Goal: Task Accomplishment & Management: Manage account settings

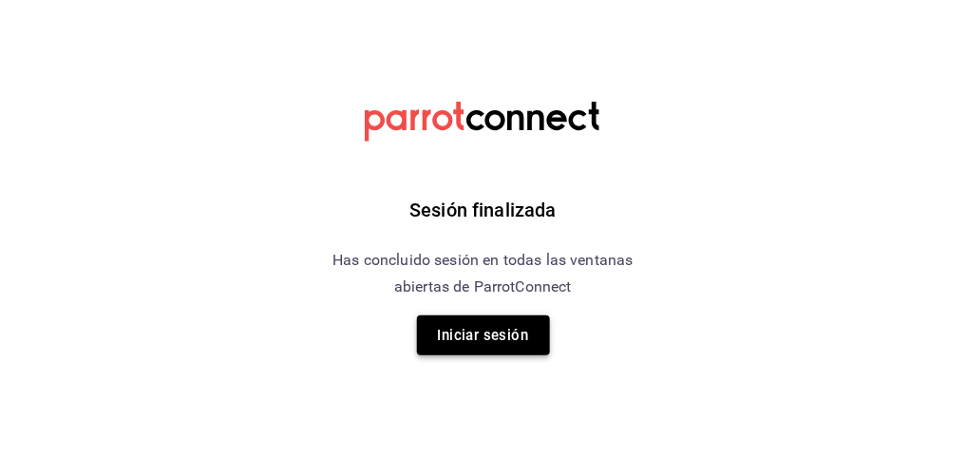
click at [496, 327] on button "Iniciar sesión" at bounding box center [483, 336] width 133 height 40
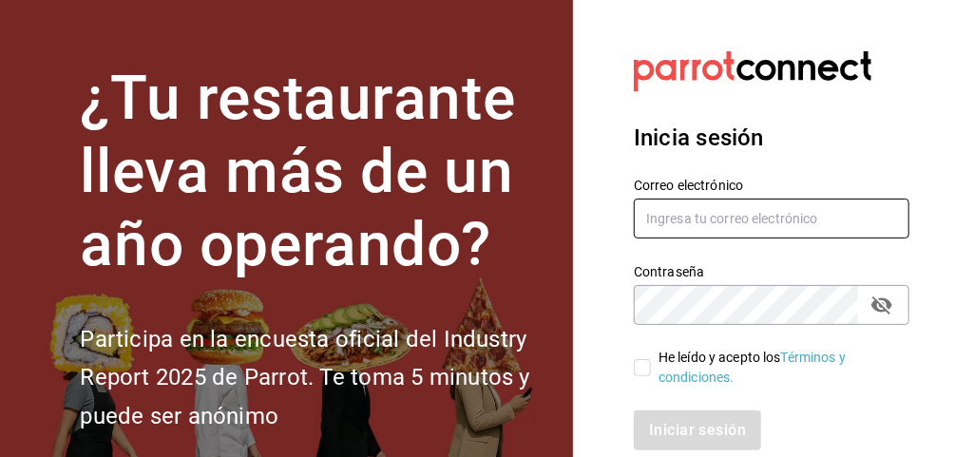
type input "[EMAIL_ADDRESS][DOMAIN_NAME]"
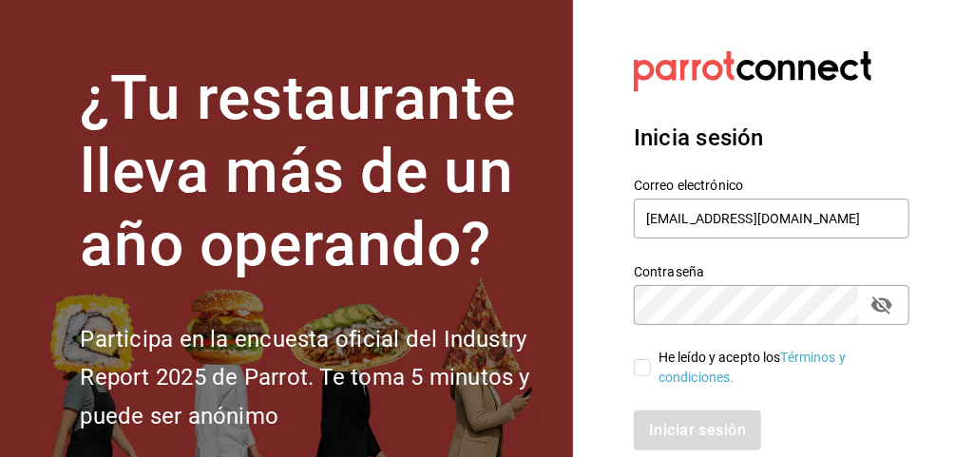
click at [644, 370] on input "He leído y acepto los Términos y condiciones." at bounding box center [642, 367] width 17 height 17
checkbox input "true"
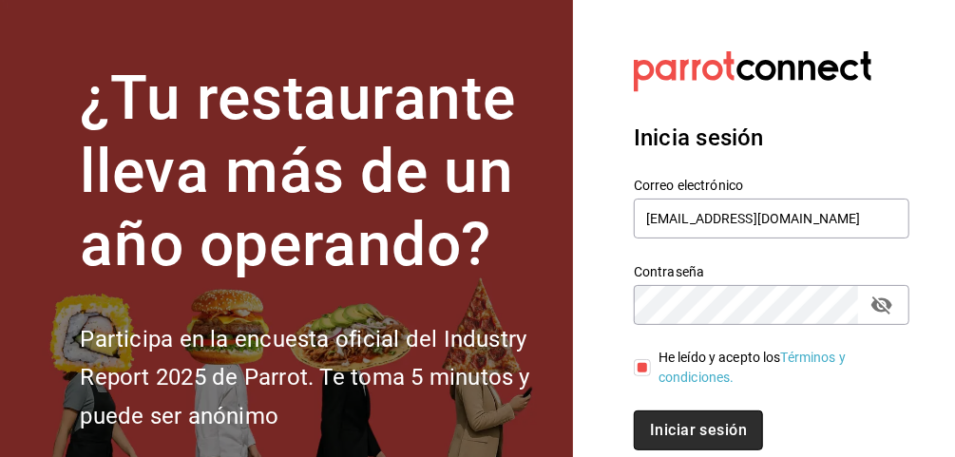
click at [669, 419] on button "Iniciar sesión" at bounding box center [698, 431] width 129 height 40
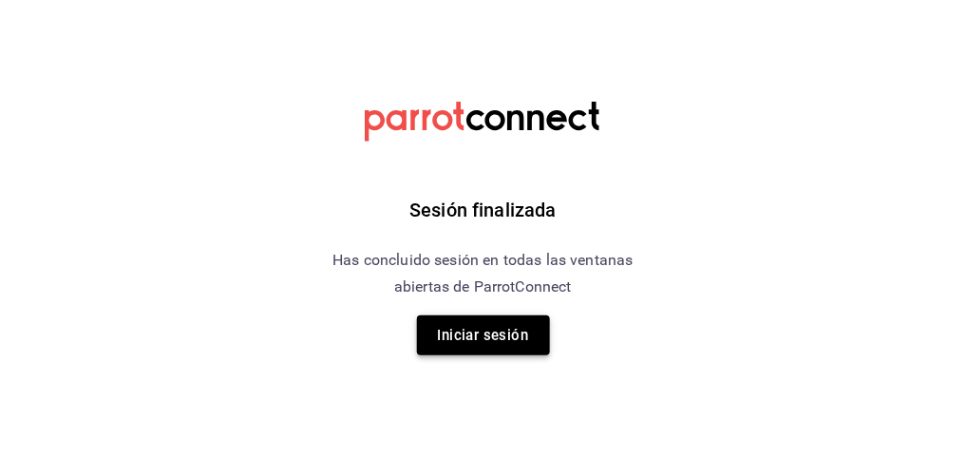
click at [520, 335] on button "Iniciar sesión" at bounding box center [483, 336] width 133 height 40
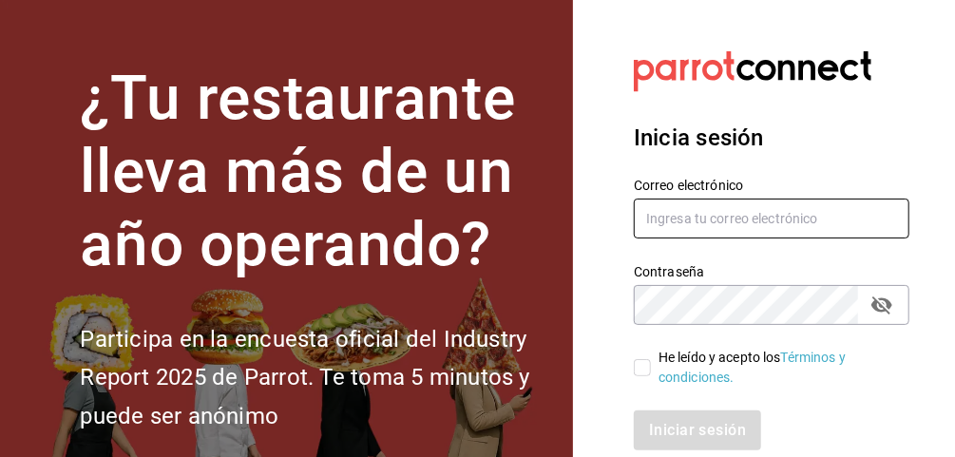
type input "[EMAIL_ADDRESS][DOMAIN_NAME]"
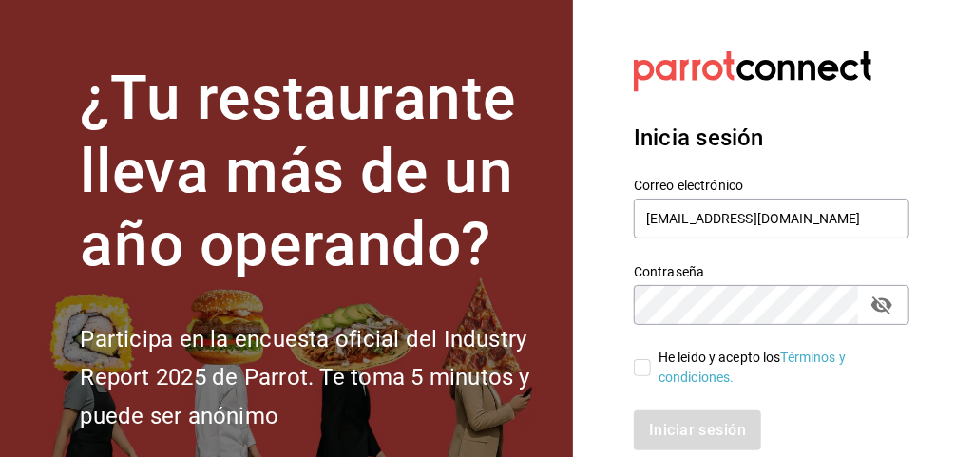
click at [641, 359] on input "He leído y acepto los Términos y condiciones." at bounding box center [642, 367] width 17 height 17
checkbox input "true"
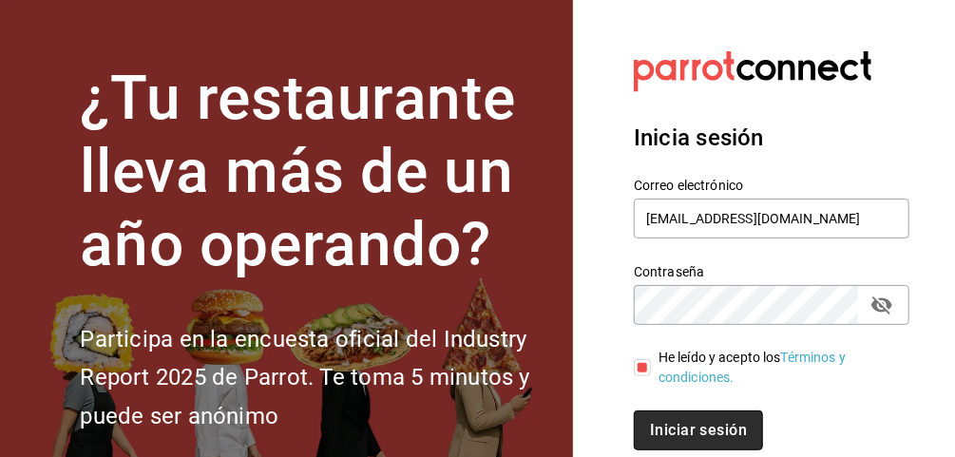
click at [654, 411] on button "Iniciar sesión" at bounding box center [698, 431] width 129 height 40
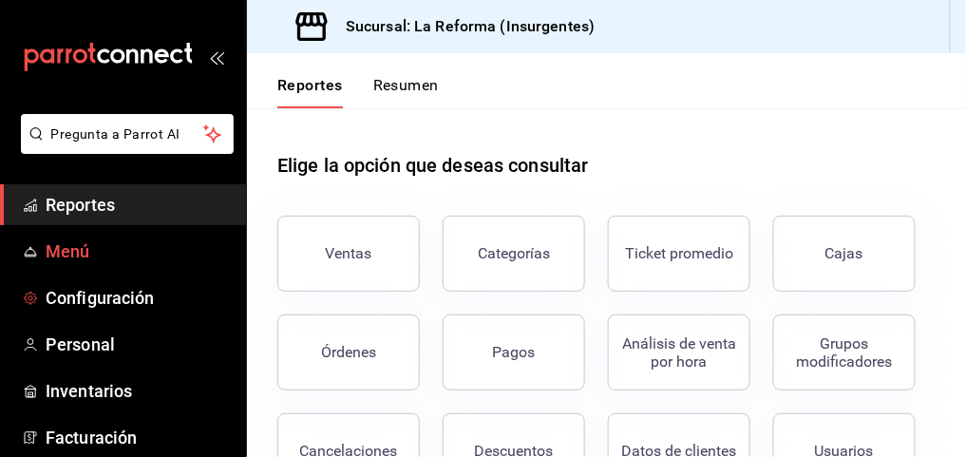
click at [146, 254] on span "Menú" at bounding box center [138, 252] width 185 height 26
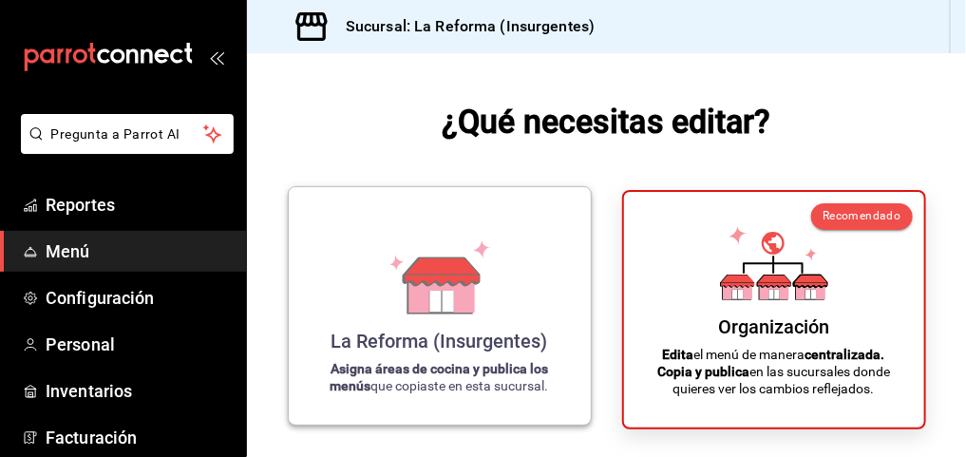
click at [504, 260] on div "La Reforma (Insurgentes) Asigna áreas de cocina y publica los menús que copiast…" at bounding box center [440, 305] width 257 height 207
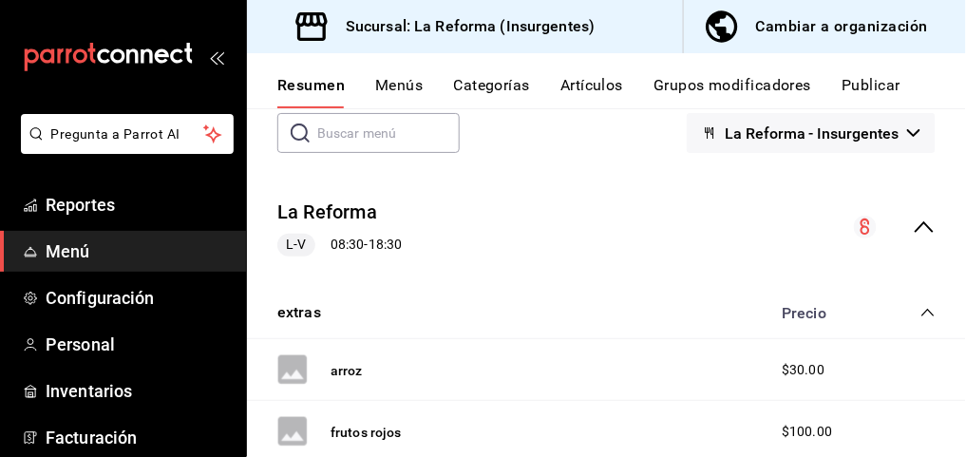
scroll to position [103, 0]
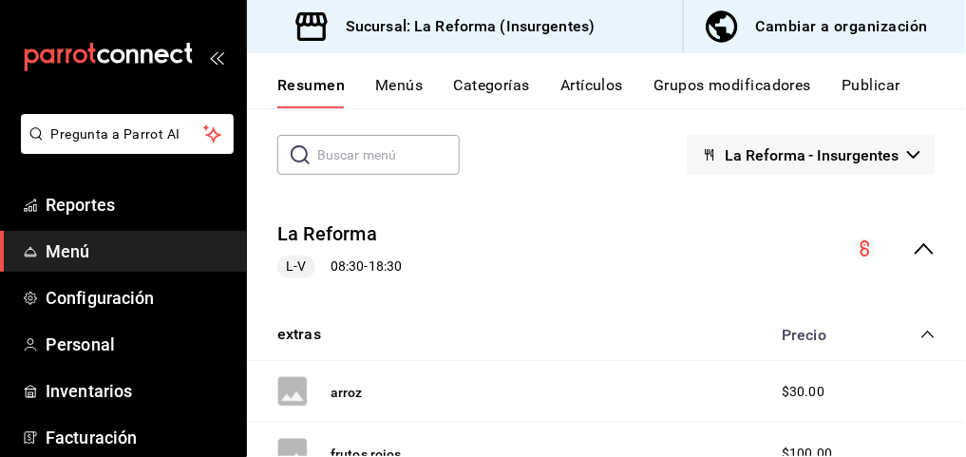
click at [765, 16] on div "Cambiar a organización" at bounding box center [842, 26] width 172 height 27
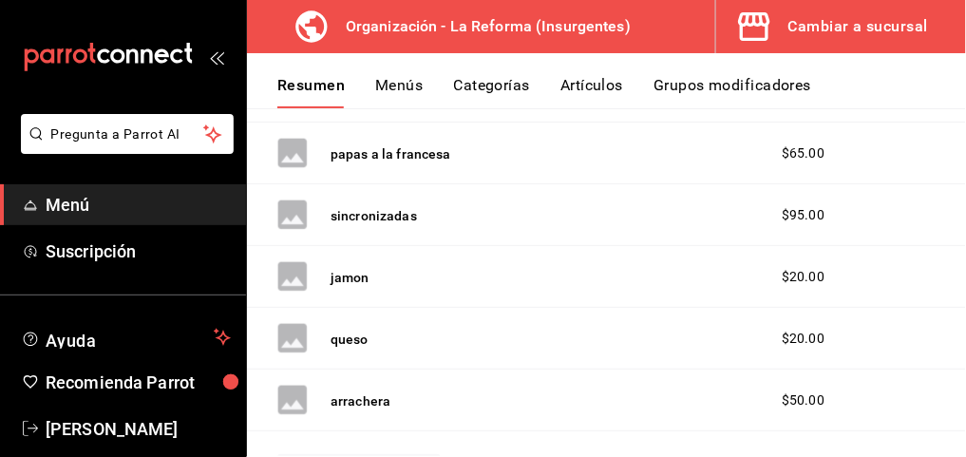
scroll to position [0, 0]
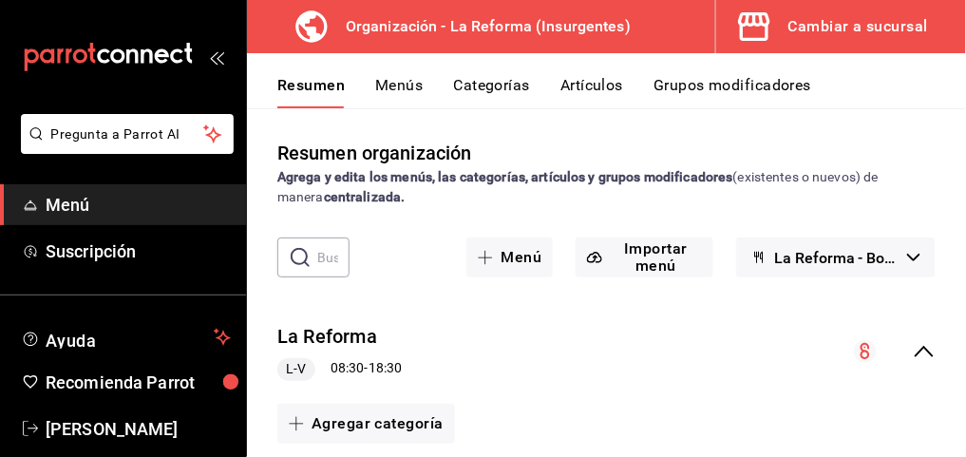
click at [905, 267] on button "La Reforma - Borrador" at bounding box center [837, 258] width 200 height 40
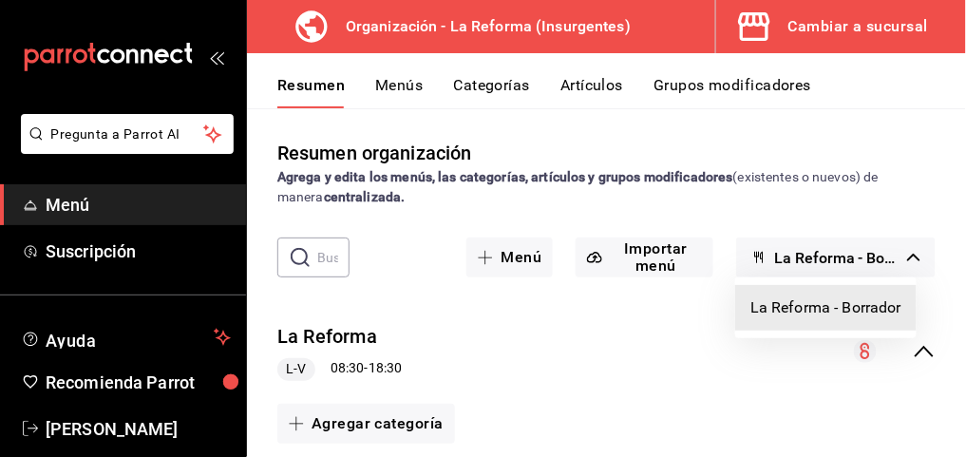
click at [946, 328] on div at bounding box center [483, 228] width 966 height 457
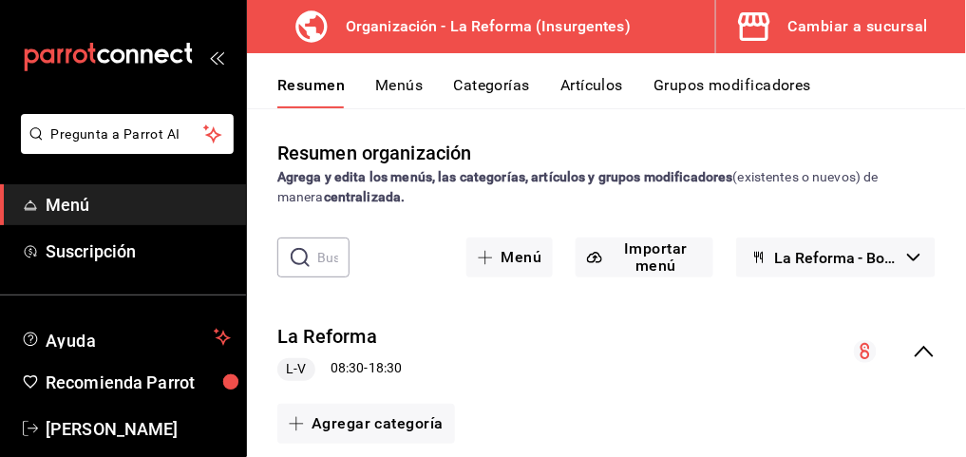
click at [857, 350] on circle "collapse-menu-row" at bounding box center [865, 351] width 23 height 23
click at [862, 350] on icon "collapse-menu-row" at bounding box center [866, 351] width 10 height 16
click at [862, 350] on circle "collapse-menu-row" at bounding box center [865, 351] width 23 height 23
click at [927, 354] on icon "collapse-menu-row" at bounding box center [924, 351] width 19 height 11
click at [927, 354] on div "La Reforma L-V 08:30 - 18:30" at bounding box center [606, 352] width 719 height 88
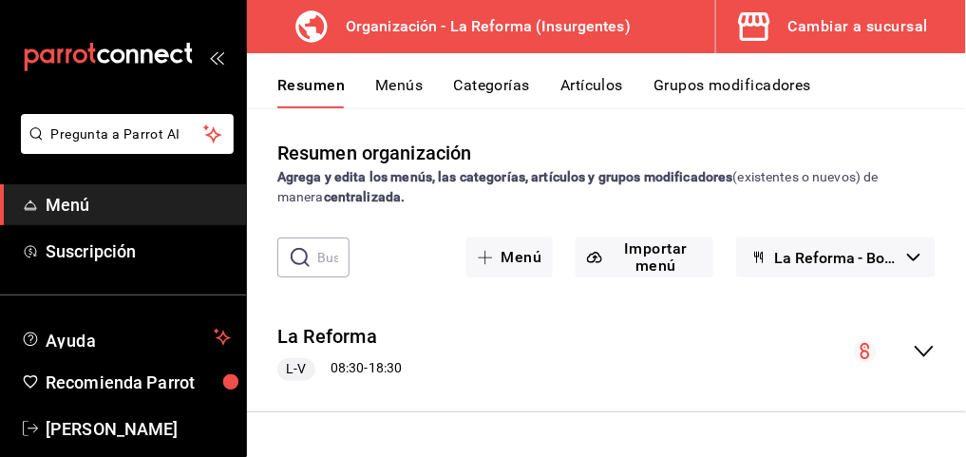
click at [866, 351] on icon "collapse-menu-row" at bounding box center [866, 351] width 10 height 16
click at [915, 352] on icon "collapse-menu-row" at bounding box center [924, 351] width 23 height 23
click at [393, 82] on button "Menús" at bounding box center [399, 92] width 48 height 32
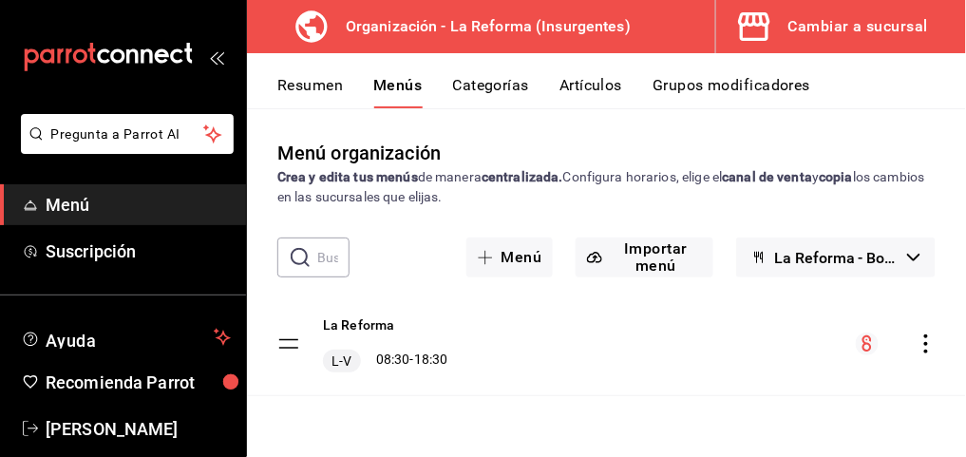
click at [925, 346] on icon "actions" at bounding box center [926, 344] width 19 height 19
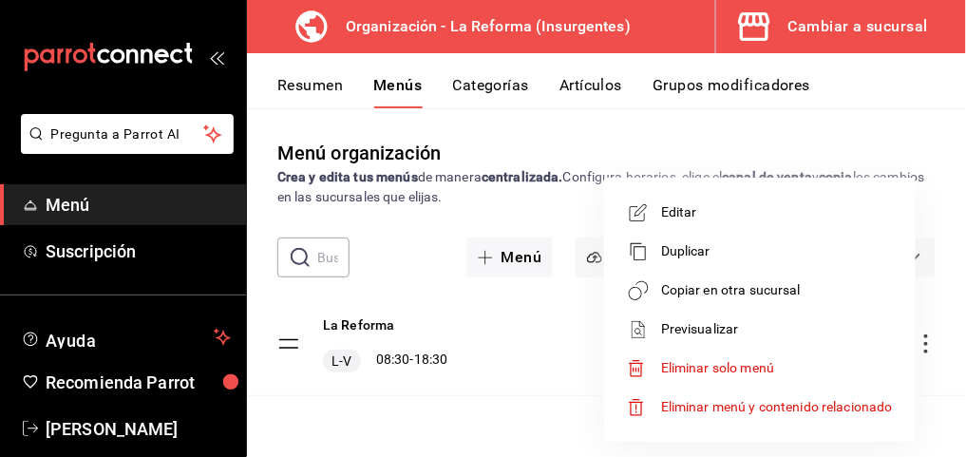
click at [779, 287] on span "Copiar en otra sucursal" at bounding box center [777, 290] width 232 height 20
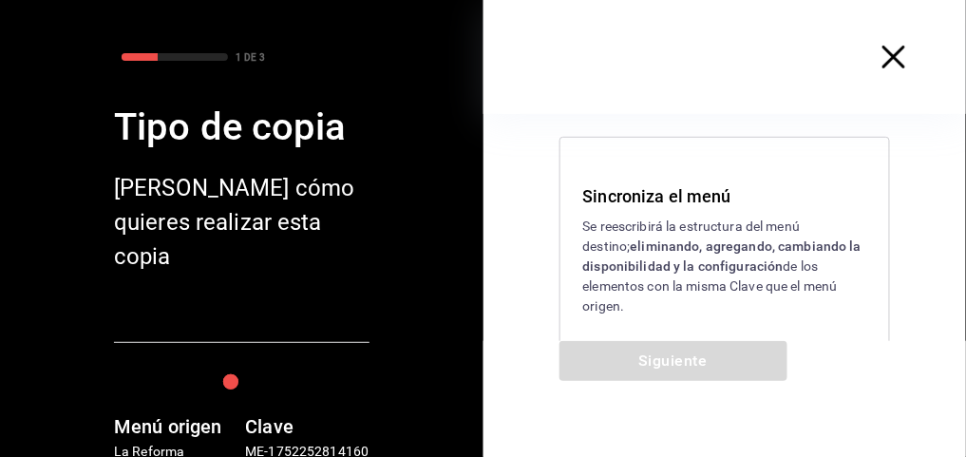
scroll to position [239, 0]
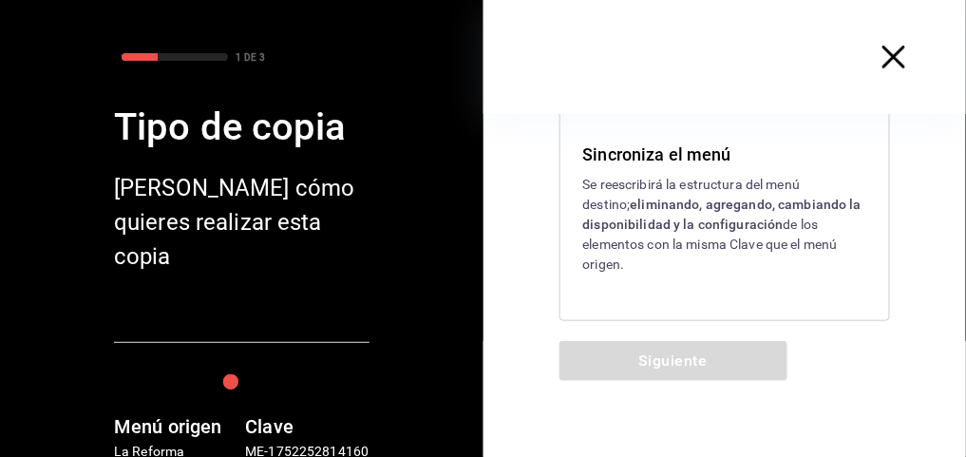
click at [729, 276] on div "Sincroniza el menú Se reescribirá la estructura del menú destino; eliminando, a…" at bounding box center [726, 208] width 332 height 226
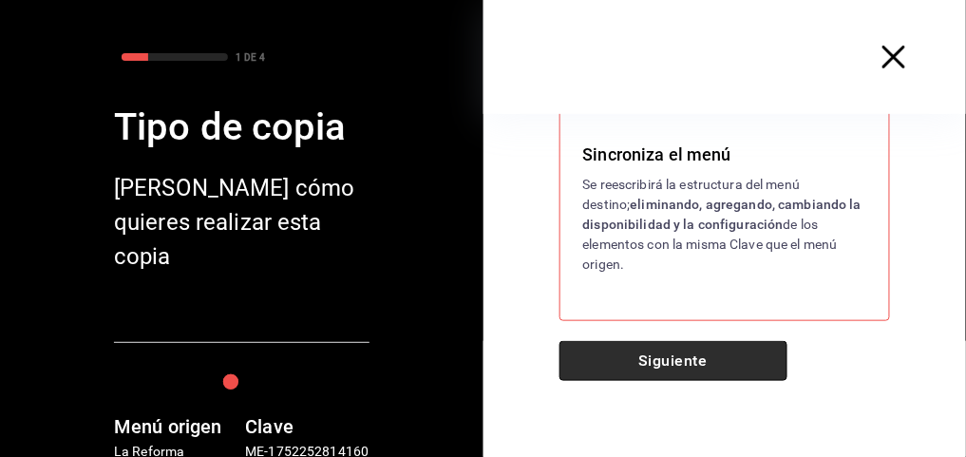
click at [697, 349] on button "Siguiente" at bounding box center [674, 361] width 228 height 40
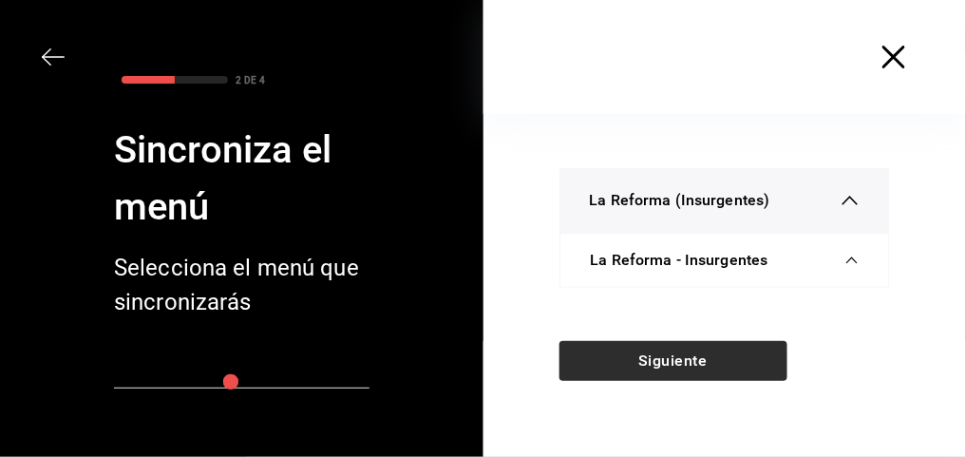
scroll to position [0, 0]
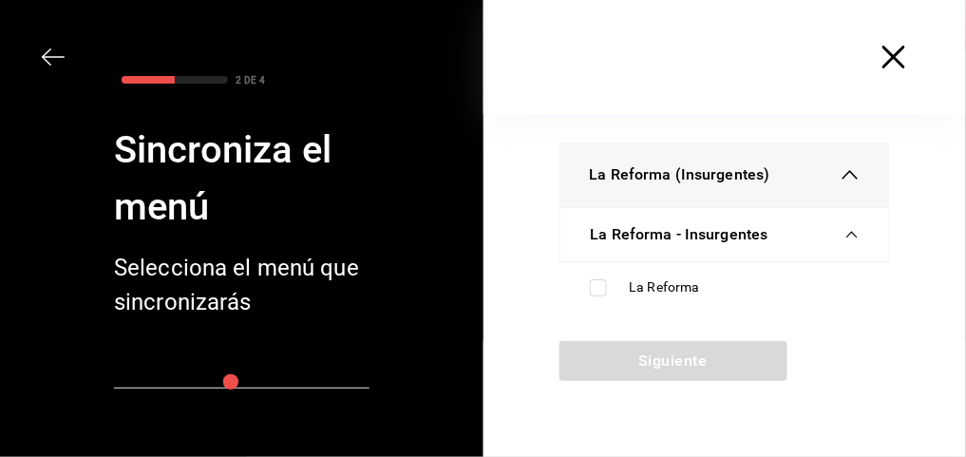
click at [756, 191] on div "La Reforma (Insurgentes)" at bounding box center [725, 175] width 271 height 65
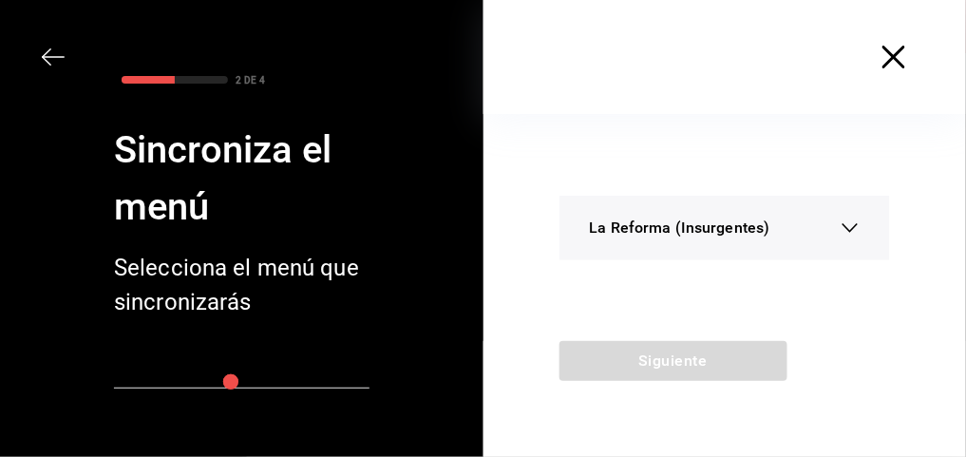
click at [692, 232] on span "La Reforma (Insurgentes)" at bounding box center [680, 228] width 181 height 23
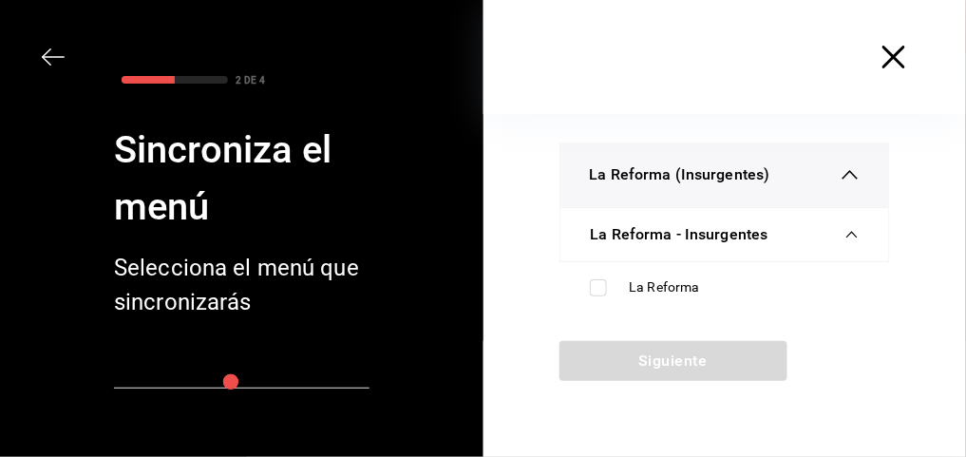
click at [681, 244] on span "La Reforma - Insurgentes" at bounding box center [680, 234] width 178 height 23
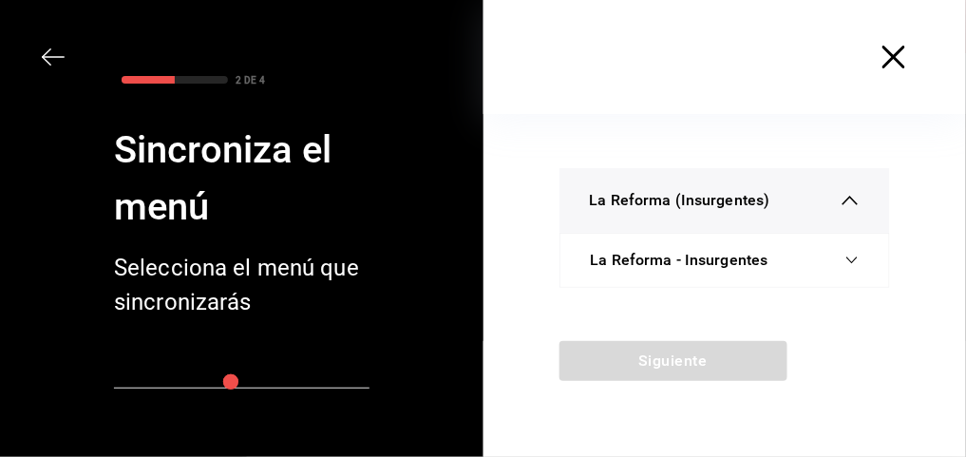
click at [693, 202] on span "La Reforma (Insurgentes)" at bounding box center [680, 200] width 181 height 23
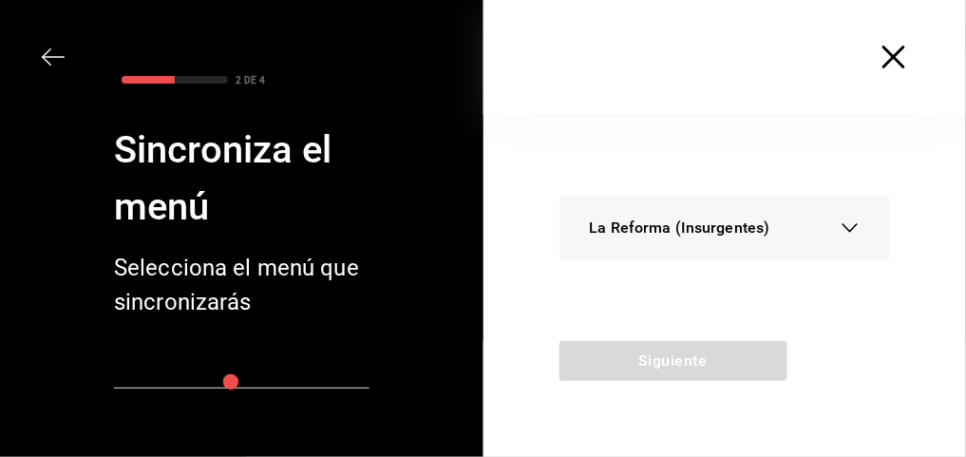
click at [693, 202] on div "La Reforma (Insurgentes)" at bounding box center [725, 228] width 271 height 65
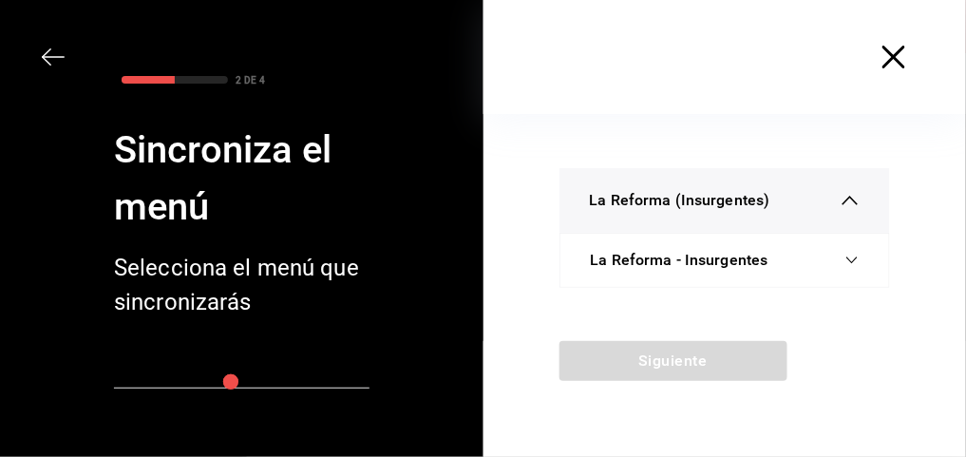
click at [688, 267] on span "La Reforma - Insurgentes" at bounding box center [680, 260] width 178 height 23
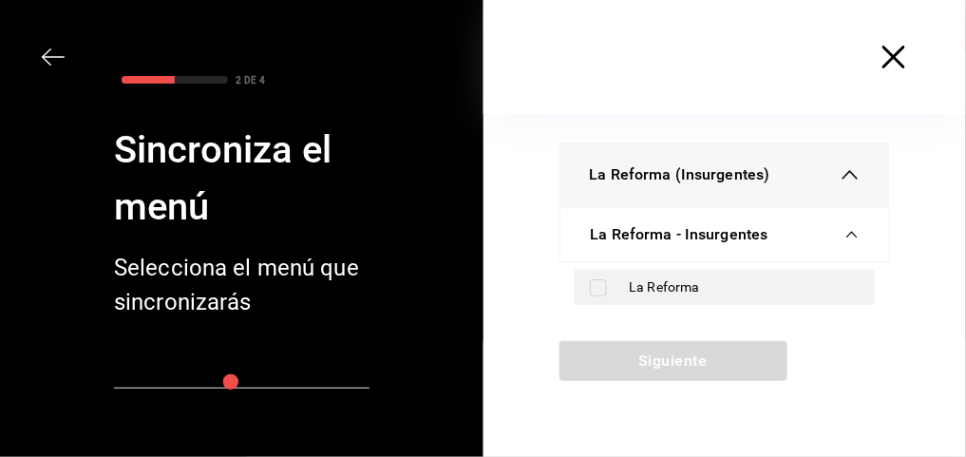
click at [661, 281] on div "La Reforma" at bounding box center [745, 287] width 231 height 20
checkbox input "true"
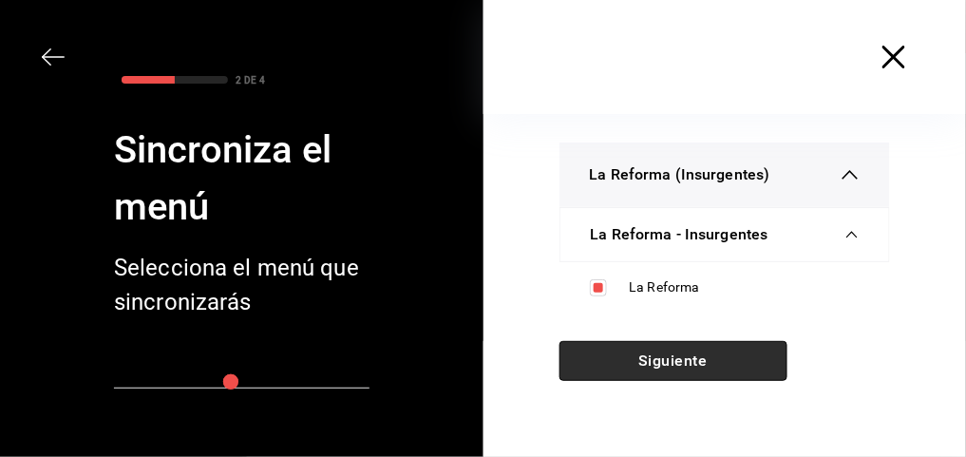
click at [673, 350] on button "Siguiente" at bounding box center [674, 361] width 228 height 40
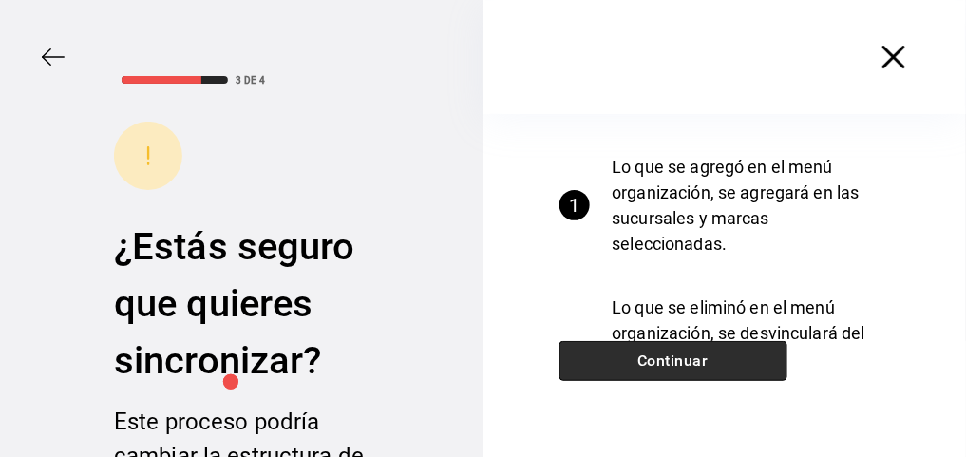
click at [673, 350] on button "Continuar" at bounding box center [674, 361] width 228 height 40
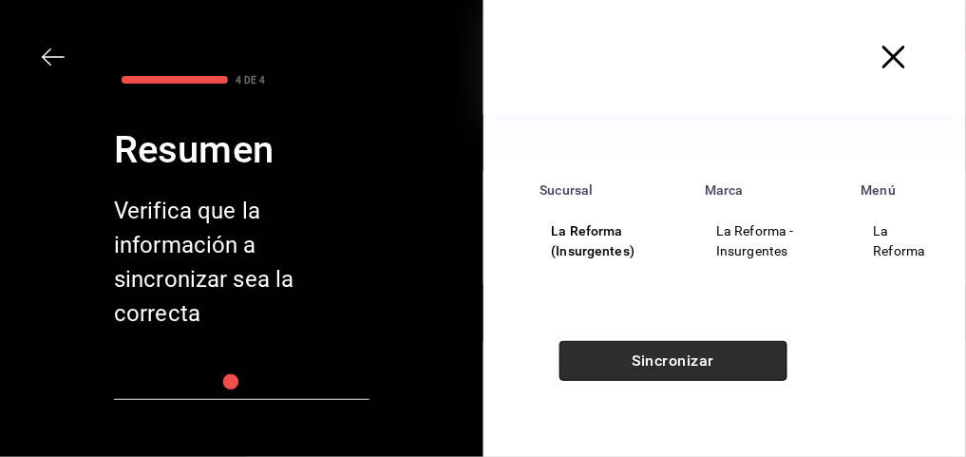
click at [673, 350] on button "Sincronizar" at bounding box center [674, 361] width 228 height 40
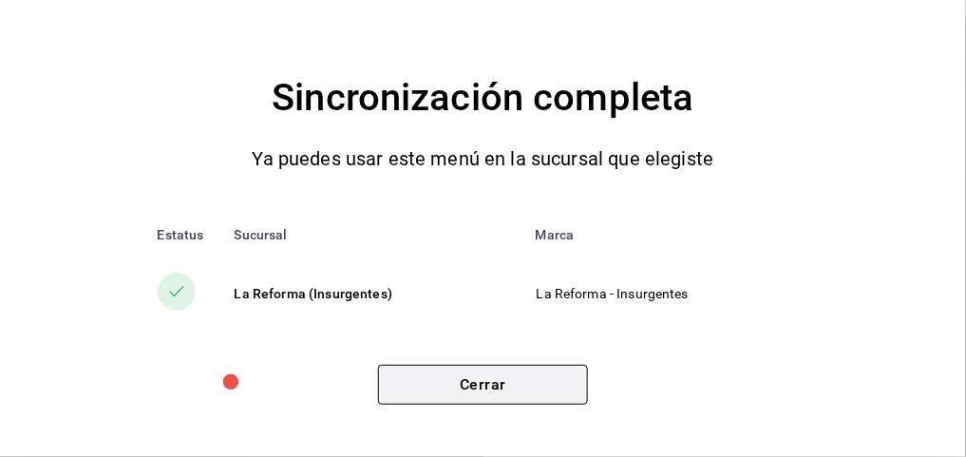
click at [530, 383] on button "Cerrar" at bounding box center [483, 385] width 210 height 40
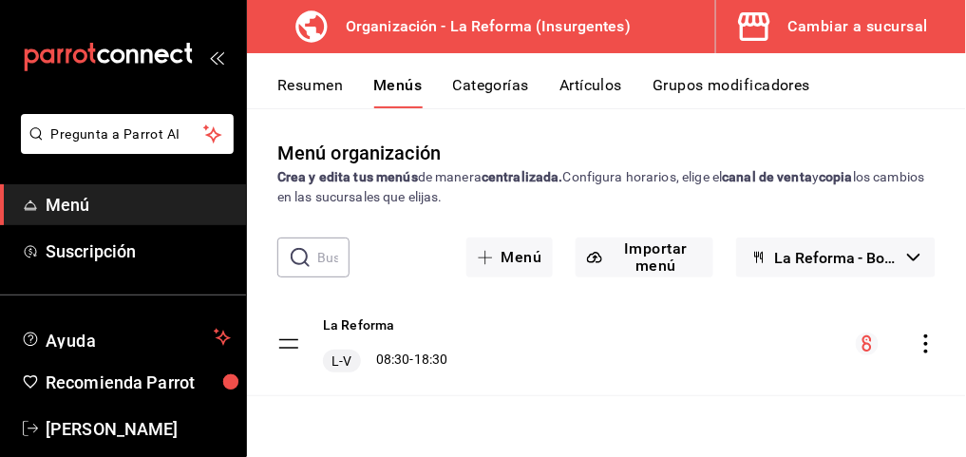
click at [769, 31] on icon "button" at bounding box center [753, 26] width 31 height 29
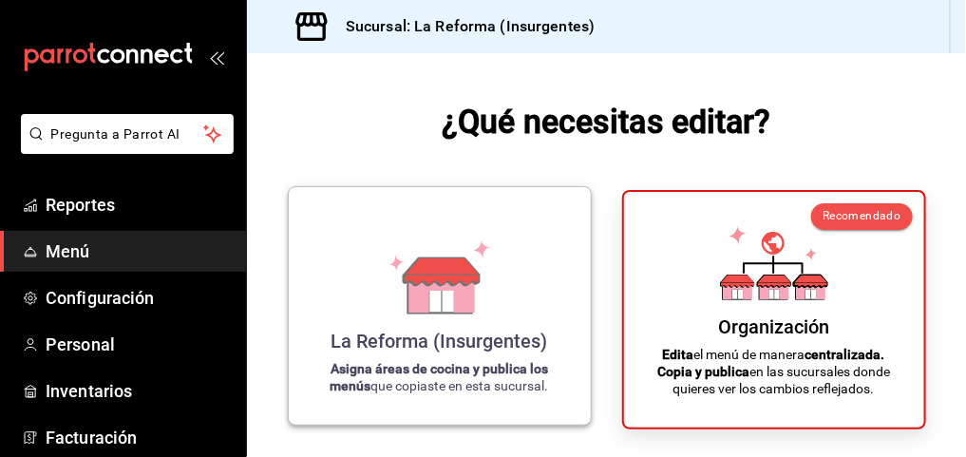
click at [506, 299] on div "La Reforma (Insurgentes) Asigna áreas de cocina y publica los menús que copiast…" at bounding box center [440, 305] width 257 height 207
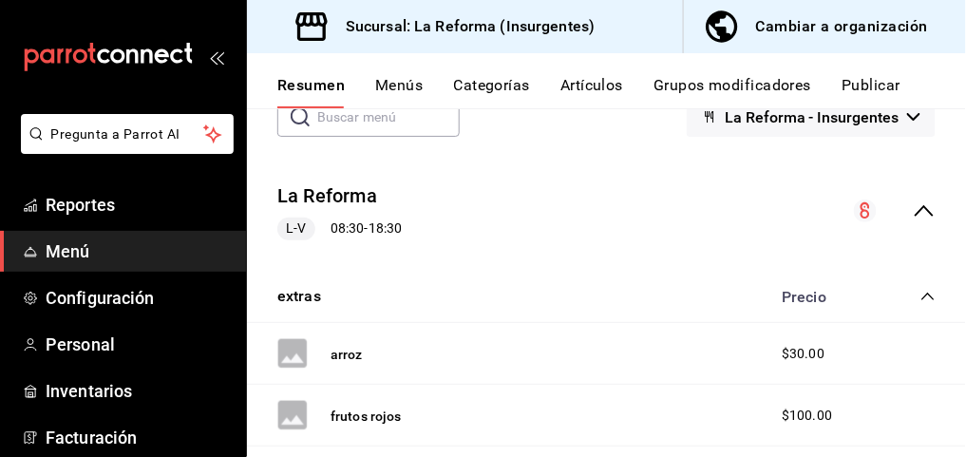
scroll to position [125, 0]
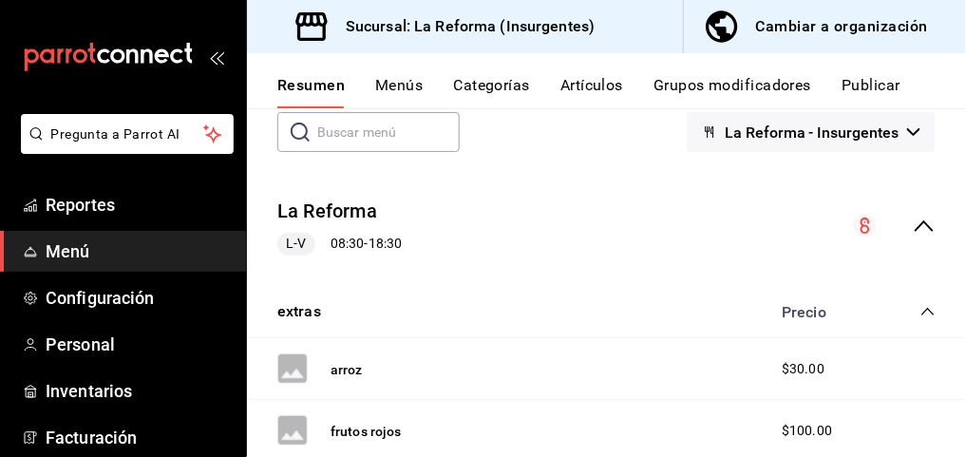
click at [891, 34] on div "Cambiar a organización" at bounding box center [842, 26] width 172 height 27
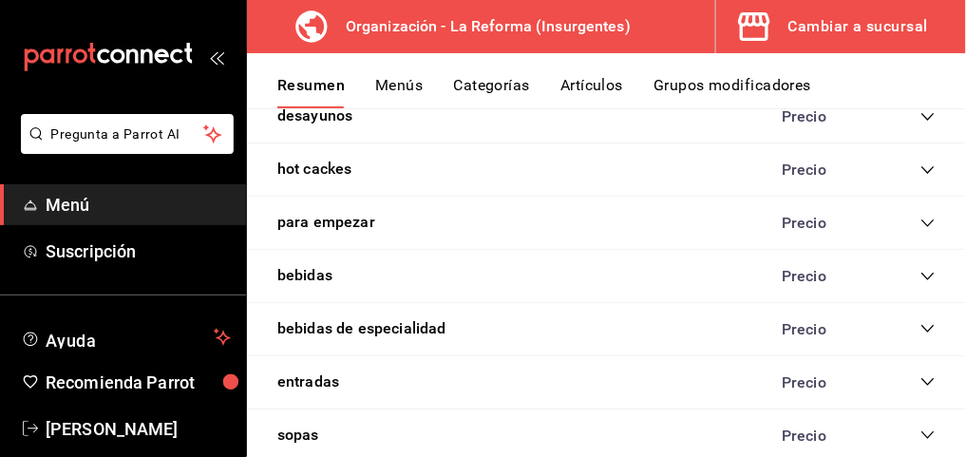
scroll to position [1546, 0]
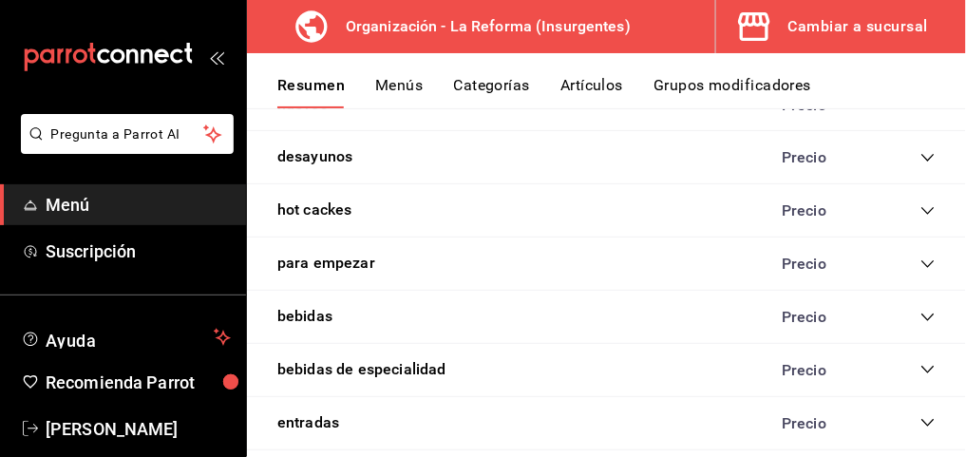
click at [410, 312] on div "bebidas Precio" at bounding box center [606, 317] width 719 height 53
click at [292, 308] on button "bebidas" at bounding box center [304, 317] width 55 height 22
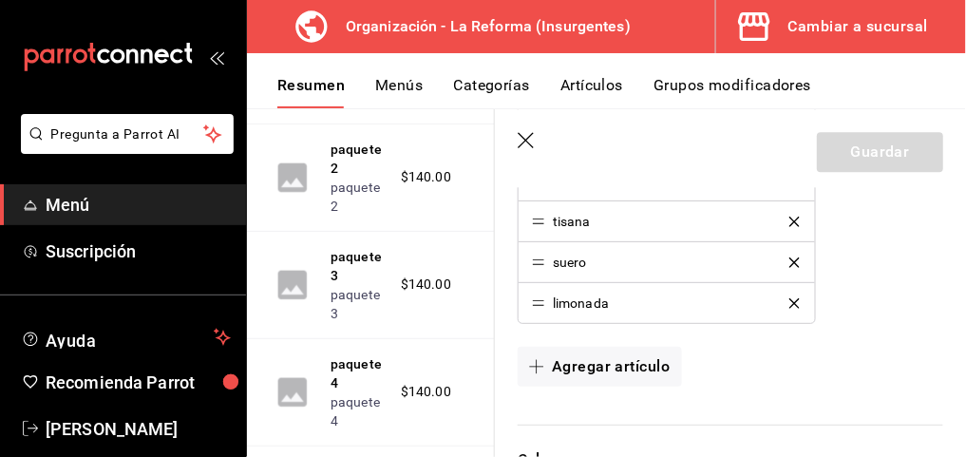
scroll to position [1083, 0]
click at [544, 358] on icon "button" at bounding box center [536, 365] width 15 height 15
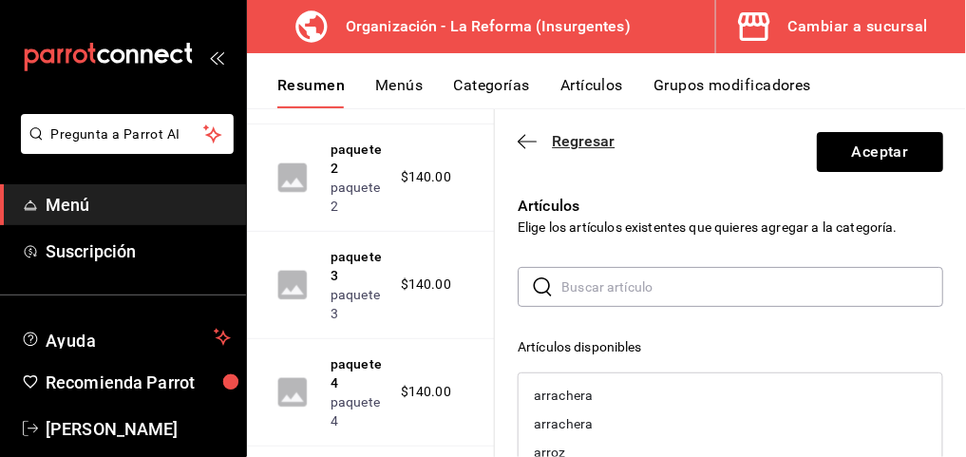
click at [525, 145] on icon "button" at bounding box center [527, 141] width 19 height 17
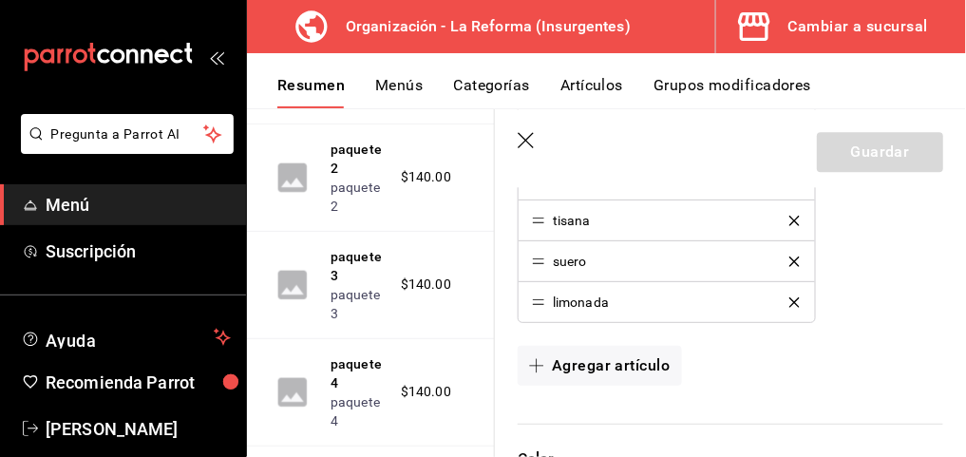
click at [525, 145] on icon "button" at bounding box center [527, 141] width 19 height 19
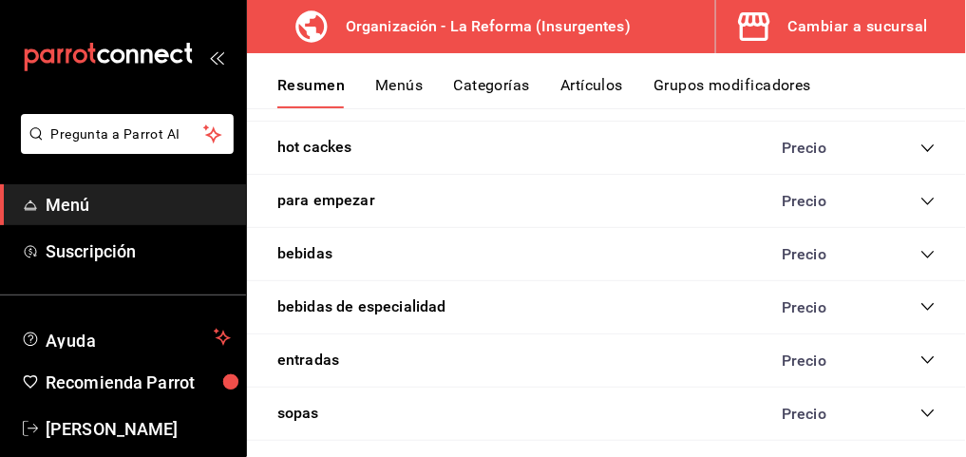
scroll to position [1605, 0]
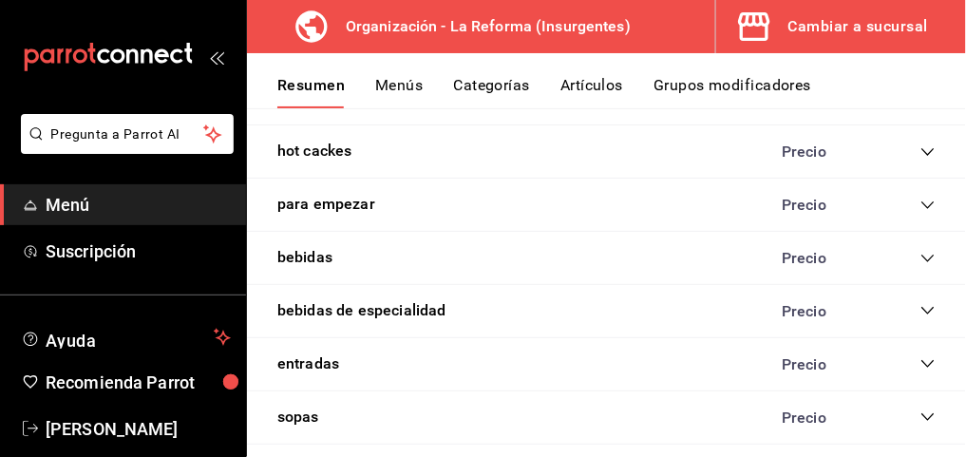
click at [922, 255] on icon "collapse-category-row" at bounding box center [928, 259] width 12 height 8
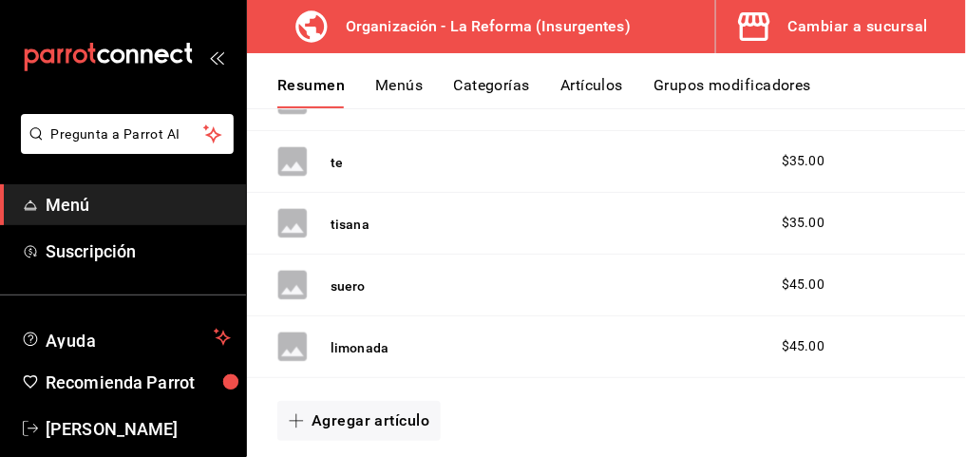
scroll to position [2505, 0]
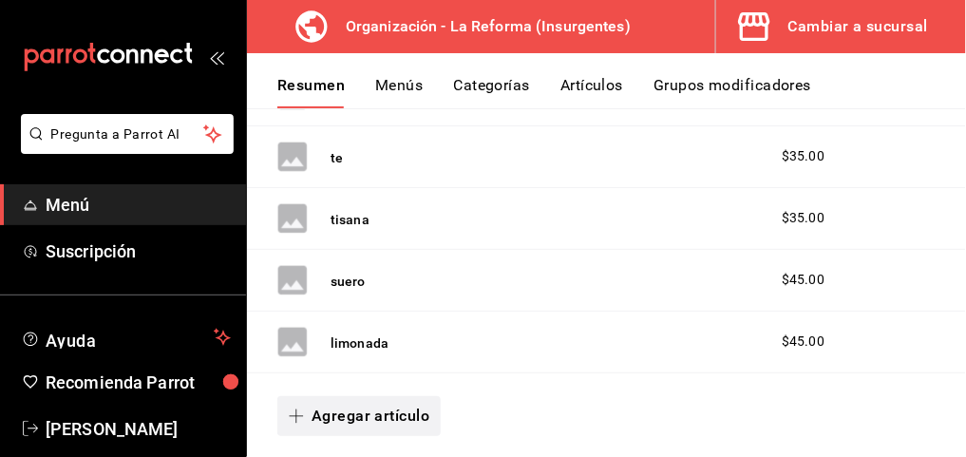
click at [354, 399] on button "Agregar artículo" at bounding box center [358, 416] width 163 height 40
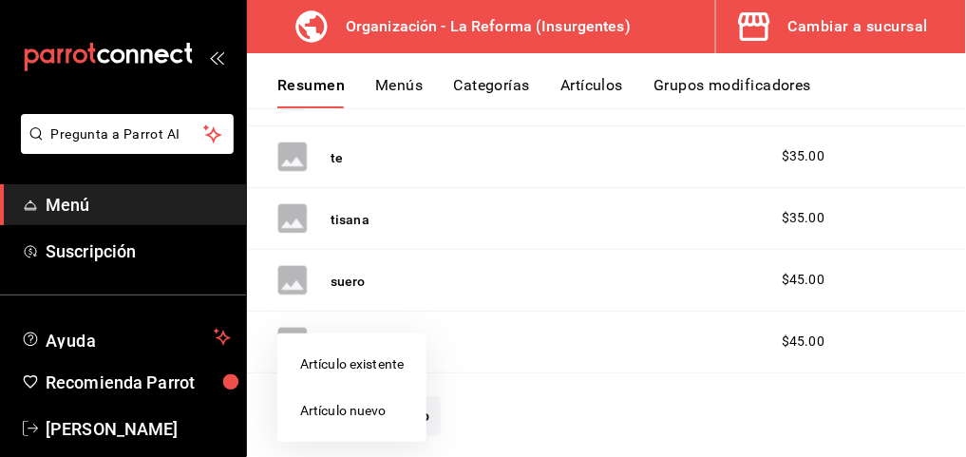
click at [370, 411] on li "Artículo nuevo" at bounding box center [351, 411] width 149 height 47
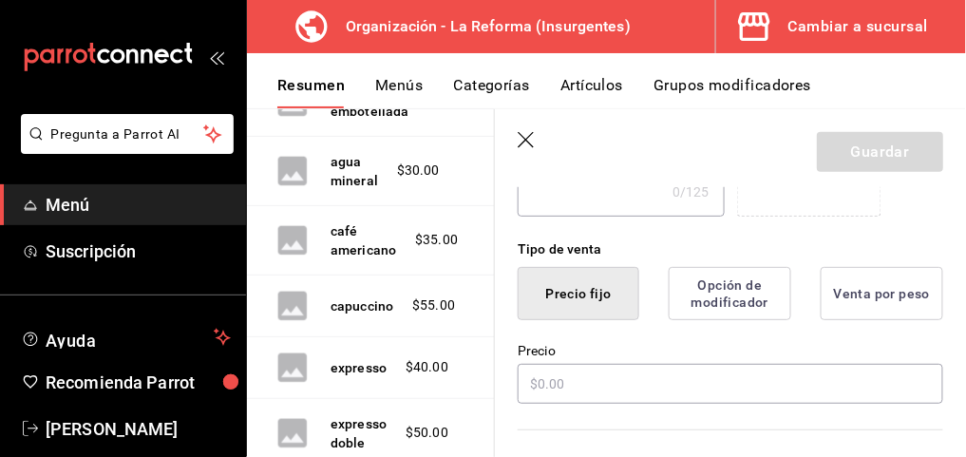
scroll to position [427, 0]
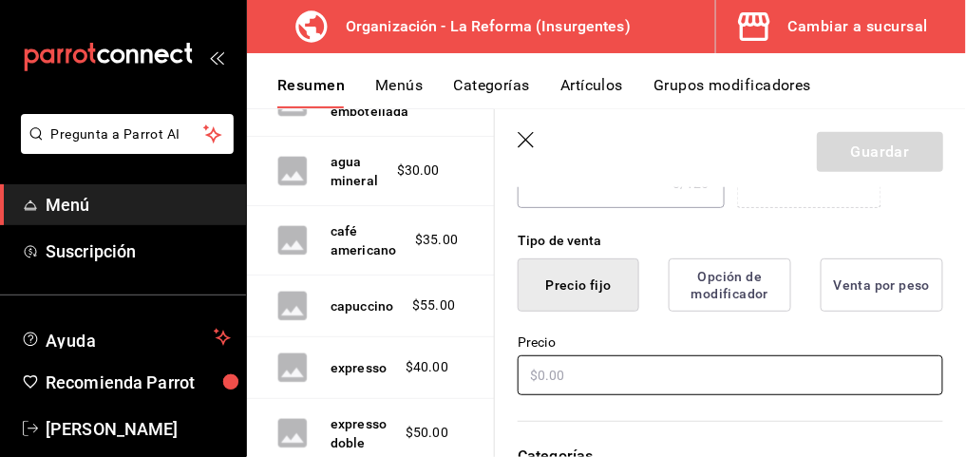
type input "suero"
click at [531, 381] on input "text" at bounding box center [731, 375] width 426 height 40
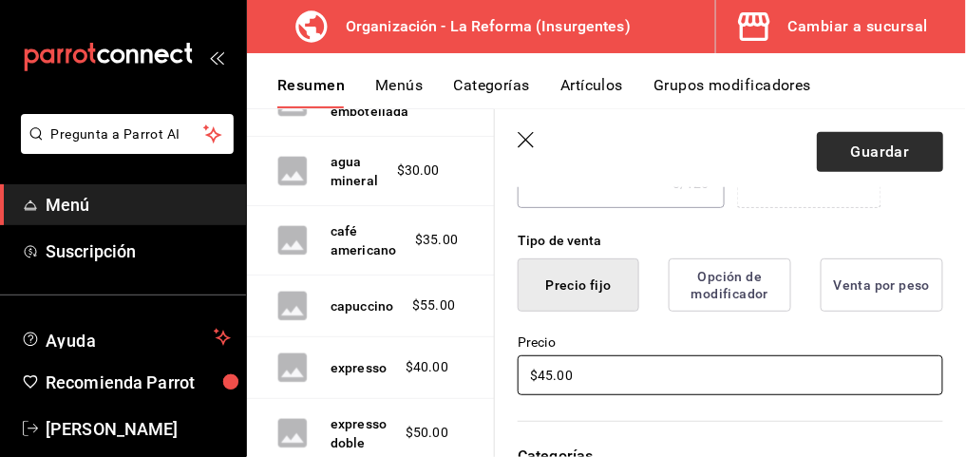
type input "$45.00"
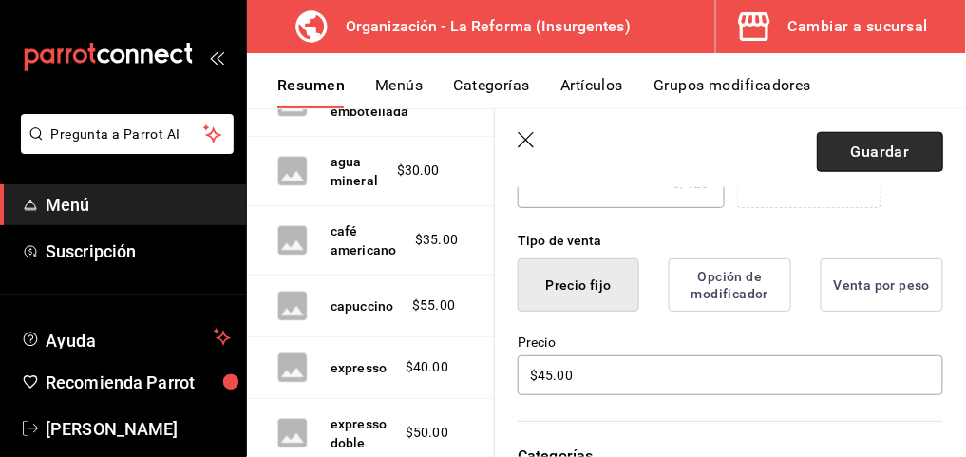
click at [832, 139] on button "Guardar" at bounding box center [880, 152] width 126 height 40
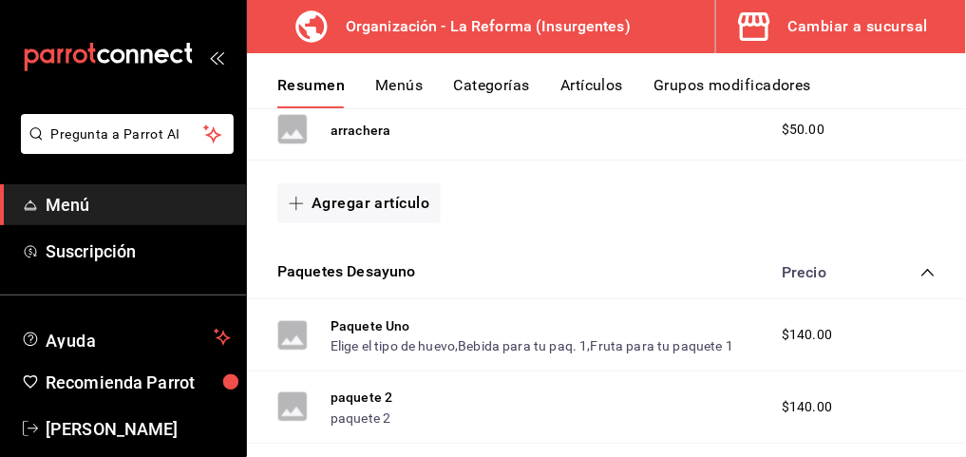
scroll to position [902, 0]
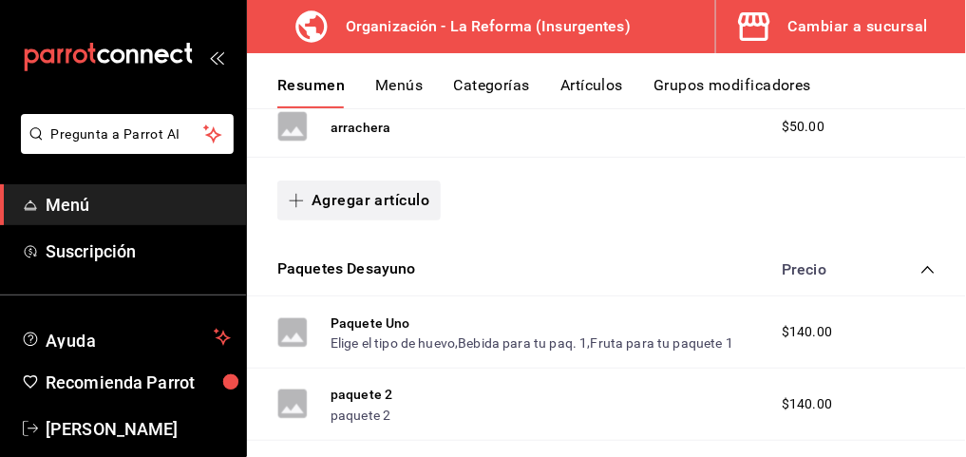
click at [381, 189] on button "Agregar artículo" at bounding box center [358, 201] width 163 height 40
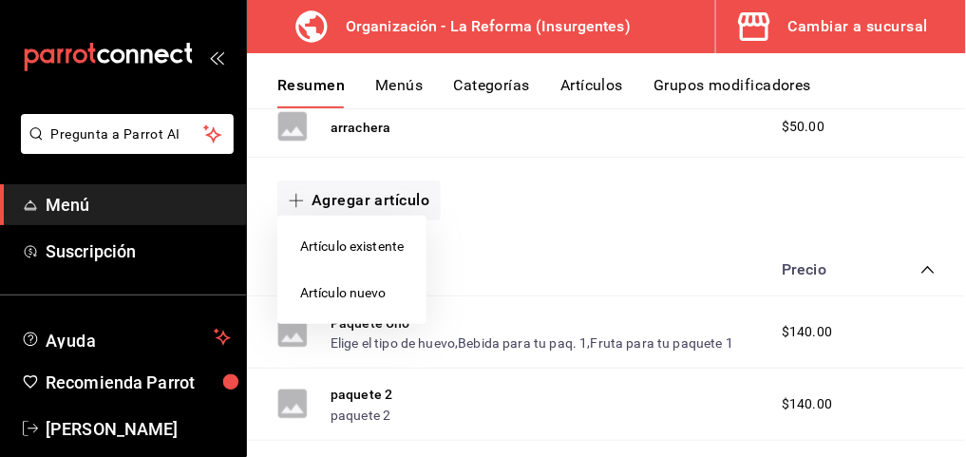
click at [524, 188] on div at bounding box center [483, 228] width 966 height 457
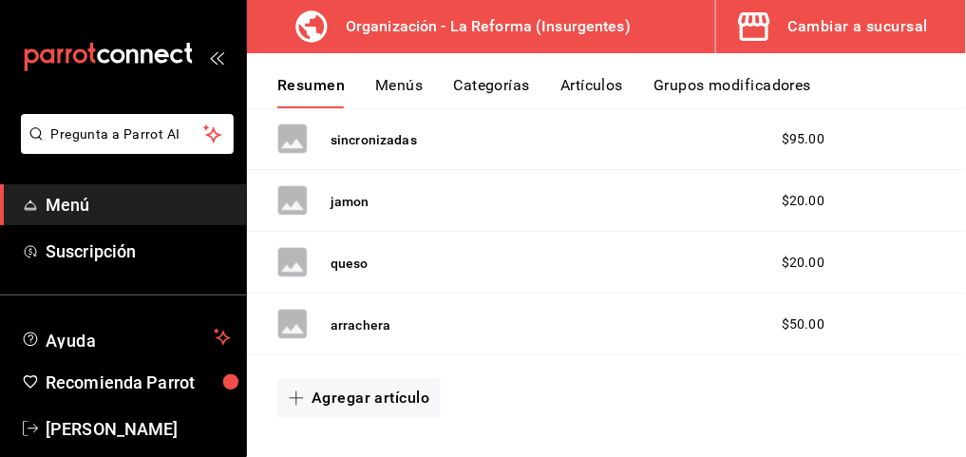
scroll to position [705, 0]
click at [334, 381] on button "Agregar artículo" at bounding box center [358, 397] width 163 height 40
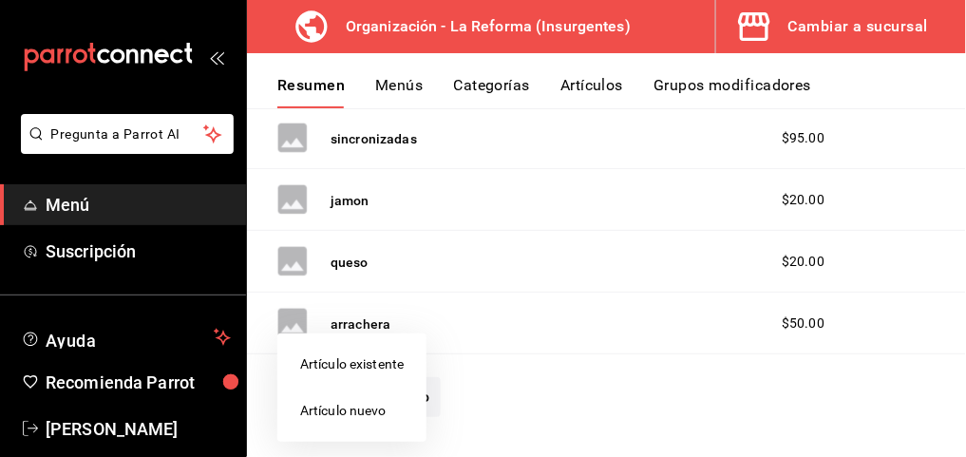
click at [331, 426] on li "Artículo nuevo" at bounding box center [351, 411] width 149 height 47
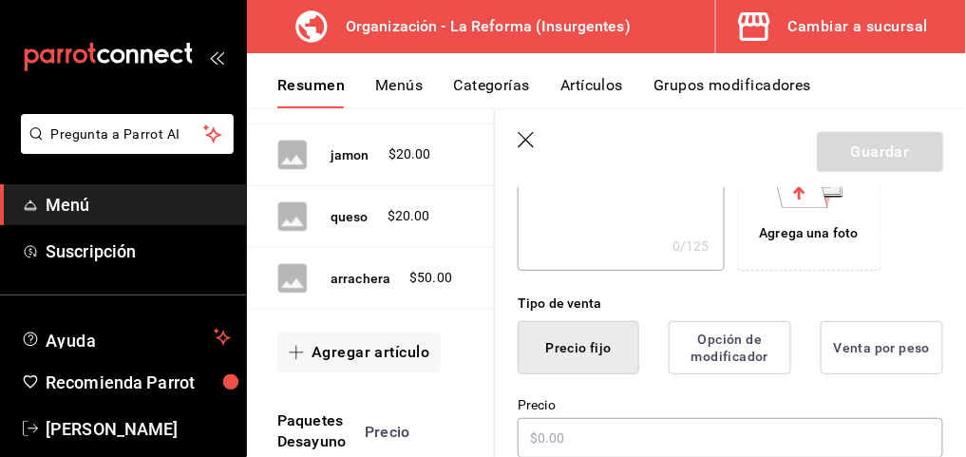
scroll to position [372, 0]
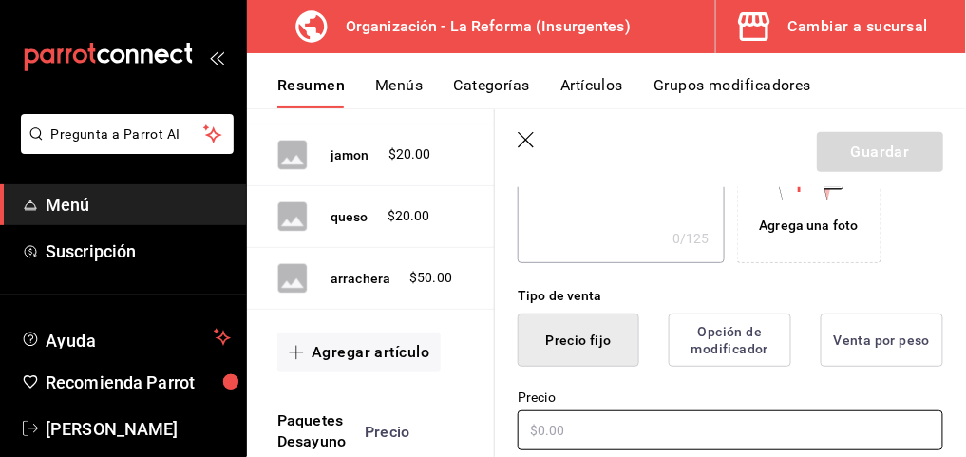
type input "tocino"
click at [579, 419] on input "text" at bounding box center [731, 431] width 426 height 40
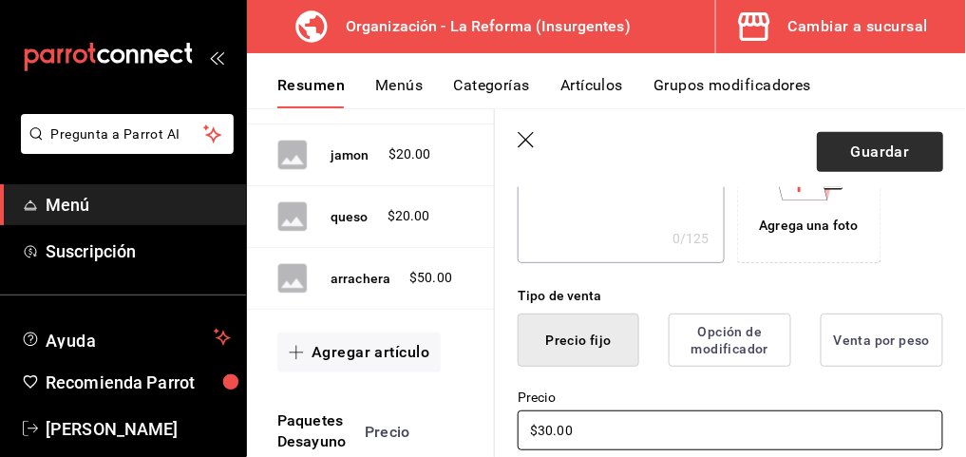
type input "$30.00"
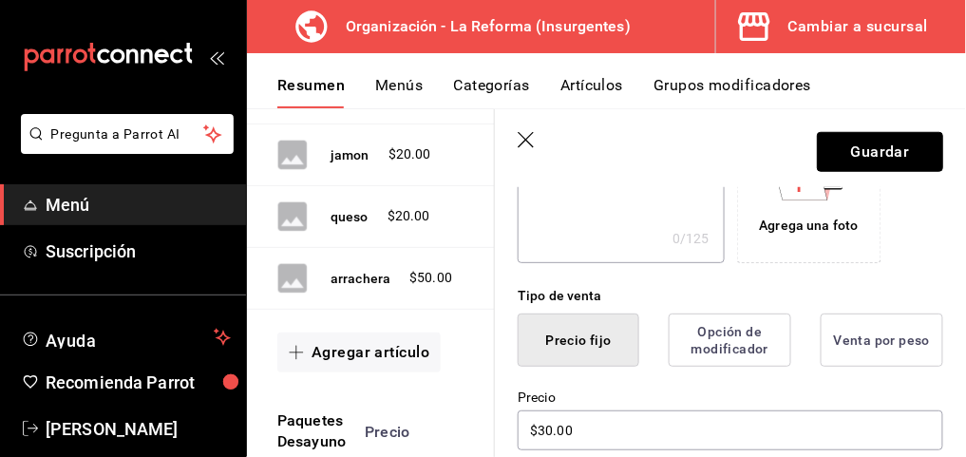
click at [818, 146] on button "Guardar" at bounding box center [880, 152] width 126 height 40
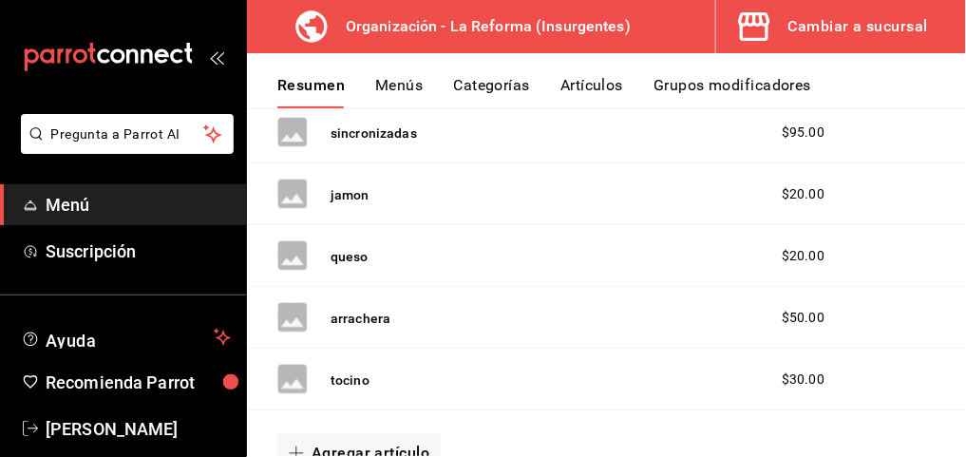
scroll to position [738, 0]
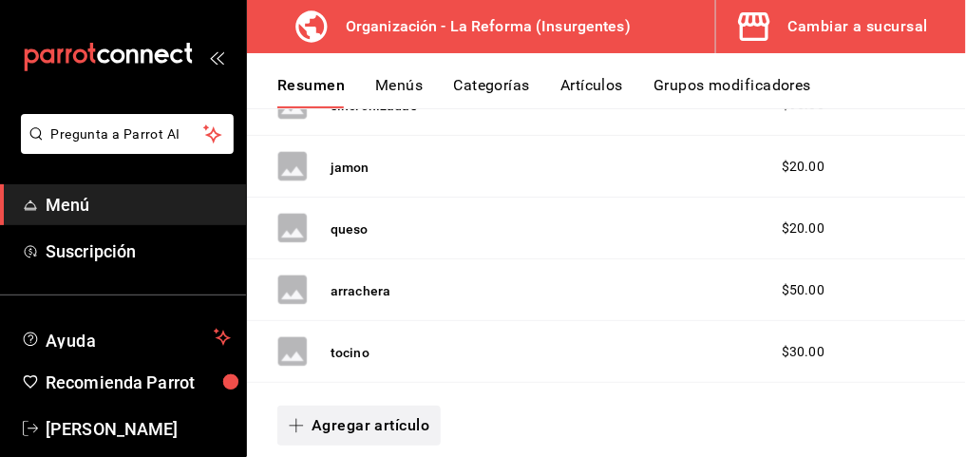
click at [349, 418] on button "Agregar artículo" at bounding box center [358, 426] width 163 height 40
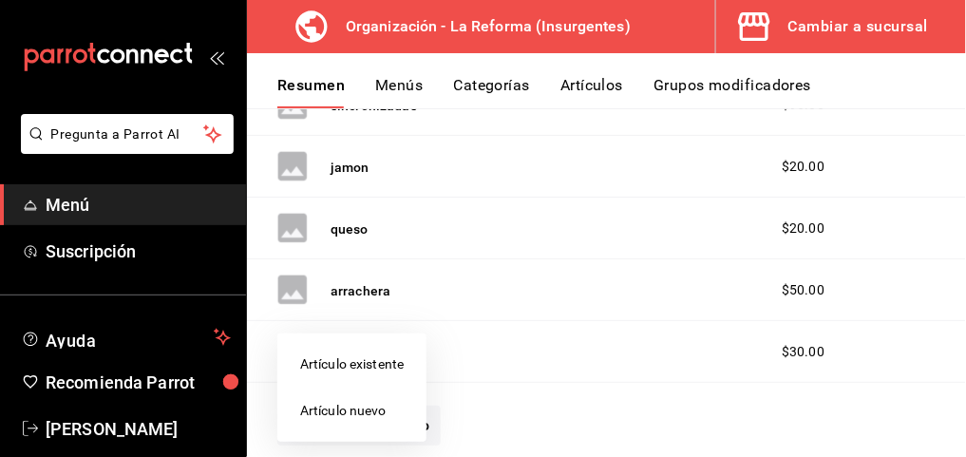
click at [354, 415] on li "Artículo nuevo" at bounding box center [351, 411] width 149 height 47
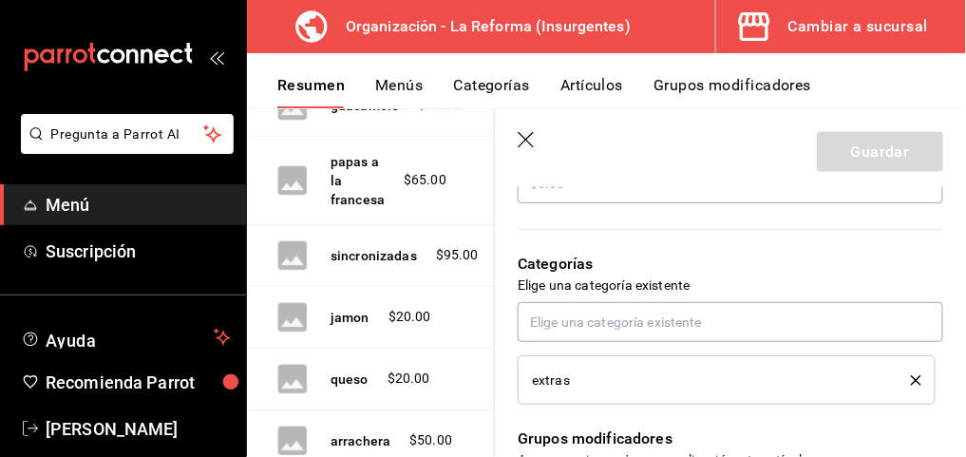
scroll to position [457, 0]
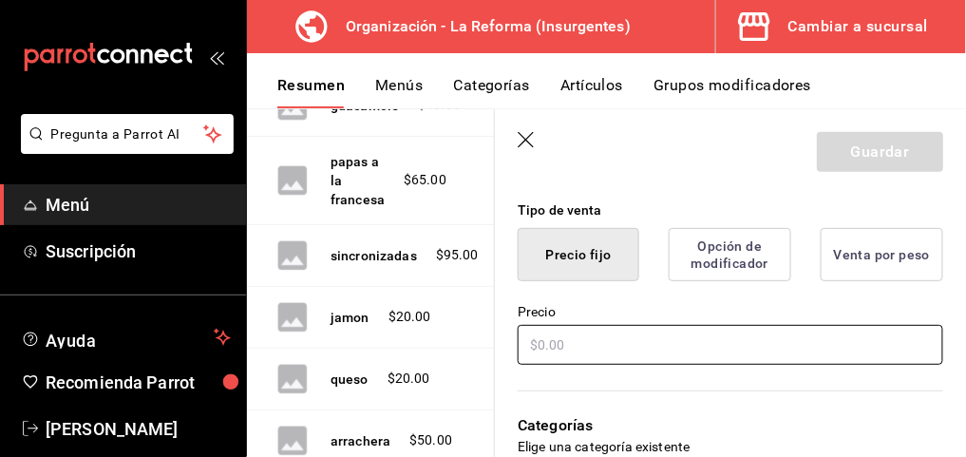
type input "frijol"
click at [545, 343] on input "text" at bounding box center [731, 345] width 426 height 40
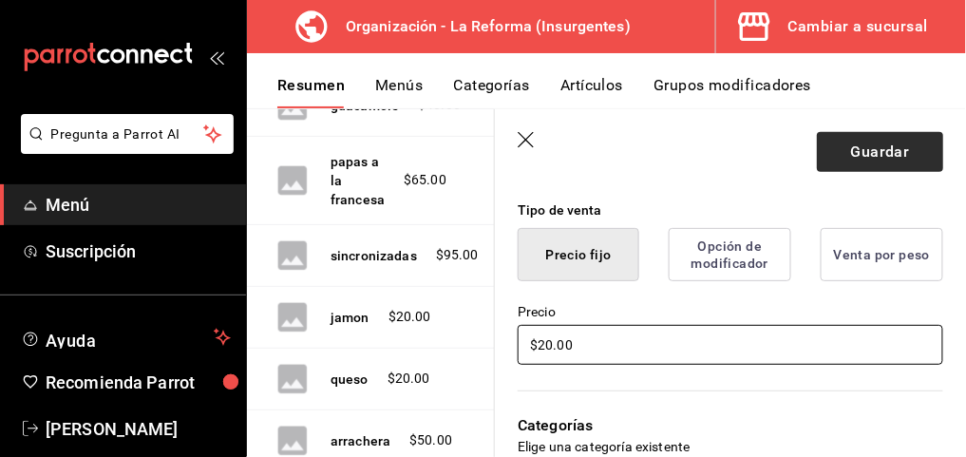
type input "$20.00"
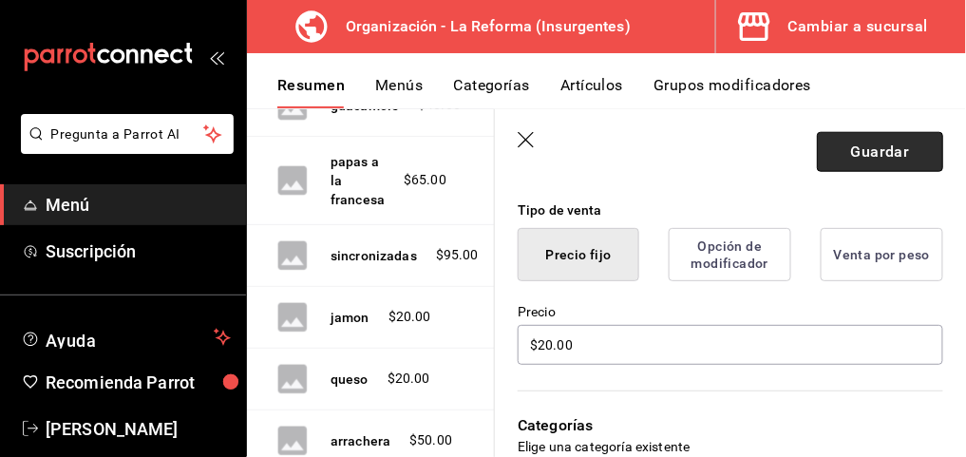
click at [865, 149] on button "Guardar" at bounding box center [880, 152] width 126 height 40
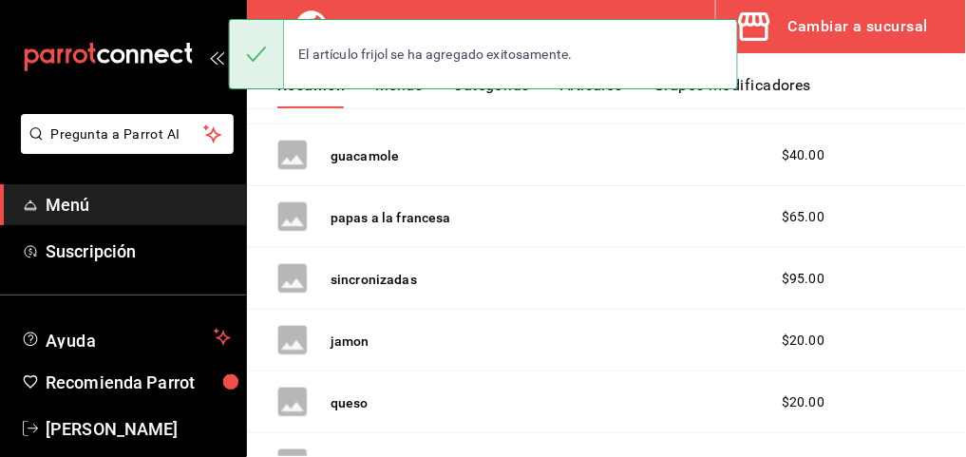
scroll to position [551, 0]
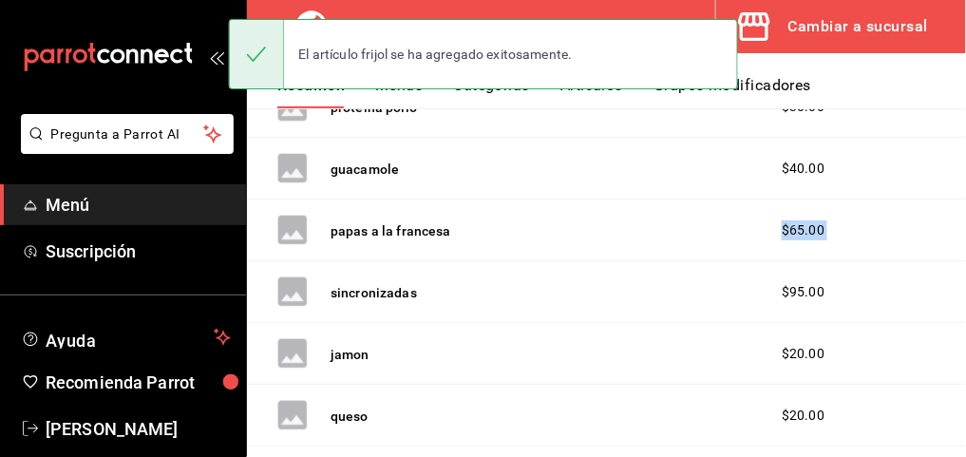
click at [571, 292] on div "arroz $30.00 frutos rojos $100.00 proteina pollo $30.00 guacamole $40.00 papas …" at bounding box center [606, 334] width 719 height 765
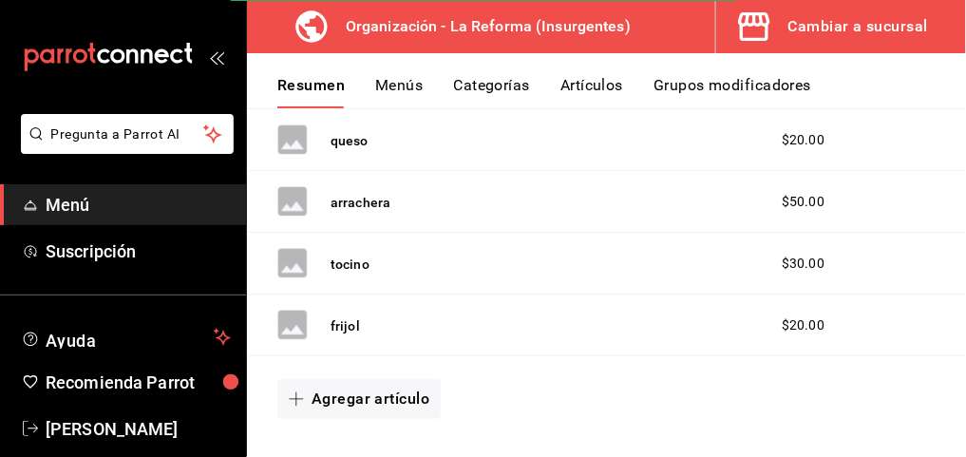
scroll to position [829, 0]
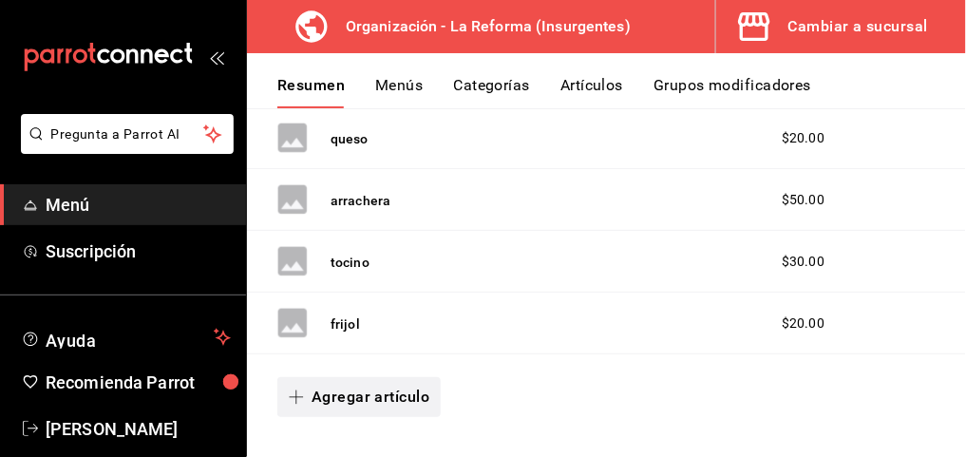
click at [350, 396] on button "Agregar artículo" at bounding box center [358, 397] width 163 height 40
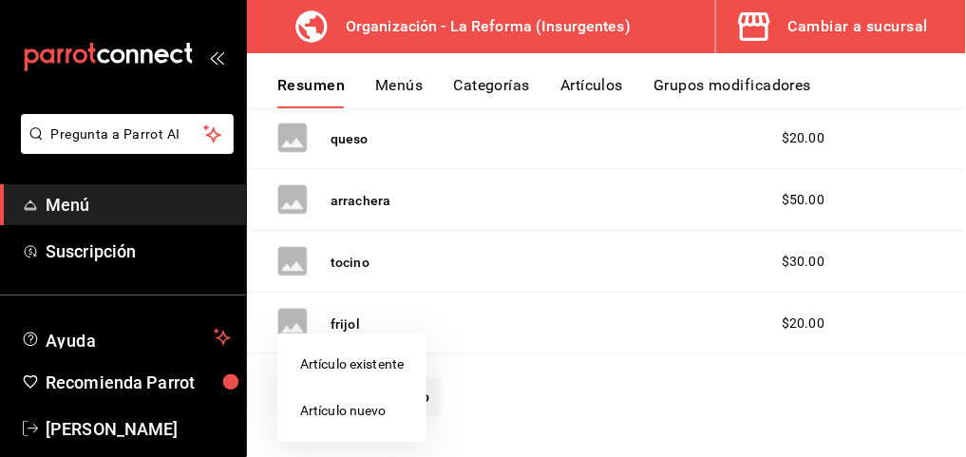
click at [369, 408] on li "Artículo nuevo" at bounding box center [351, 411] width 149 height 47
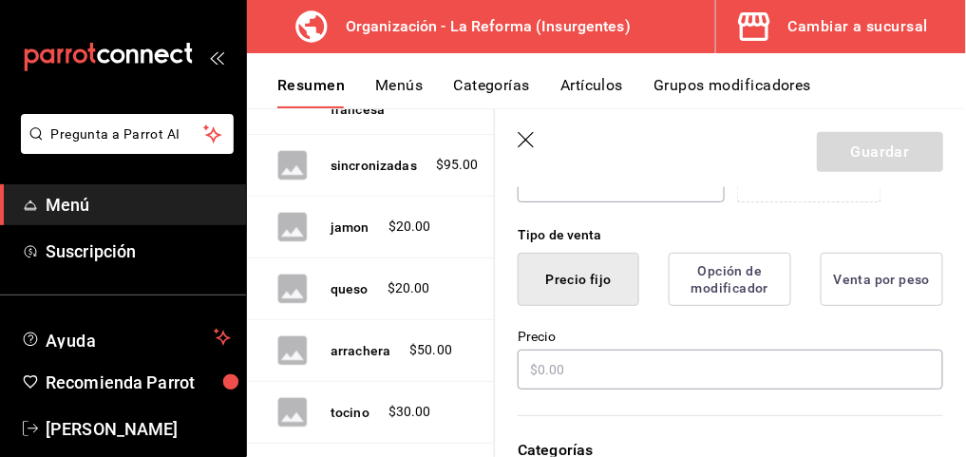
scroll to position [433, 0]
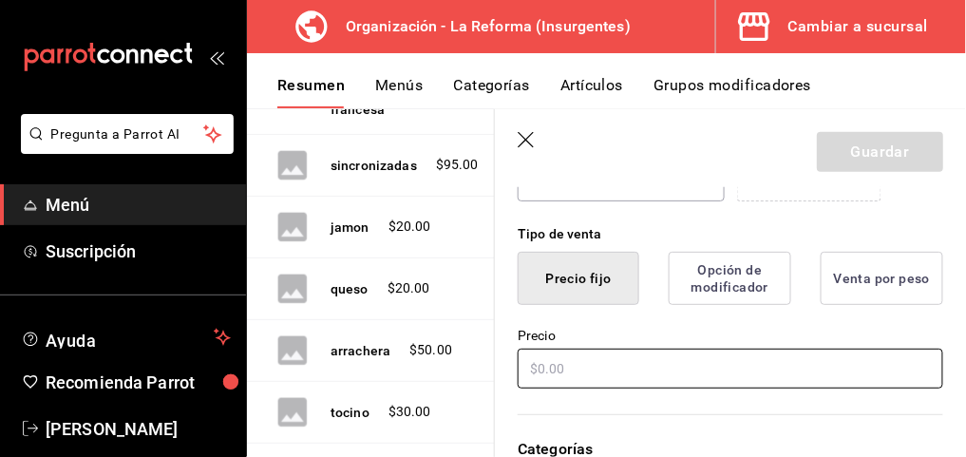
type input "papas fritas"
click at [550, 359] on input "text" at bounding box center [731, 369] width 426 height 40
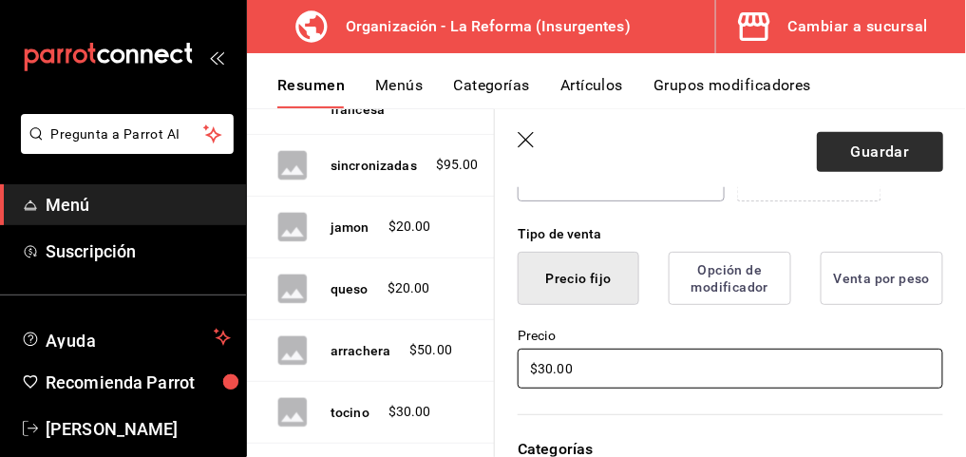
type input "$30.00"
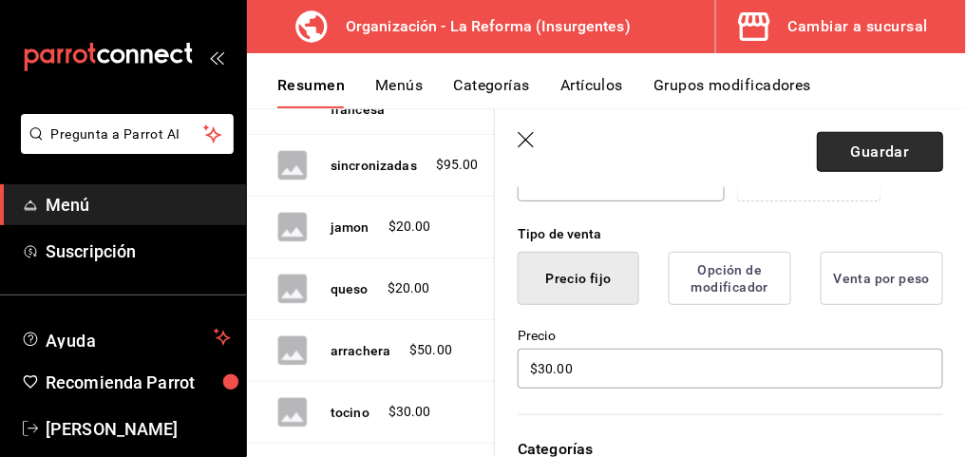
click at [826, 157] on button "Guardar" at bounding box center [880, 152] width 126 height 40
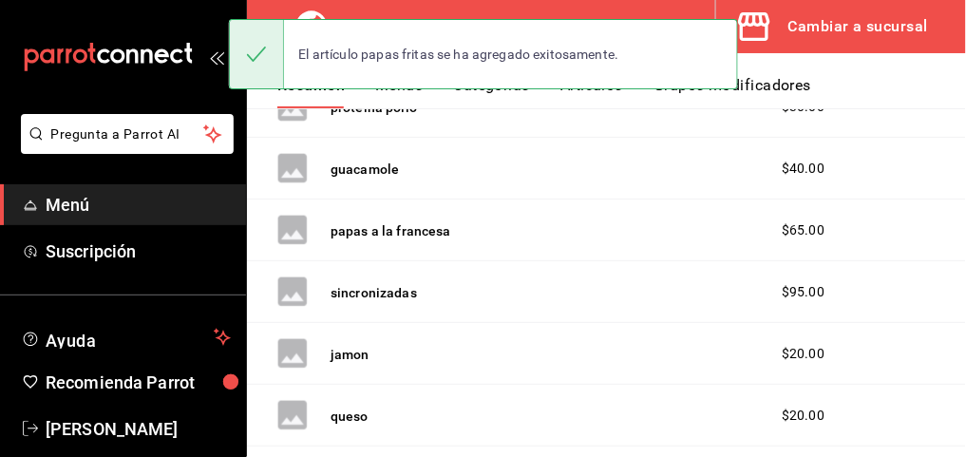
scroll to position [901, 0]
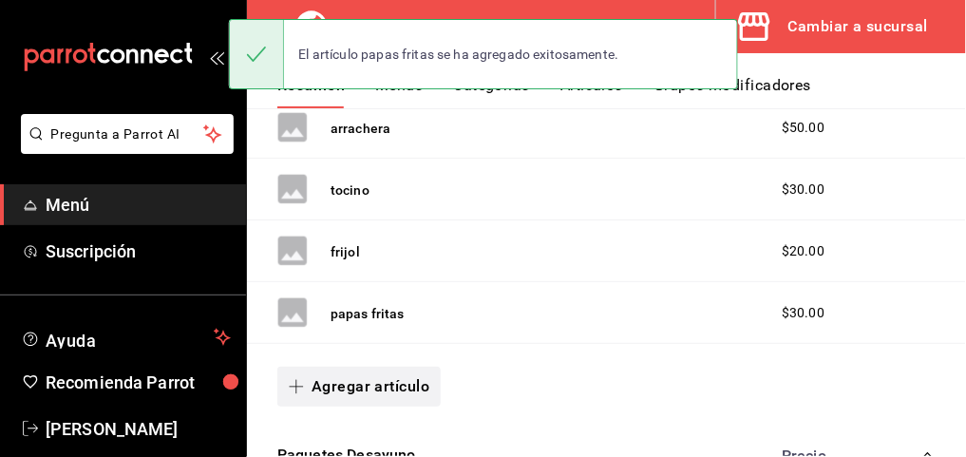
click at [301, 367] on button "Agregar artículo" at bounding box center [358, 387] width 163 height 40
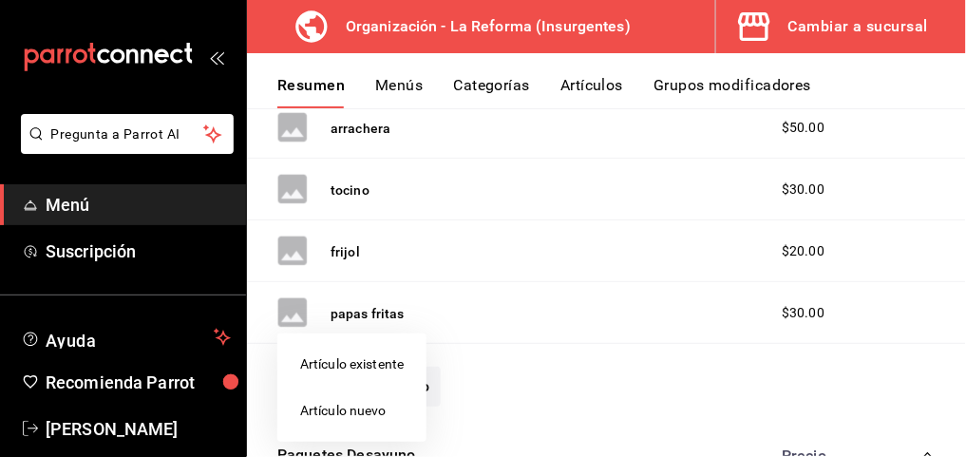
click at [326, 400] on li "Artículo nuevo" at bounding box center [351, 411] width 149 height 47
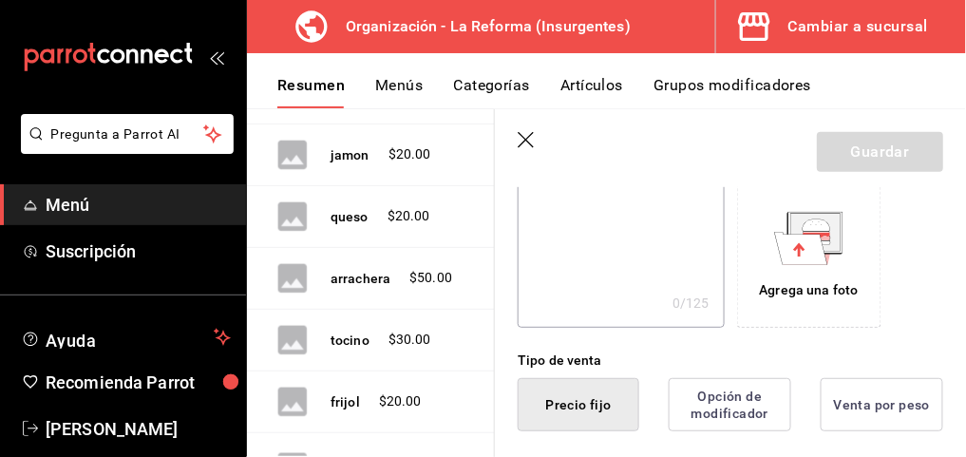
scroll to position [450, 0]
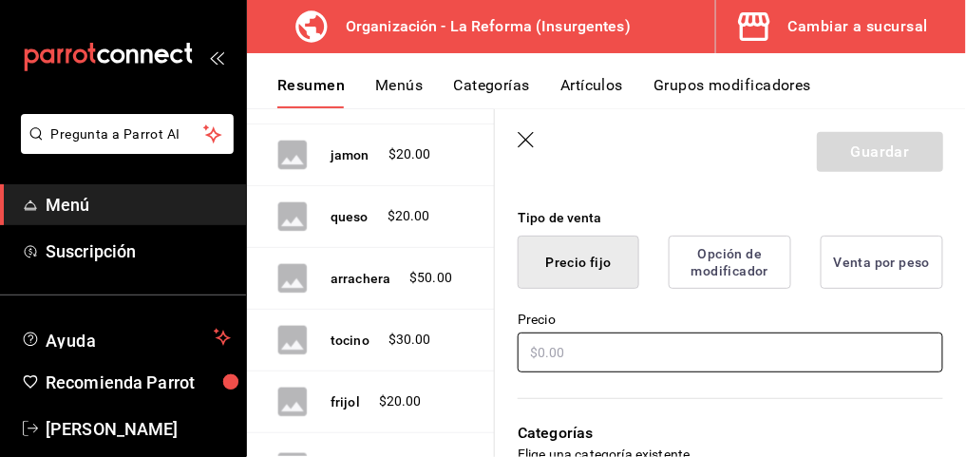
type input "chicharron"
click at [586, 352] on input "text" at bounding box center [731, 353] width 426 height 40
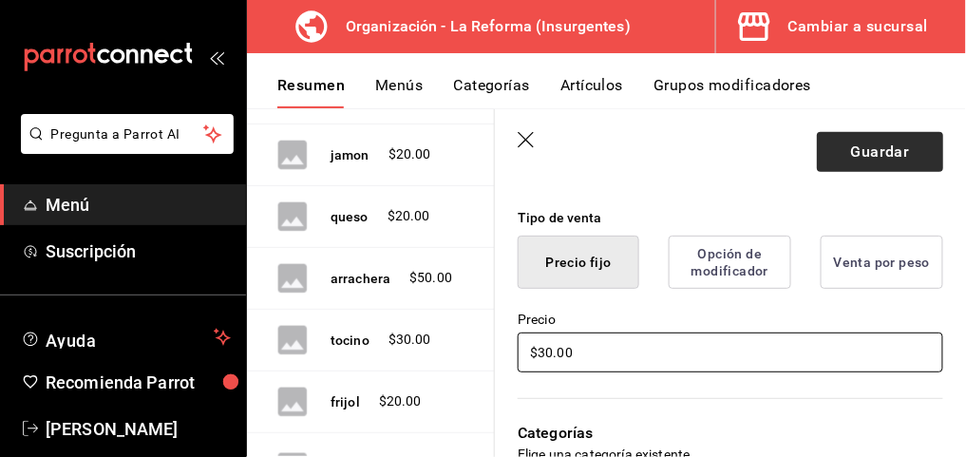
type input "$30.00"
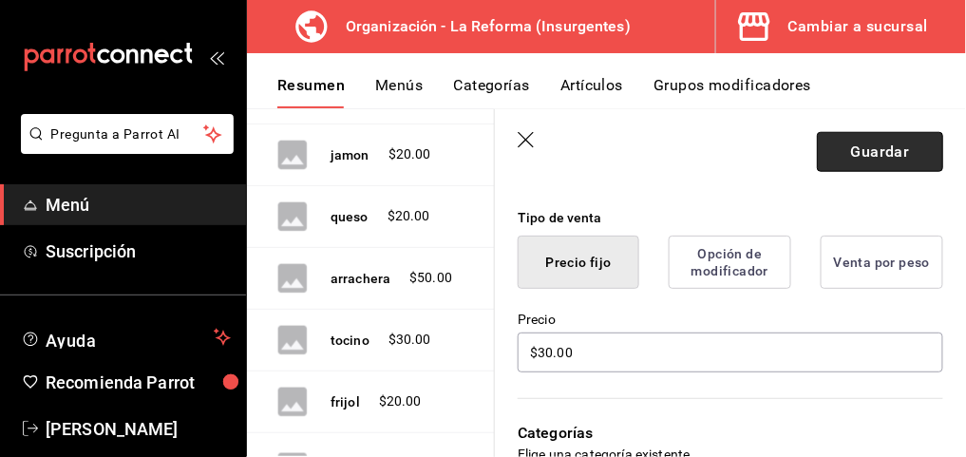
click at [851, 158] on button "Guardar" at bounding box center [880, 152] width 126 height 40
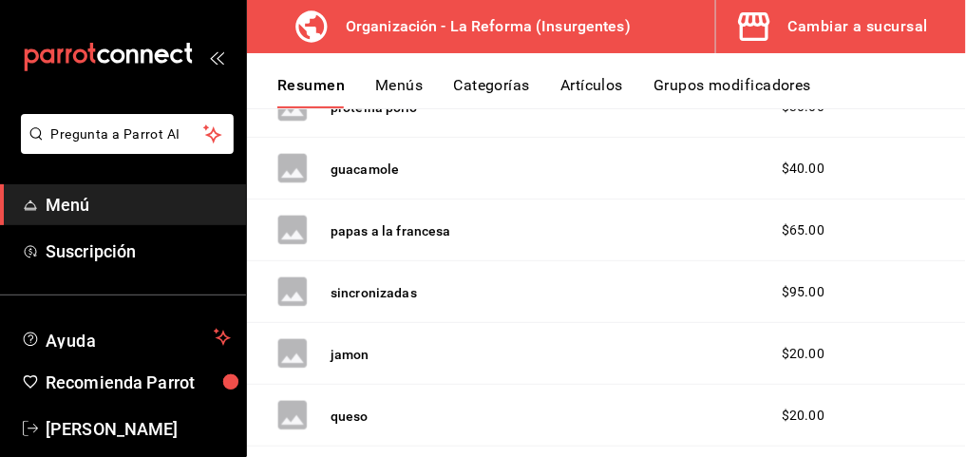
scroll to position [233, 0]
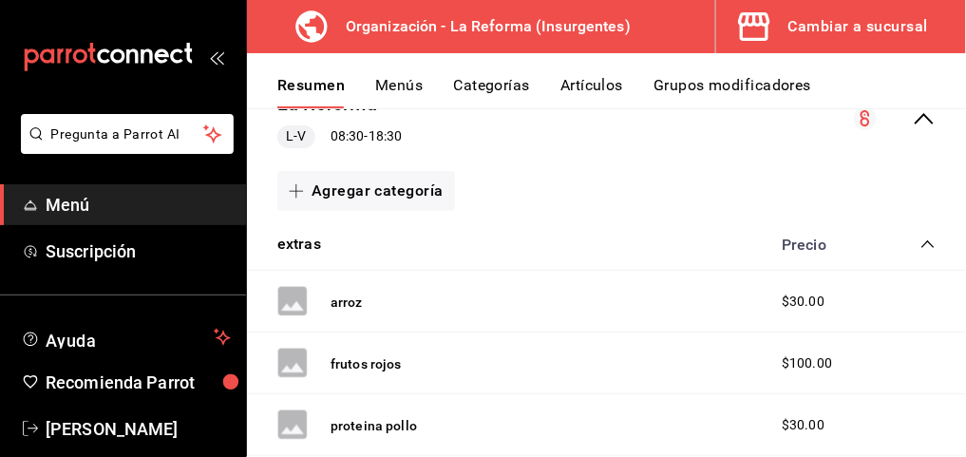
click at [921, 239] on icon "collapse-category-row" at bounding box center [928, 244] width 15 height 15
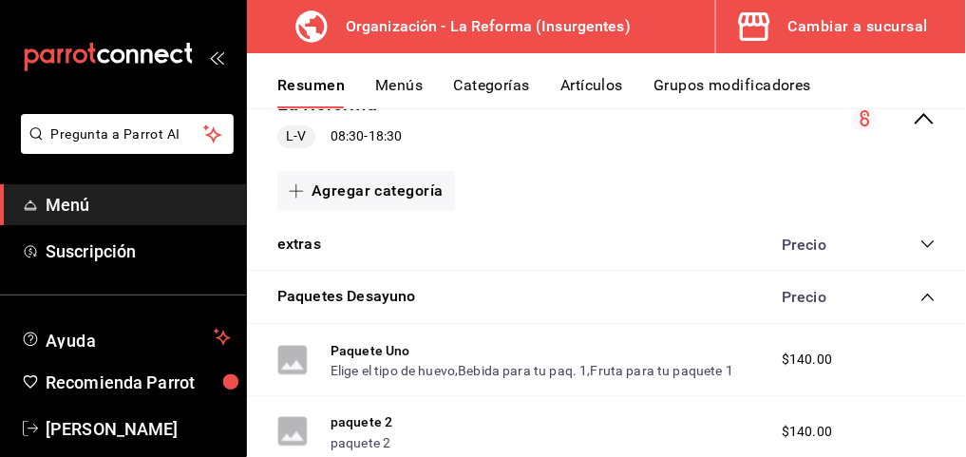
click at [921, 297] on icon "collapse-category-row" at bounding box center [928, 297] width 15 height 15
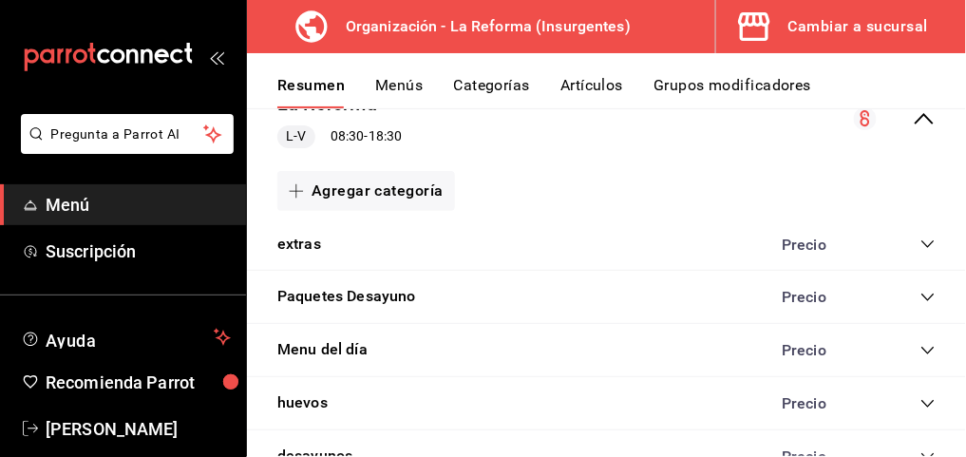
click at [921, 398] on icon "collapse-category-row" at bounding box center [928, 403] width 15 height 15
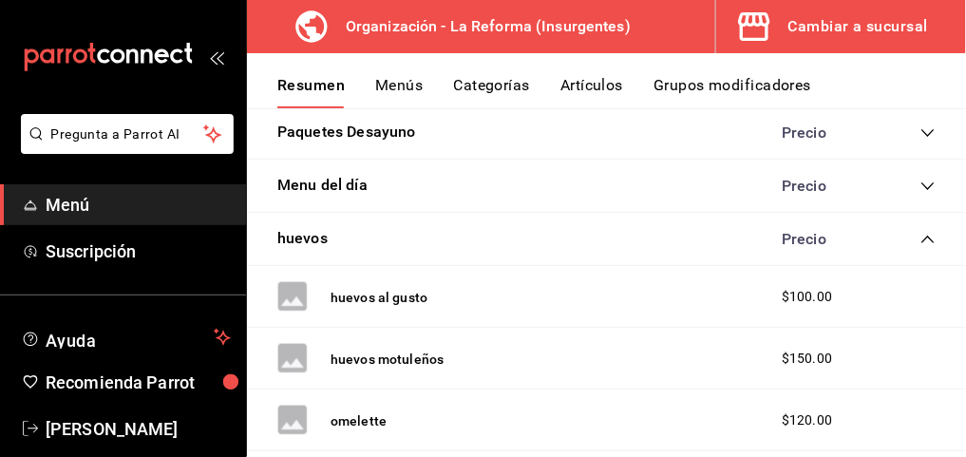
scroll to position [418, 0]
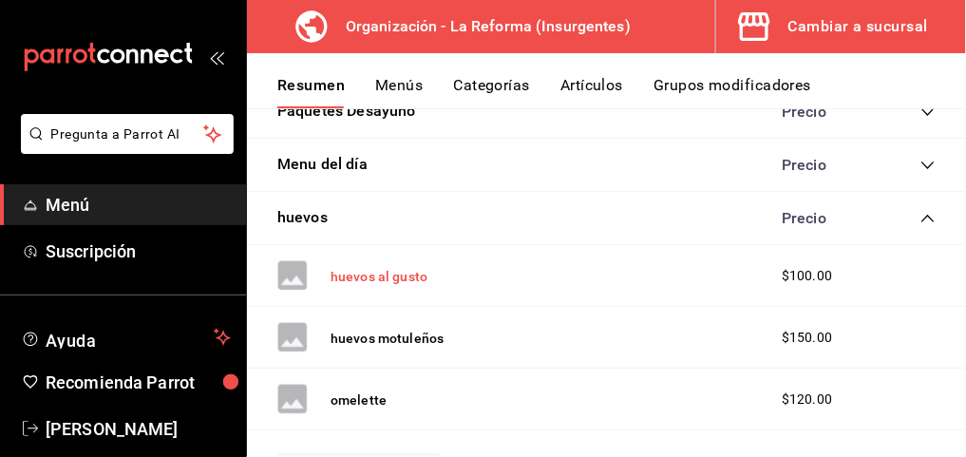
click at [409, 275] on button "huevos al gusto" at bounding box center [379, 276] width 97 height 19
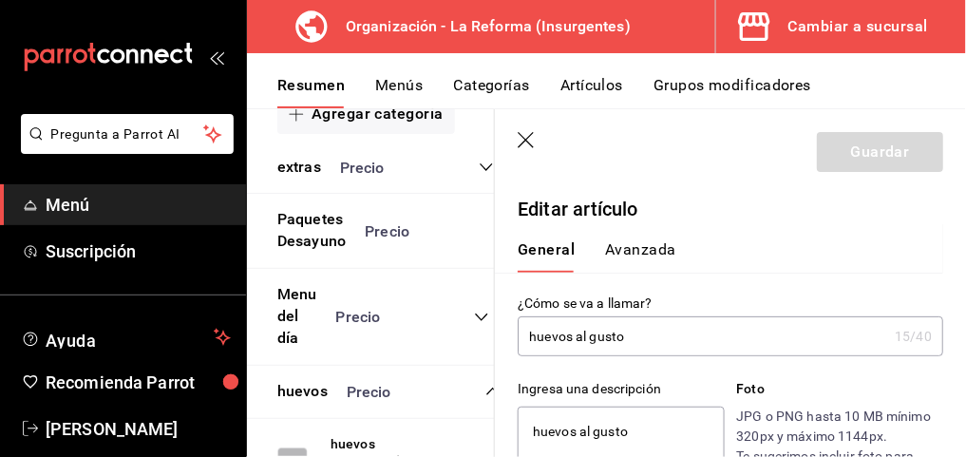
type textarea "x"
type input "$100.00"
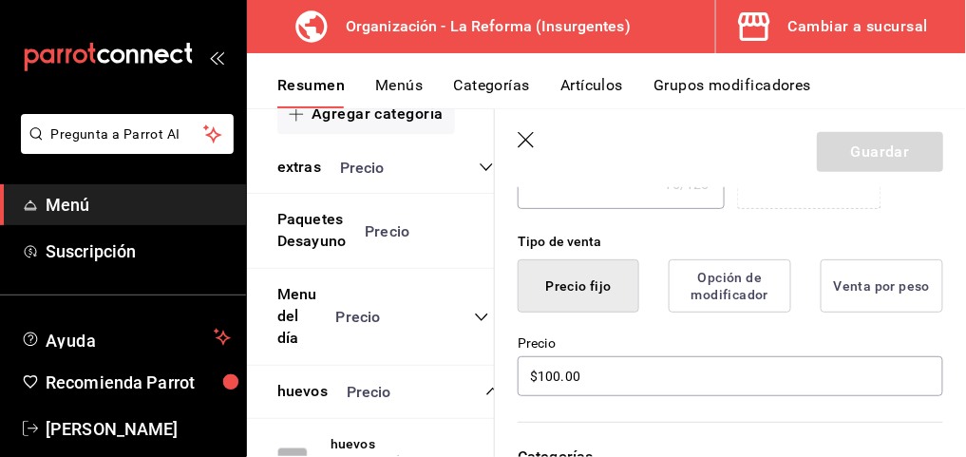
scroll to position [427, 0]
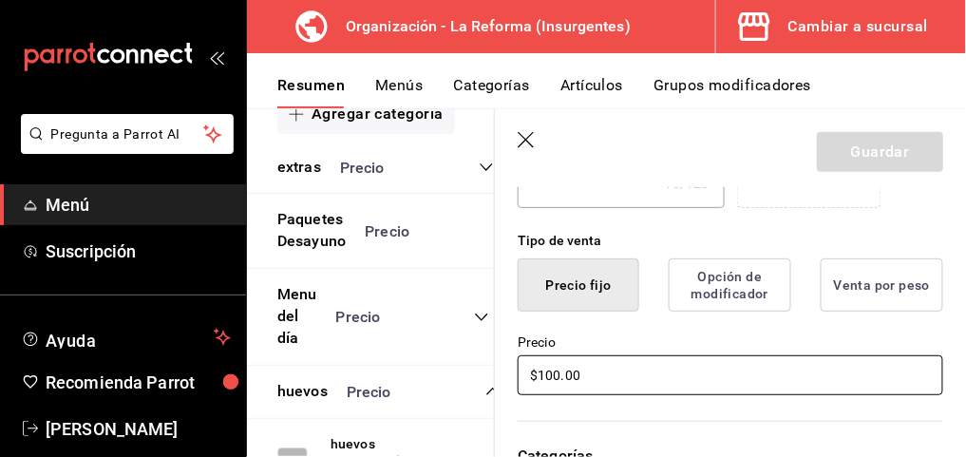
click at [603, 378] on input "$100.00" at bounding box center [731, 375] width 426 height 40
type textarea "x"
type input "$100.00"
type textarea "x"
type input "$100.00"
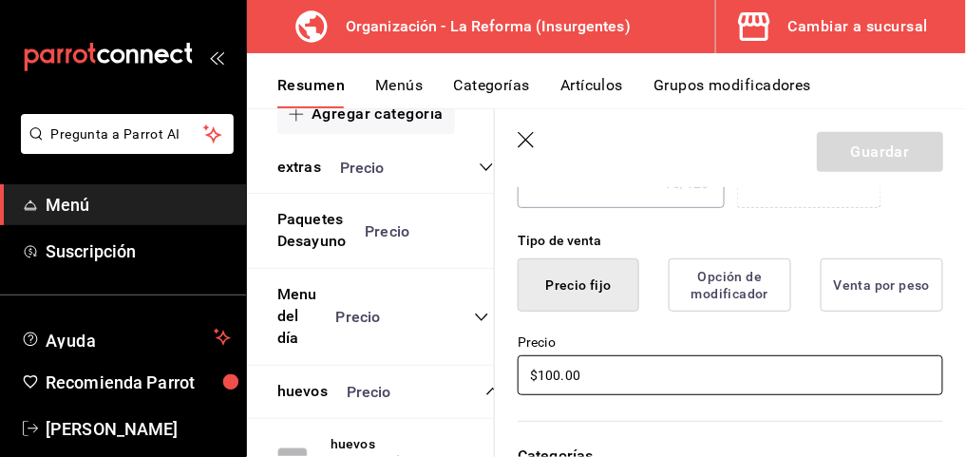
type textarea "x"
type input "$10.00"
type textarea "x"
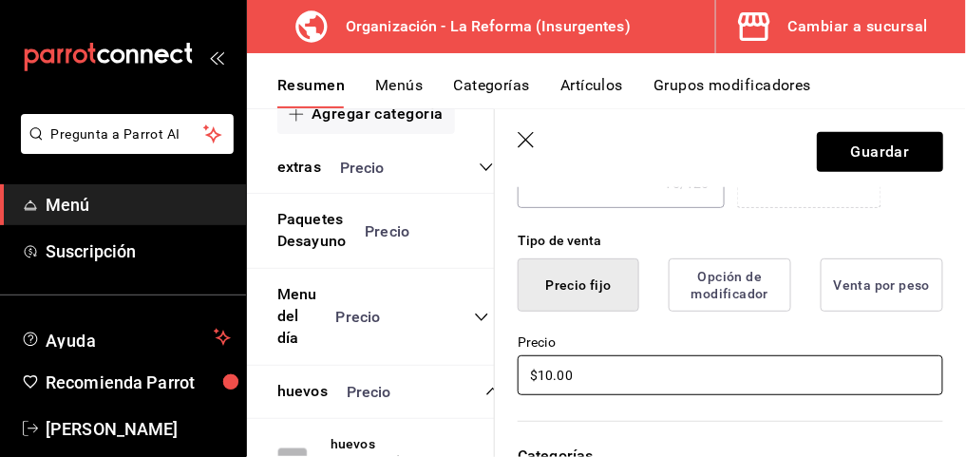
type input "$1.00"
type textarea "x"
type input "$12.00"
type textarea "x"
type input "$120.00"
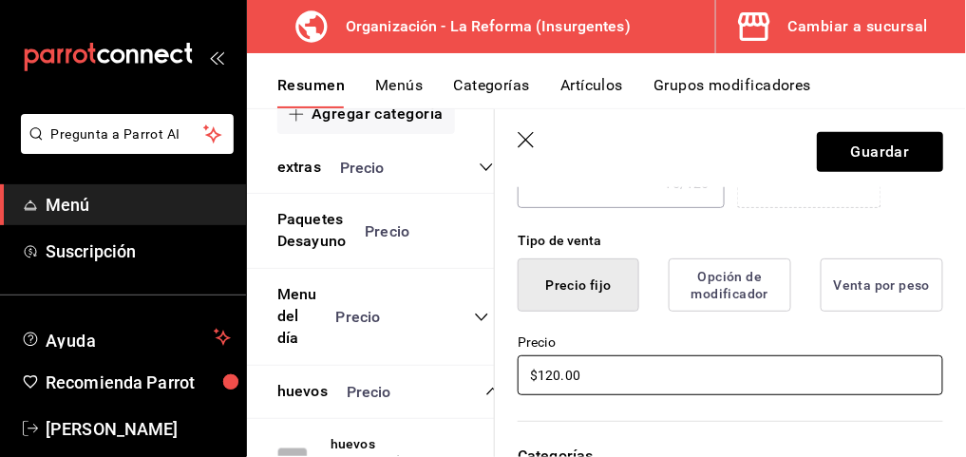
type textarea "x"
type input "$120.00"
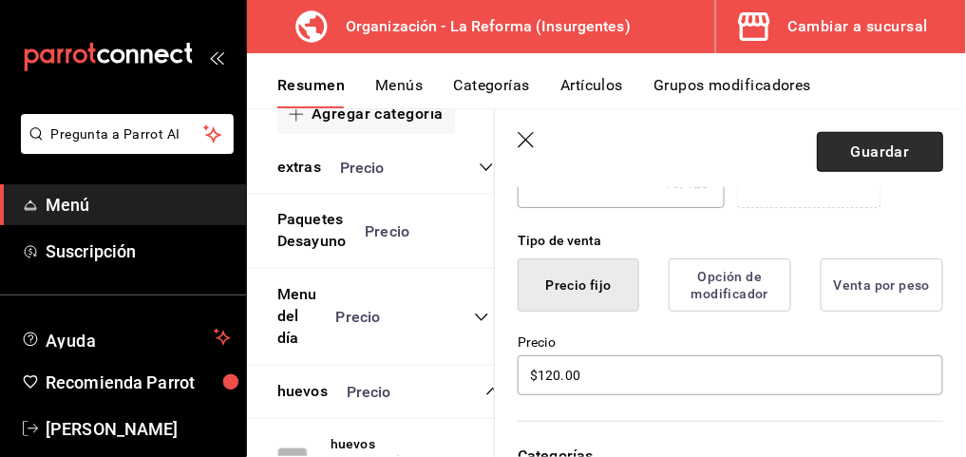
click at [868, 153] on button "Guardar" at bounding box center [880, 152] width 126 height 40
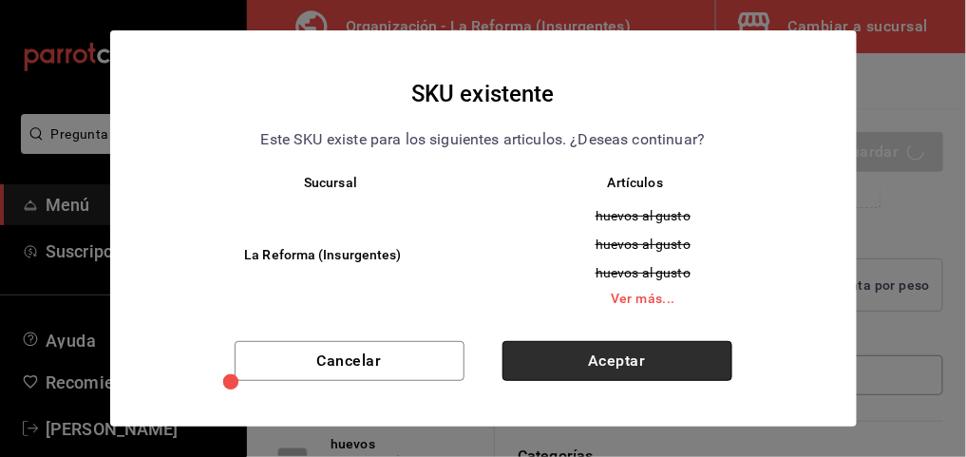
click at [574, 367] on button "Aceptar" at bounding box center [618, 361] width 230 height 40
type textarea "x"
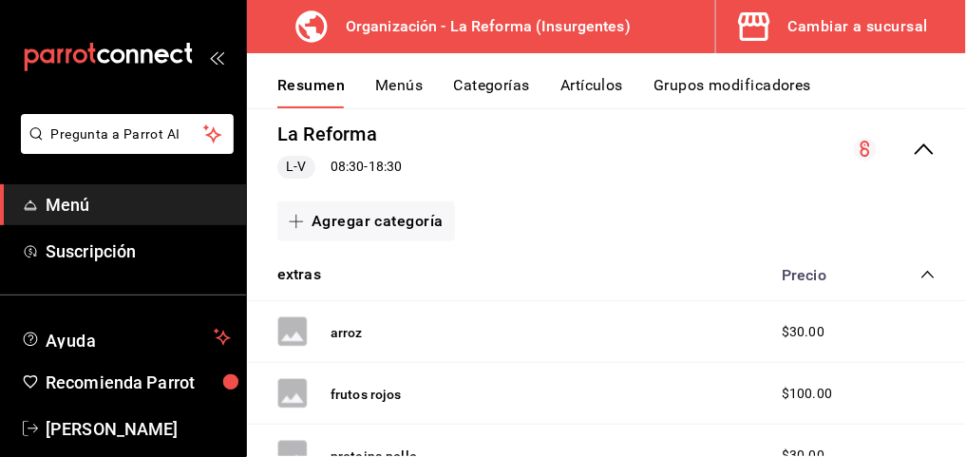
scroll to position [190, 0]
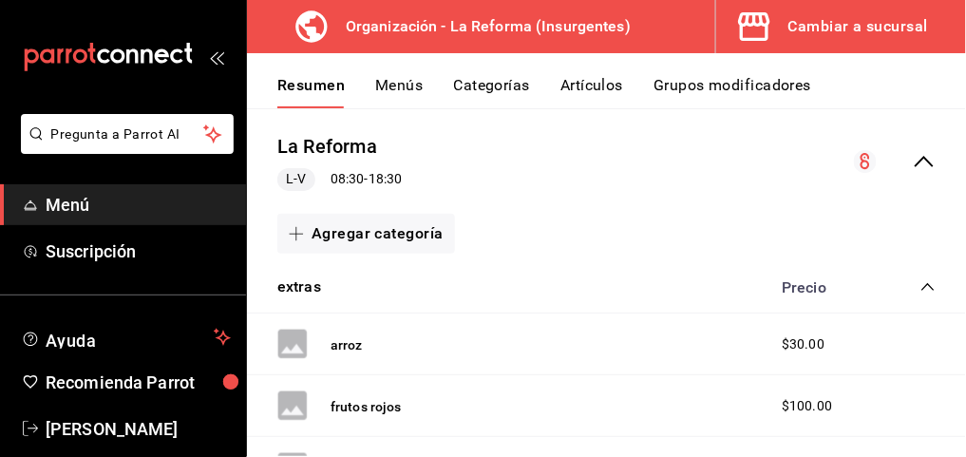
click at [921, 285] on icon "collapse-category-row" at bounding box center [928, 286] width 15 height 15
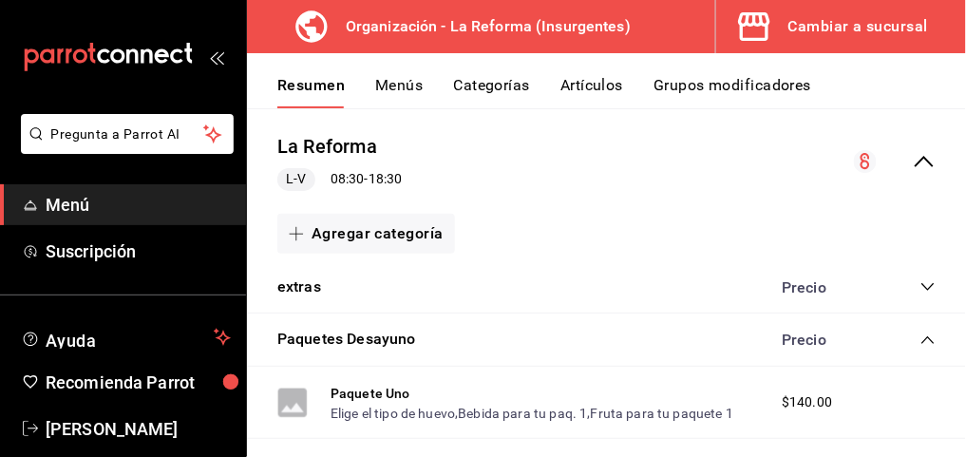
click at [921, 342] on icon "collapse-category-row" at bounding box center [928, 340] width 15 height 15
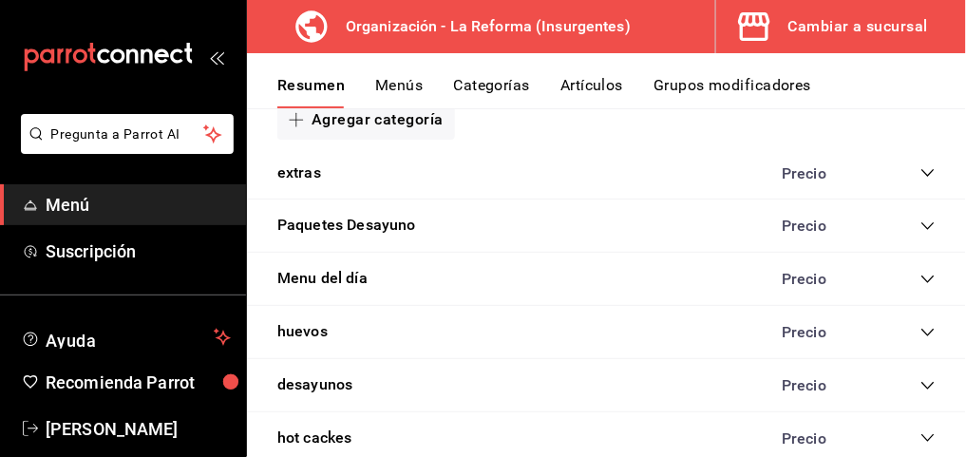
scroll to position [333, 0]
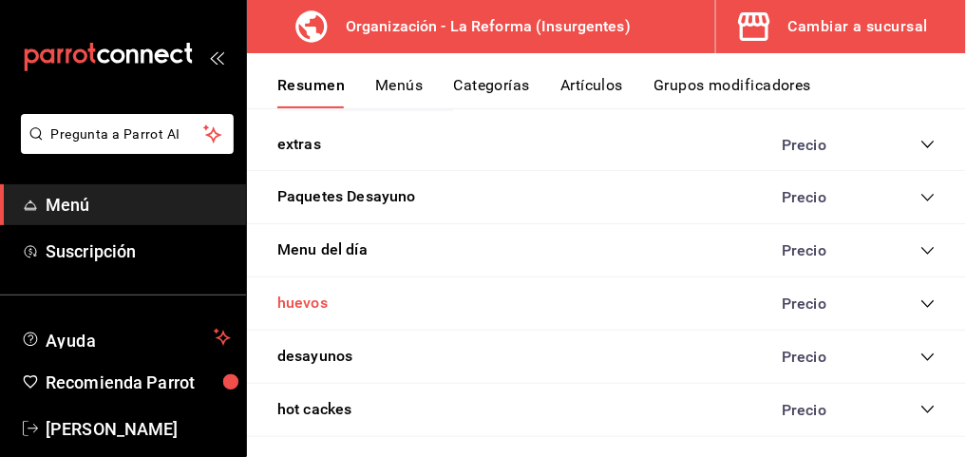
click at [313, 307] on button "huevos" at bounding box center [302, 304] width 50 height 22
click at [517, 389] on main "Resumen organización Agrega y edita los menús, las categorías, artículos y grup…" at bounding box center [606, 282] width 719 height 349
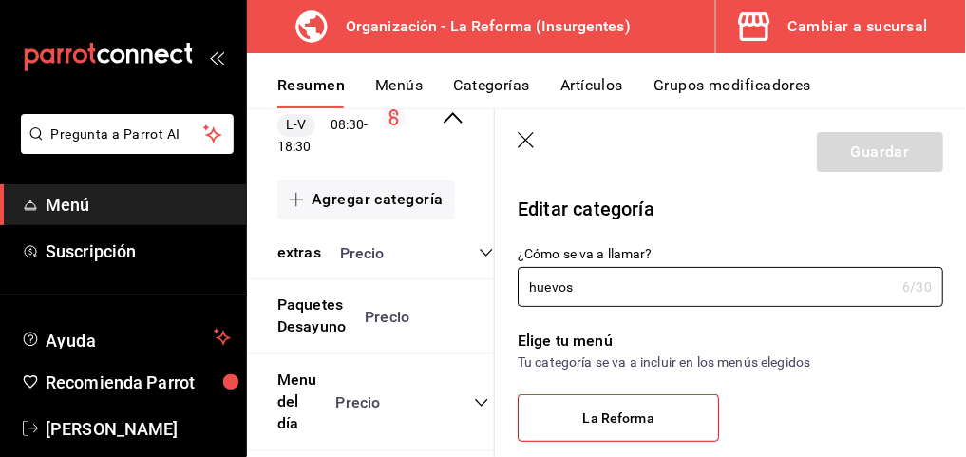
click at [531, 141] on icon "button" at bounding box center [527, 141] width 19 height 19
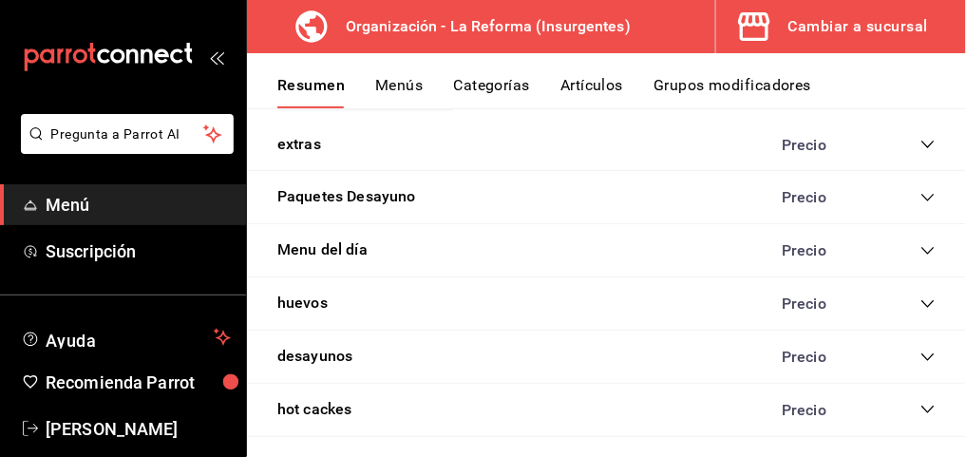
click at [922, 300] on icon "collapse-category-row" at bounding box center [928, 304] width 12 height 8
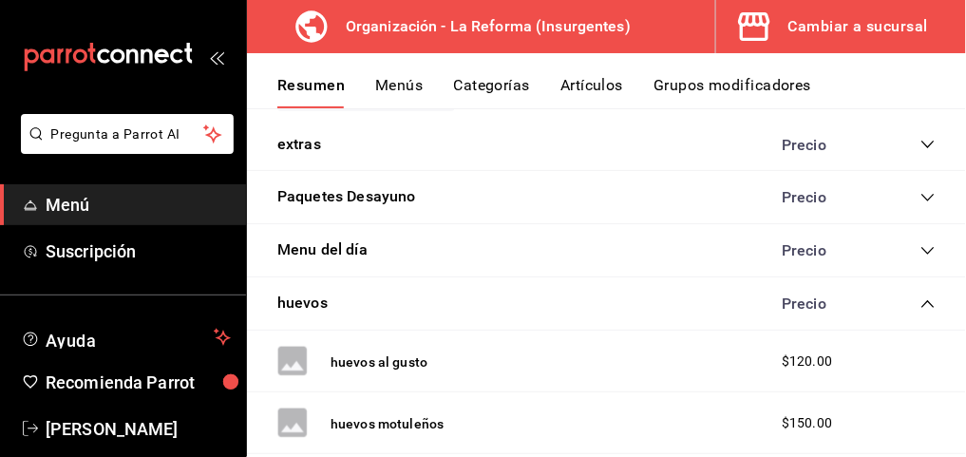
click at [921, 300] on icon "collapse-category-row" at bounding box center [928, 304] width 15 height 15
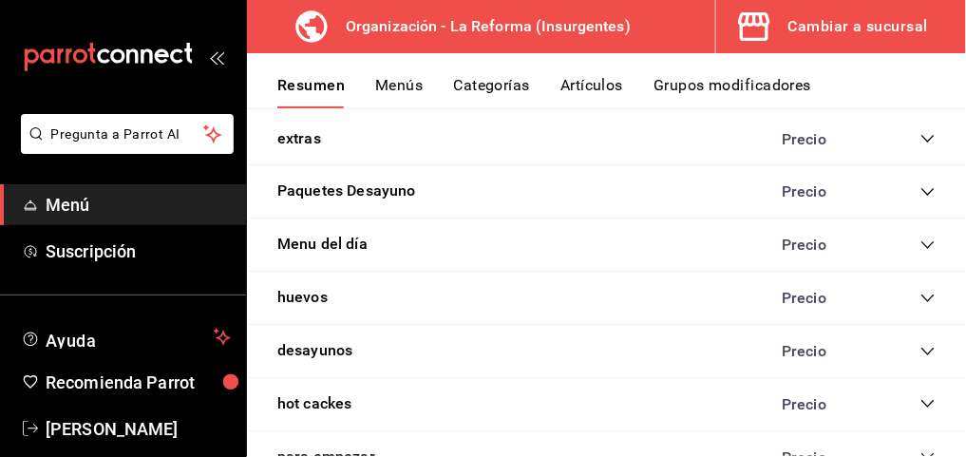
scroll to position [336, 0]
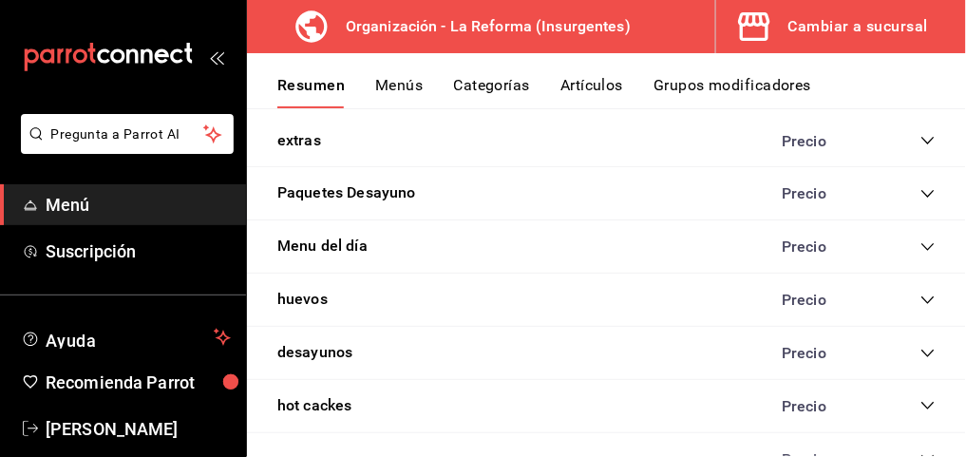
click at [921, 347] on icon "collapse-category-row" at bounding box center [928, 353] width 15 height 15
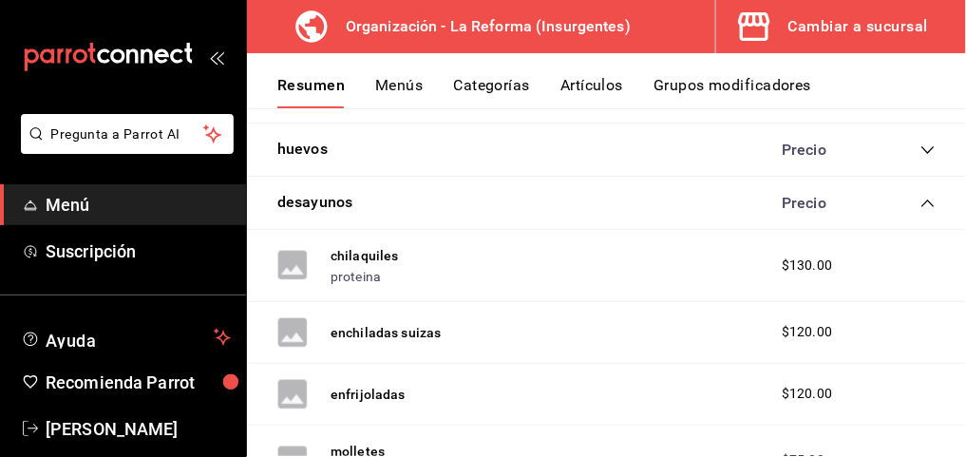
scroll to position [488, 0]
click at [381, 253] on button "chilaquiles" at bounding box center [365, 254] width 68 height 19
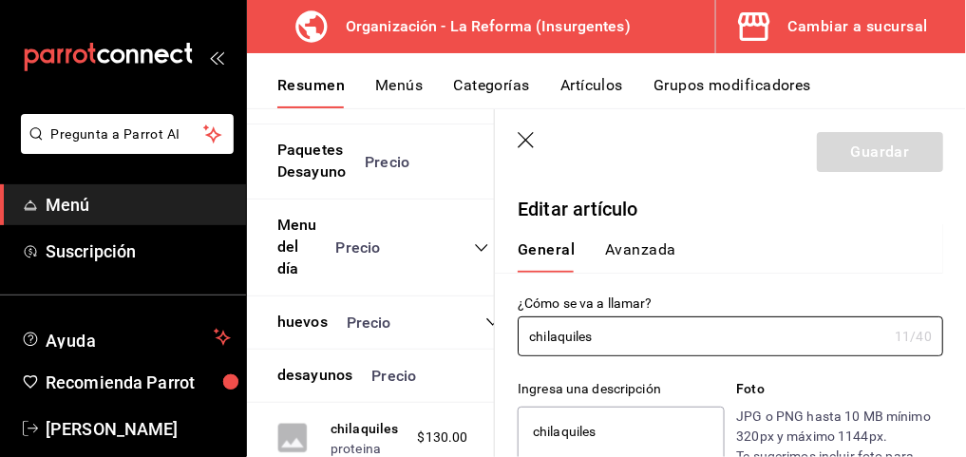
type textarea "x"
type input "$130.00"
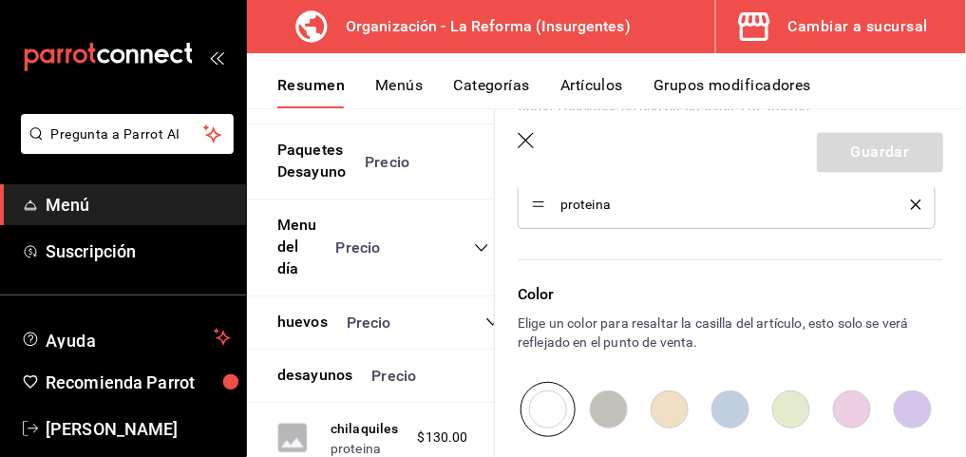
scroll to position [978, 0]
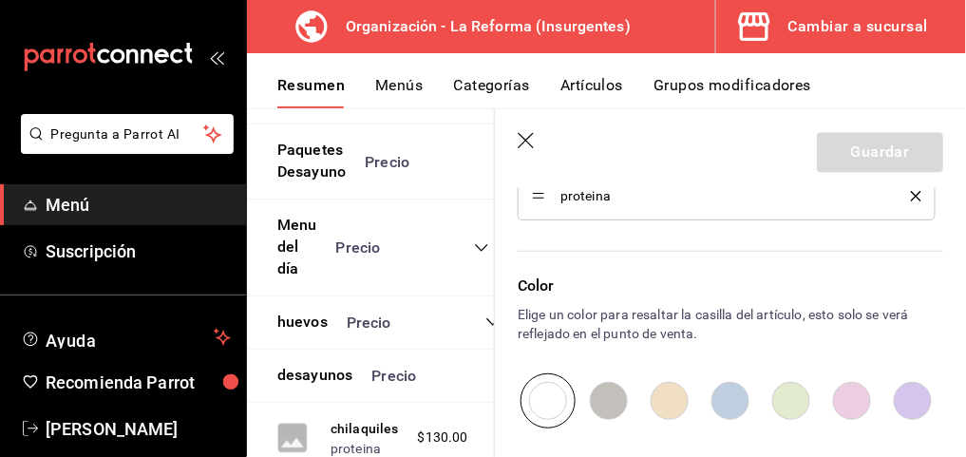
click at [519, 146] on icon "button" at bounding box center [526, 140] width 16 height 16
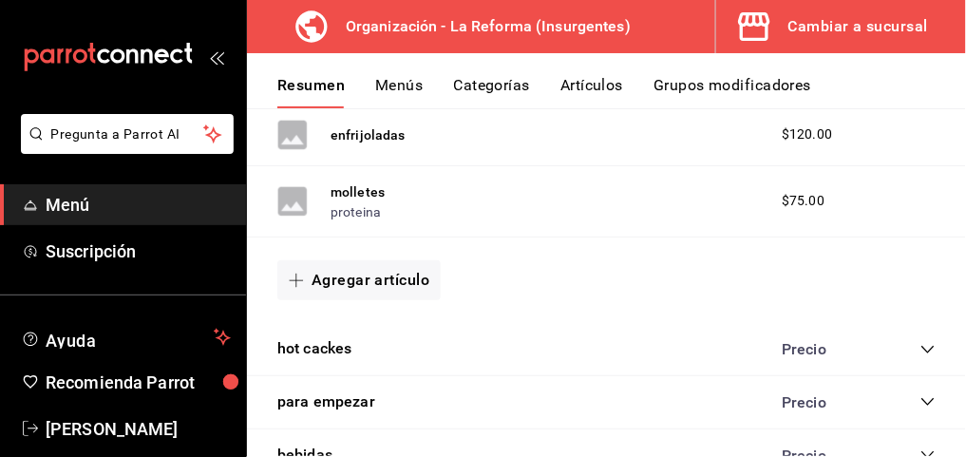
scroll to position [746, 0]
click at [305, 273] on span "button" at bounding box center [300, 280] width 23 height 15
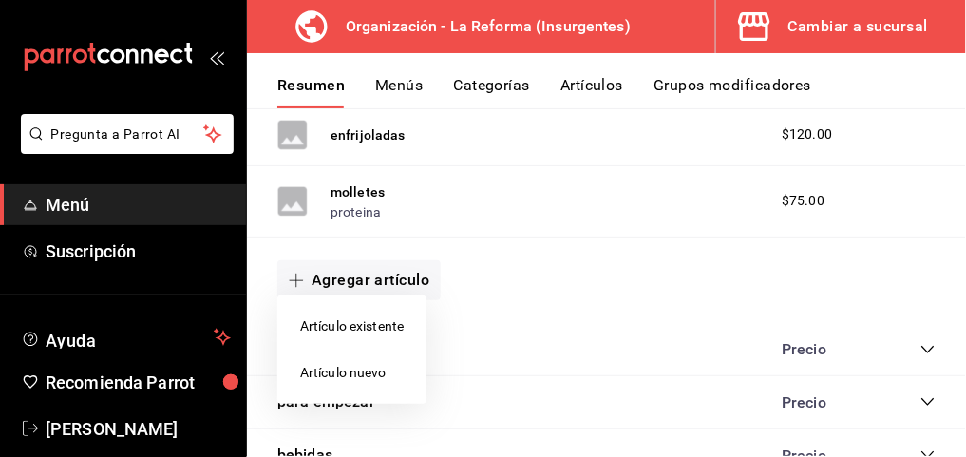
click at [326, 373] on li "Artículo nuevo" at bounding box center [351, 373] width 149 height 47
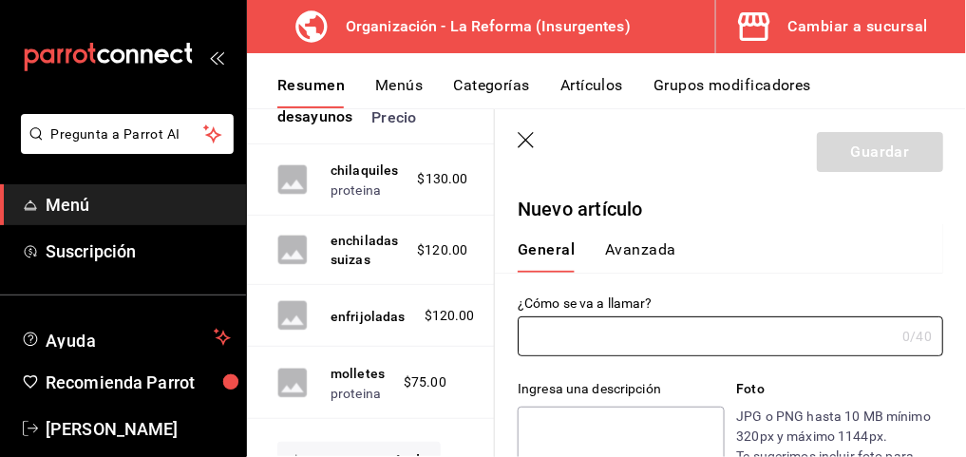
type input "AR-1756244368569"
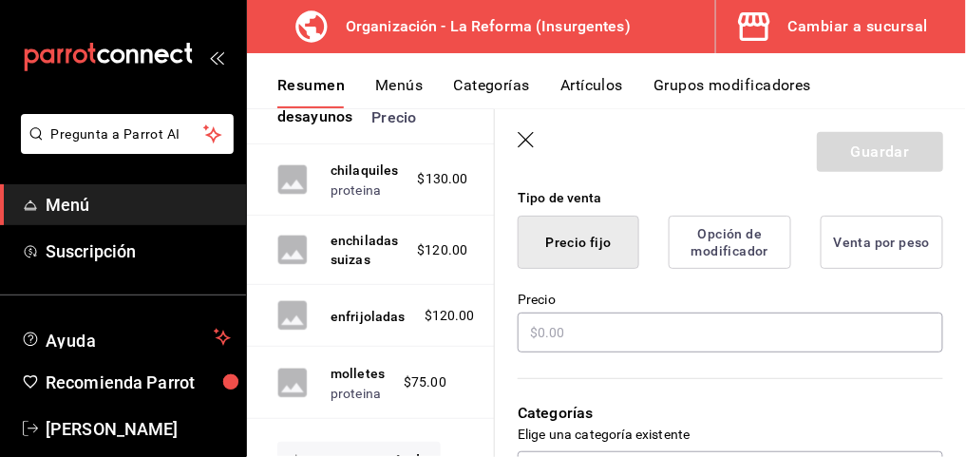
scroll to position [480, 0]
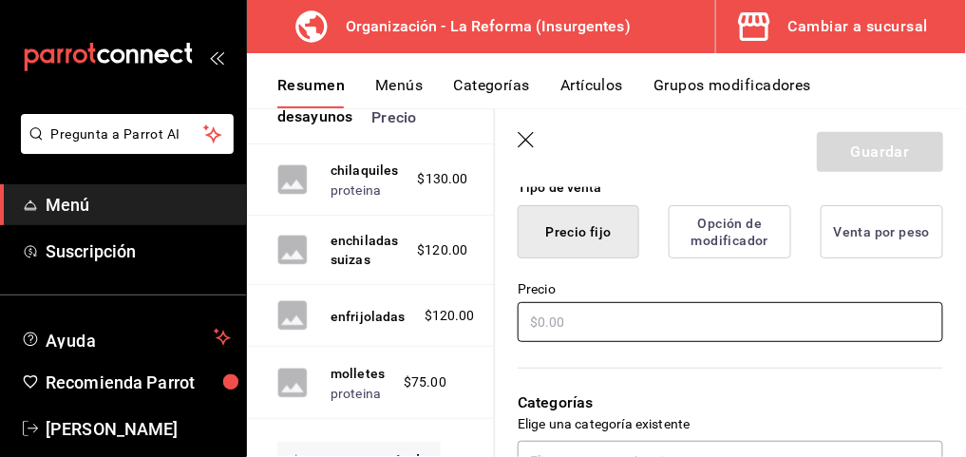
type input "chilaquiles con arrachera"
click at [556, 328] on input "text" at bounding box center [731, 322] width 426 height 40
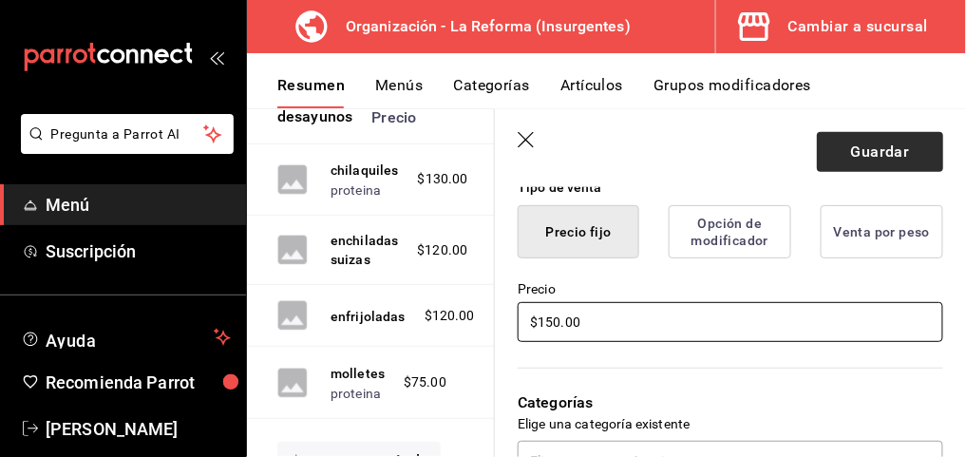
type input "$150.00"
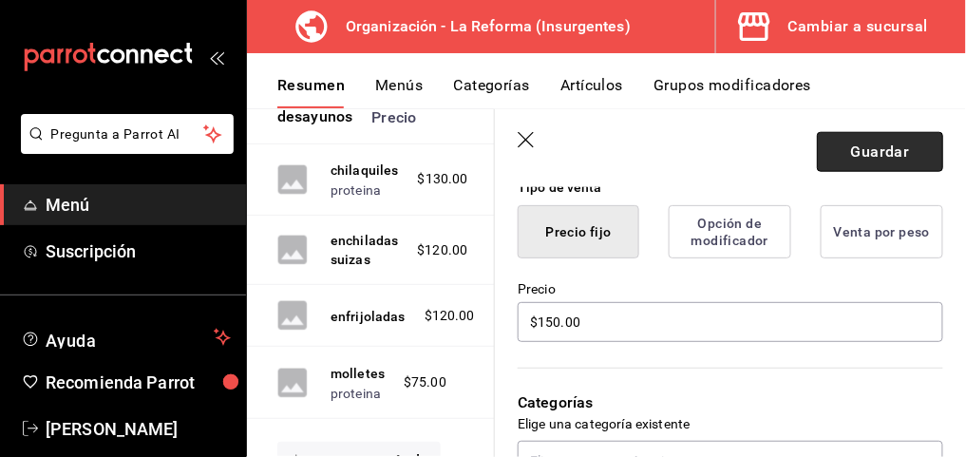
click at [845, 143] on button "Guardar" at bounding box center [880, 152] width 126 height 40
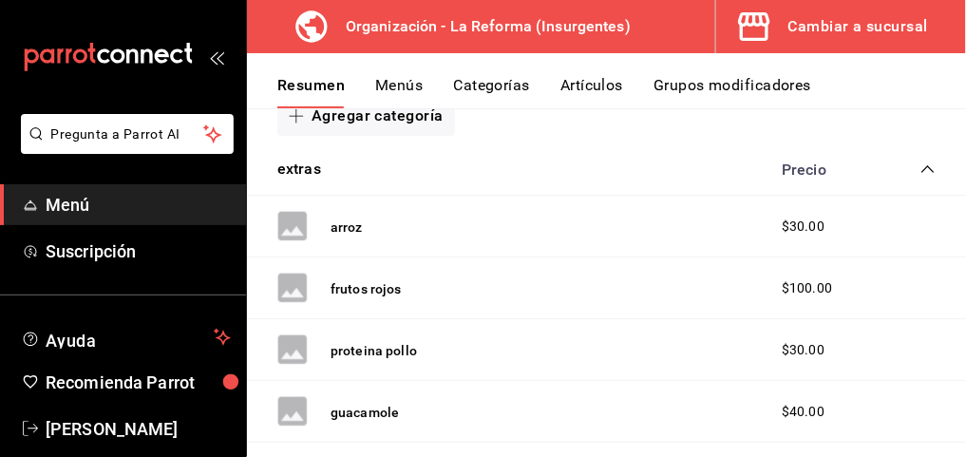
scroll to position [302, 0]
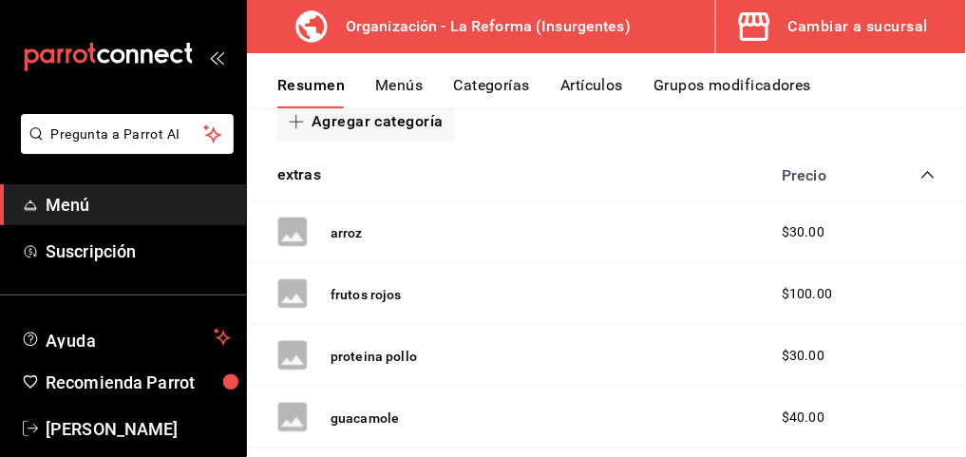
click at [921, 178] on icon "collapse-category-row" at bounding box center [928, 174] width 15 height 15
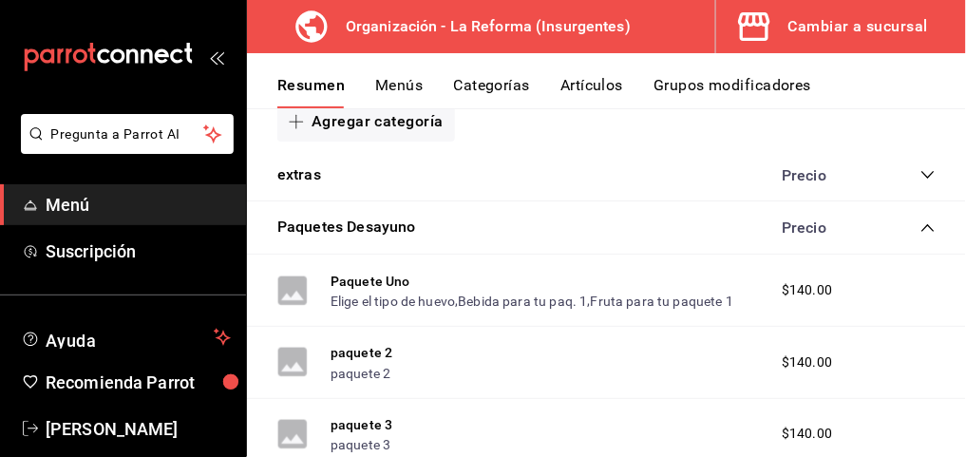
click at [922, 224] on icon "collapse-category-row" at bounding box center [928, 228] width 12 height 8
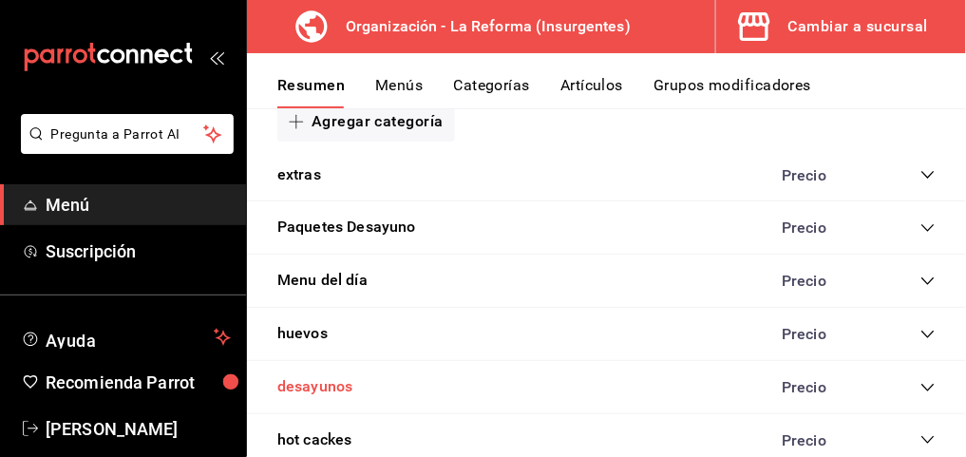
click at [306, 381] on button "desayunos" at bounding box center [315, 387] width 76 height 22
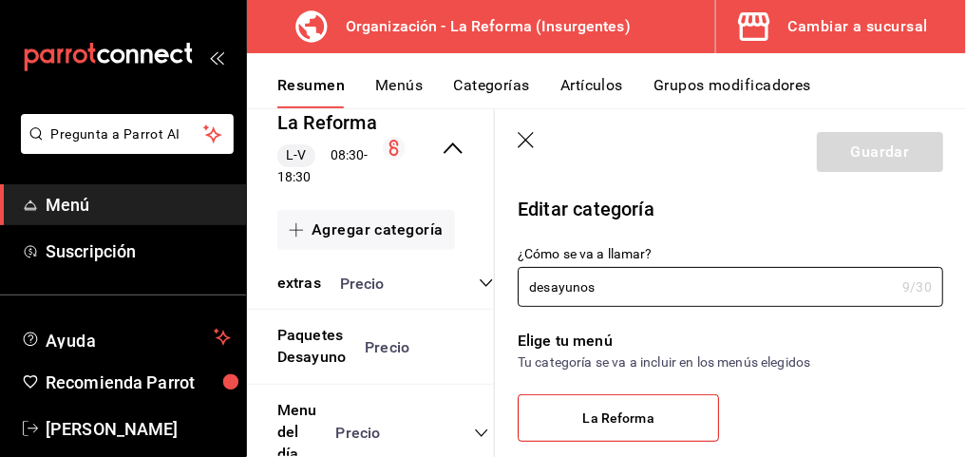
click at [524, 145] on icon "button" at bounding box center [527, 141] width 19 height 19
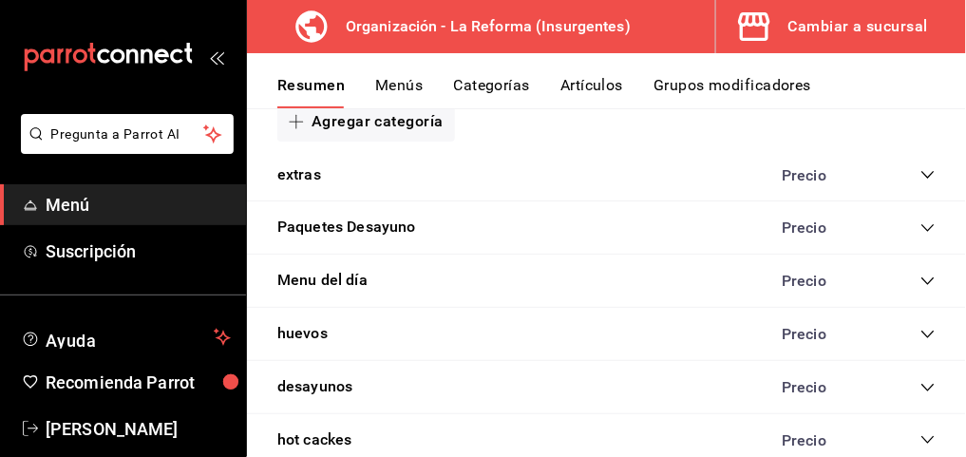
click at [921, 383] on icon "collapse-category-row" at bounding box center [928, 387] width 15 height 15
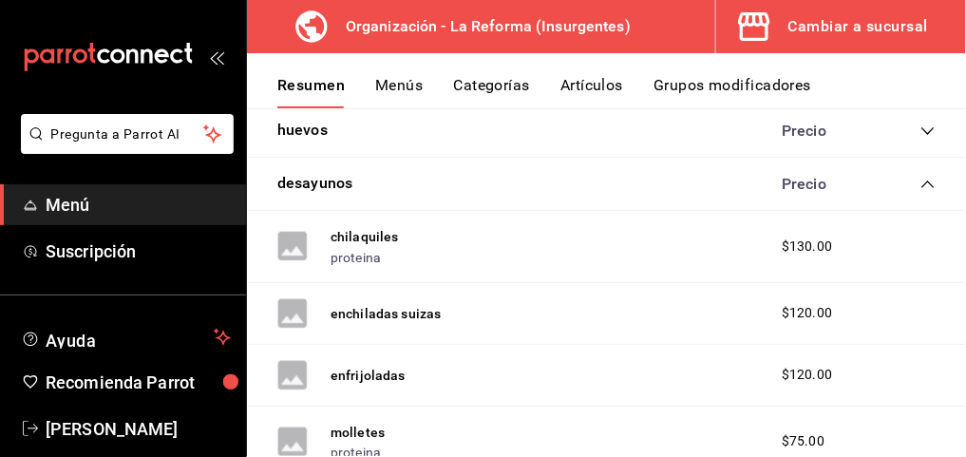
scroll to position [517, 0]
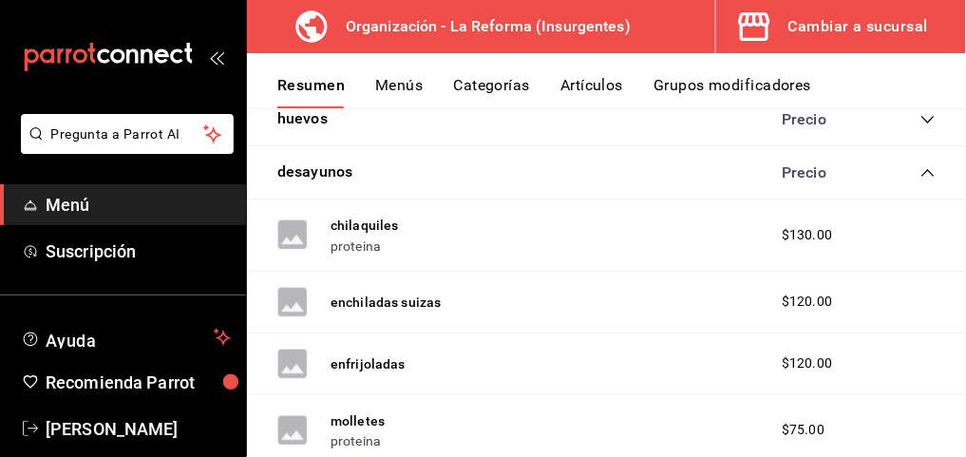
click at [807, 300] on span "$120.00" at bounding box center [807, 302] width 50 height 20
click at [414, 301] on button "enchiladas suizas" at bounding box center [386, 302] width 111 height 19
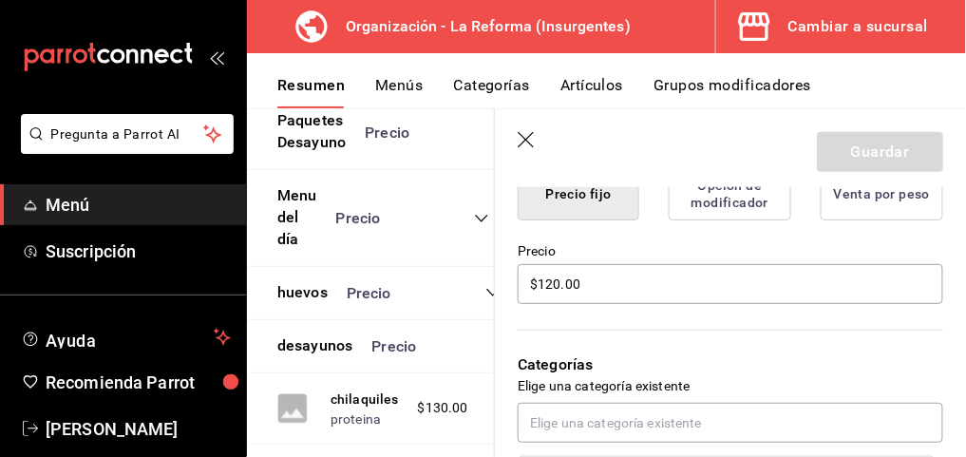
scroll to position [519, 0]
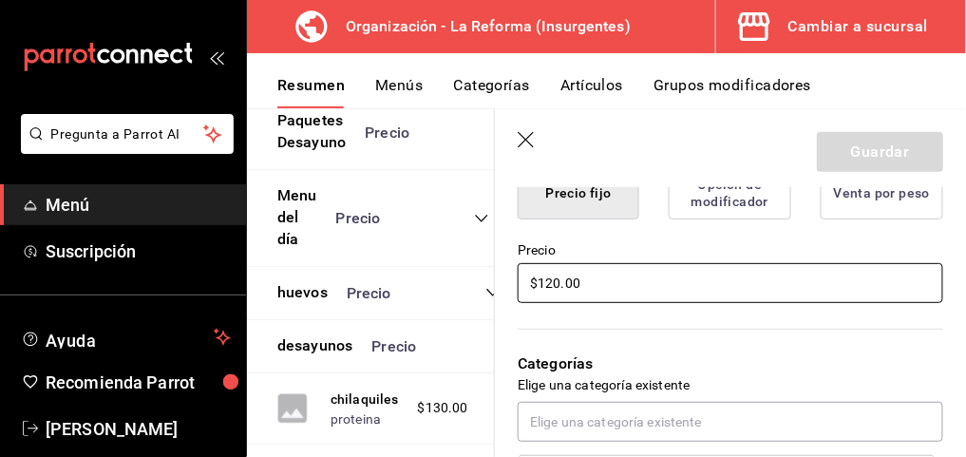
click at [556, 282] on input "$120.00" at bounding box center [731, 283] width 426 height 40
type input "$10.00"
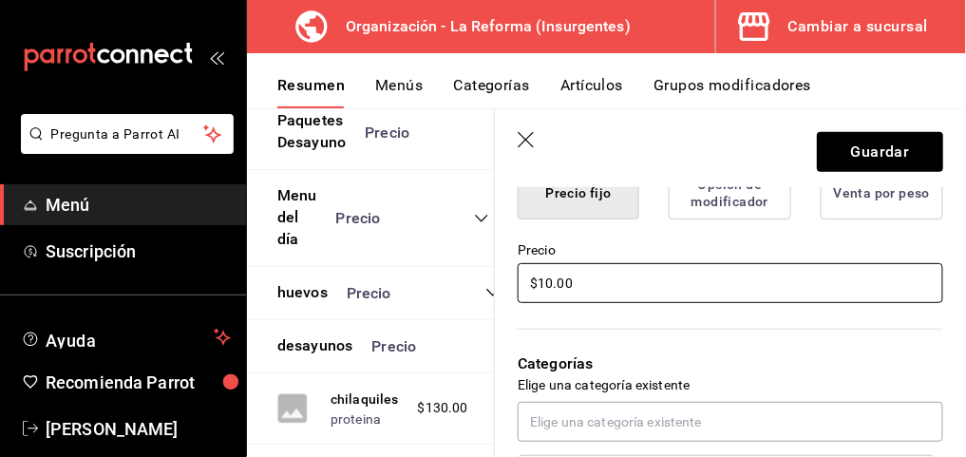
type textarea "x"
type input "$150.00"
type textarea "x"
type input "$150.00"
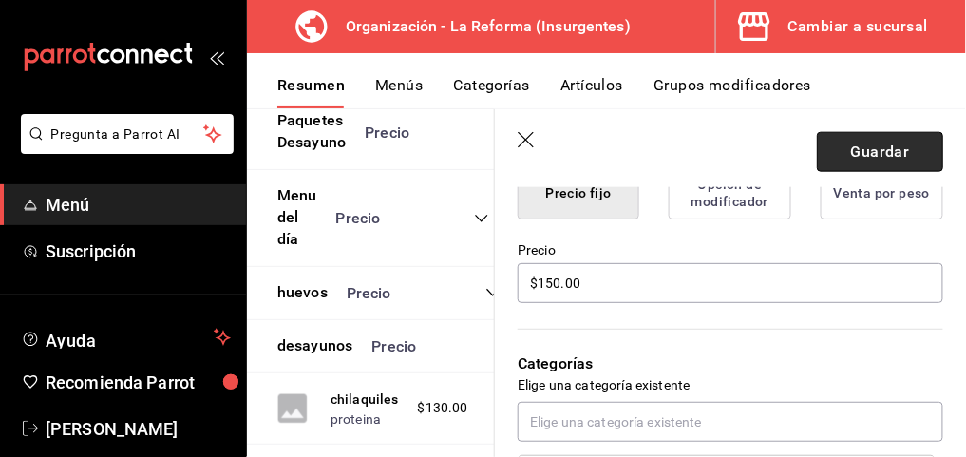
click at [843, 145] on button "Guardar" at bounding box center [880, 152] width 126 height 40
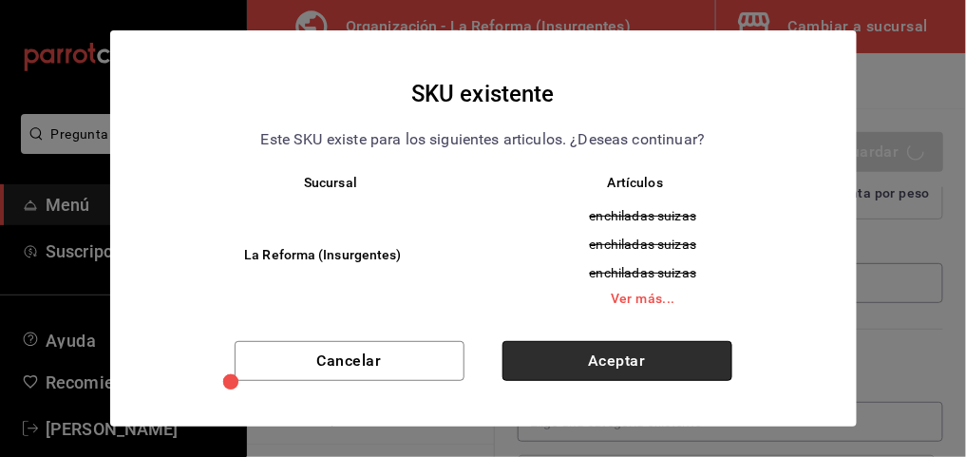
click at [656, 348] on button "Aceptar" at bounding box center [618, 361] width 230 height 40
type textarea "x"
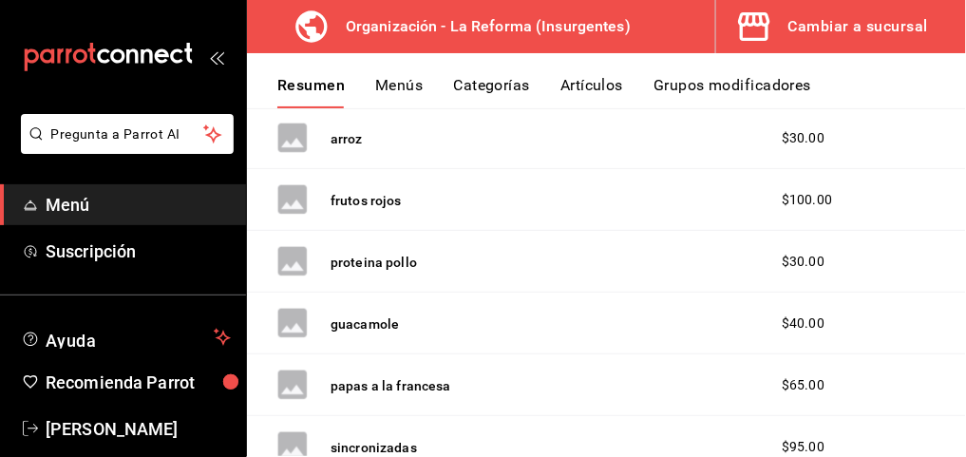
scroll to position [289, 0]
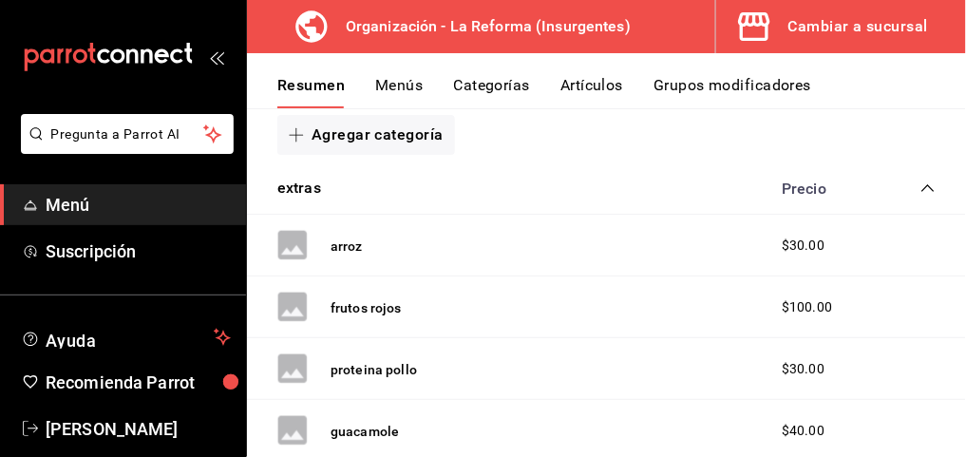
click at [921, 184] on icon "collapse-category-row" at bounding box center [928, 188] width 15 height 15
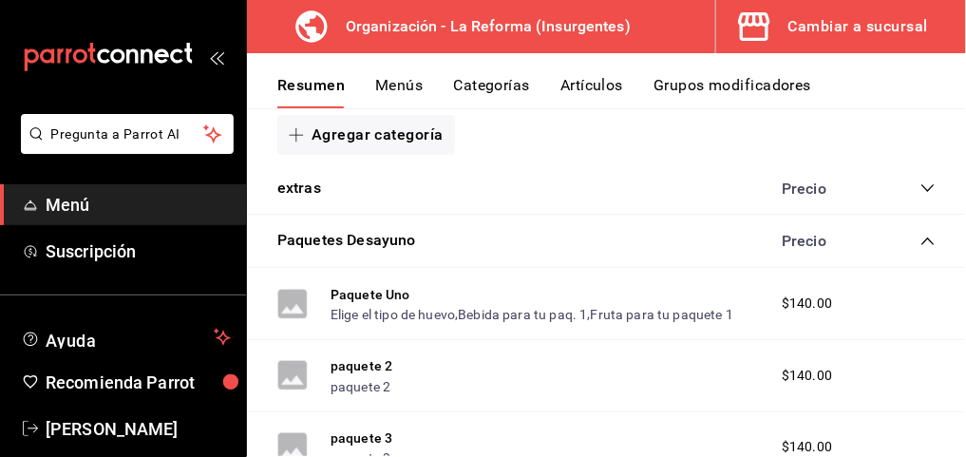
click at [921, 236] on icon "collapse-category-row" at bounding box center [928, 241] width 15 height 15
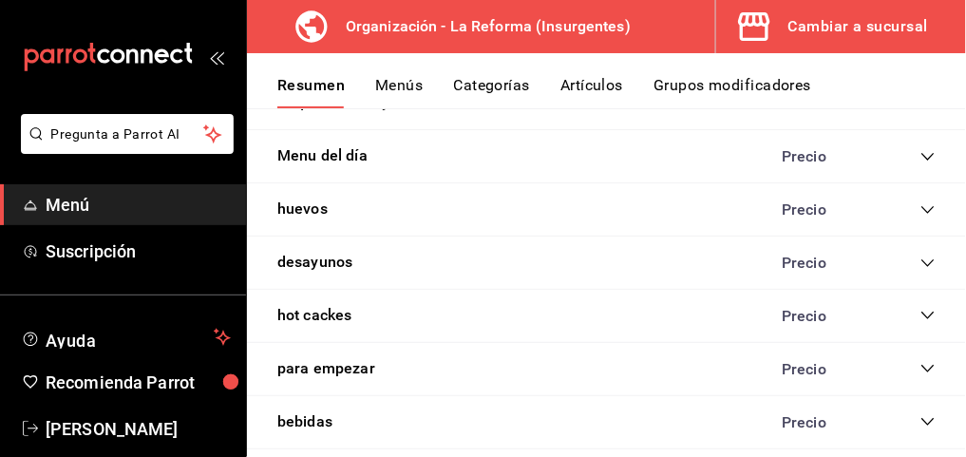
scroll to position [428, 0]
click at [921, 307] on icon "collapse-category-row" at bounding box center [928, 314] width 15 height 15
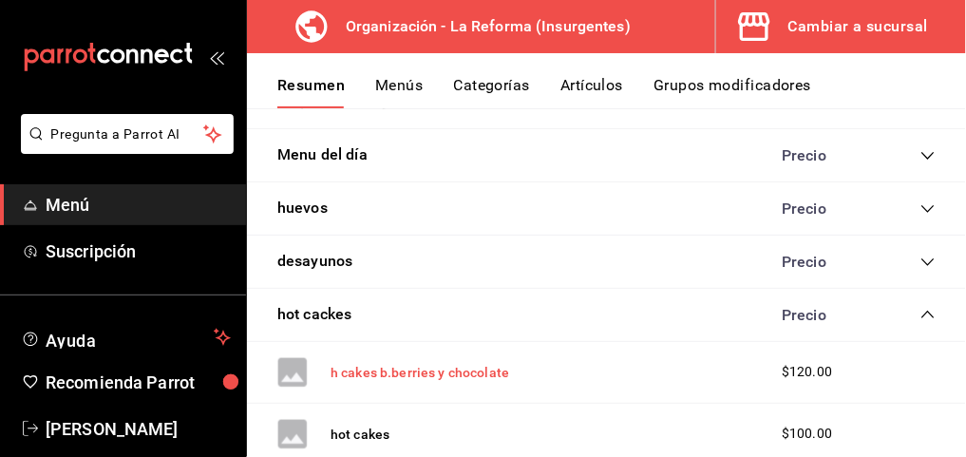
click at [482, 365] on button "h cakes b.berries y chocolate" at bounding box center [420, 372] width 179 height 19
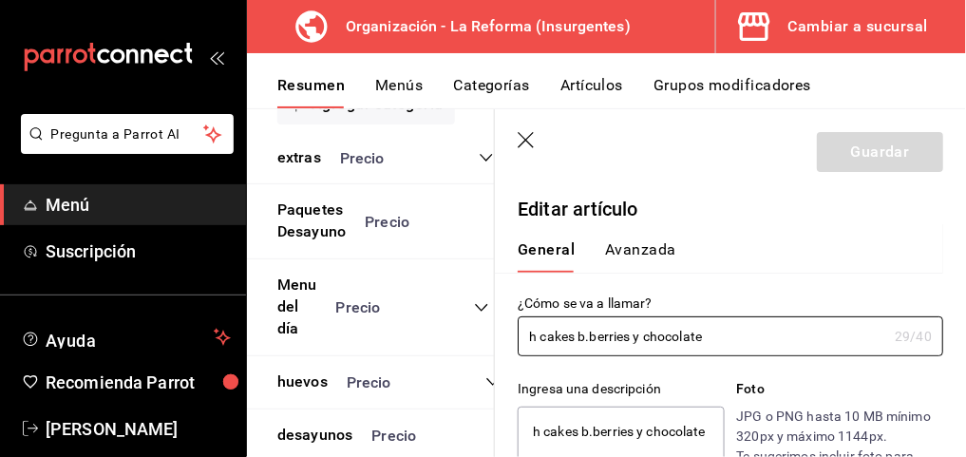
type textarea "x"
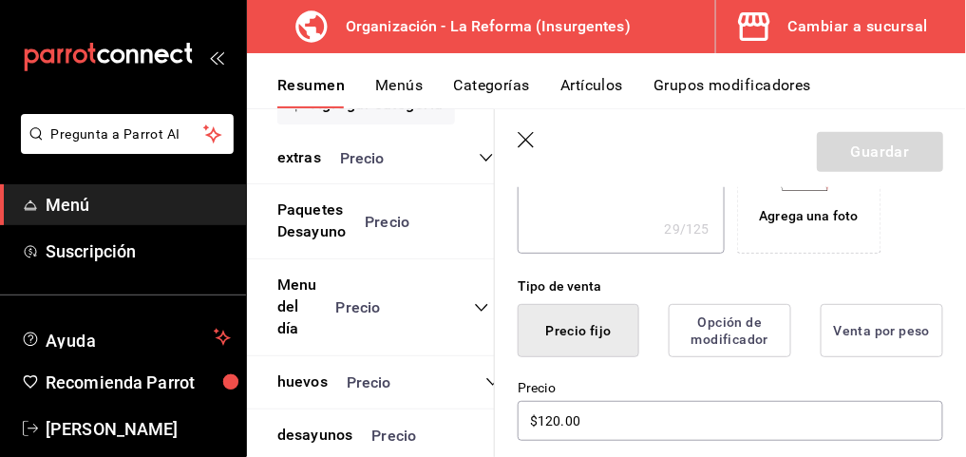
scroll to position [407, 0]
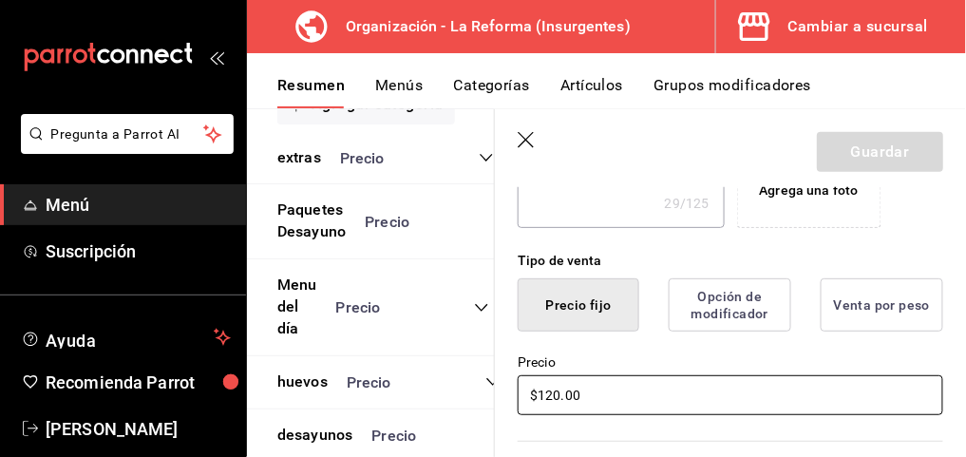
click at [550, 394] on input "$120.00" at bounding box center [731, 395] width 426 height 40
type input "$10.00"
type textarea "x"
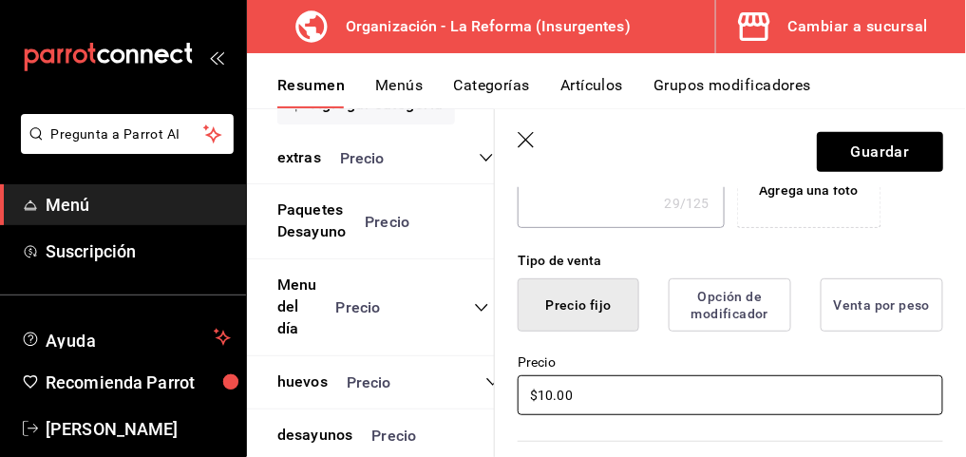
type input "$150.00"
type textarea "x"
type input "$150.00"
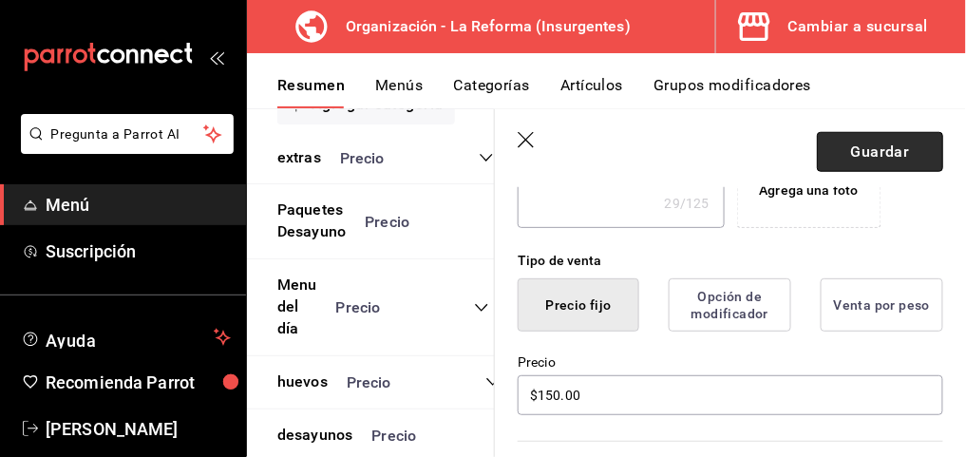
click at [838, 158] on button "Guardar" at bounding box center [880, 152] width 126 height 40
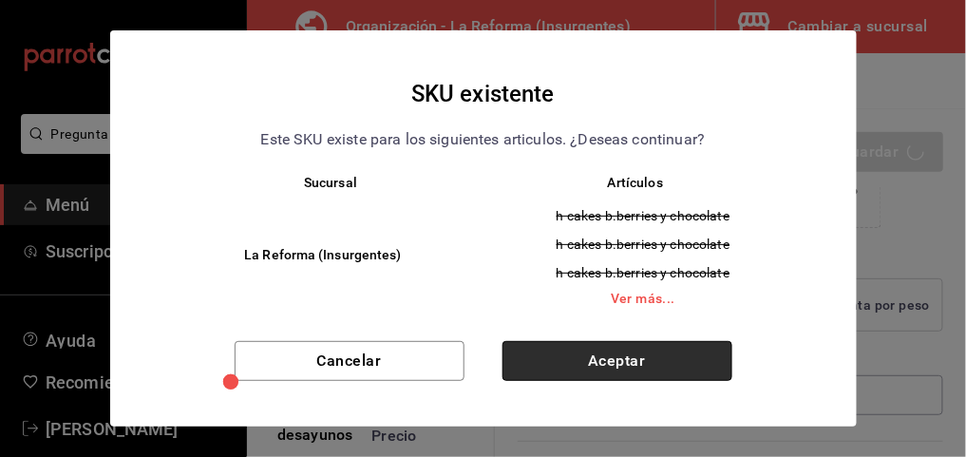
click at [581, 353] on button "Aceptar" at bounding box center [618, 361] width 230 height 40
type textarea "x"
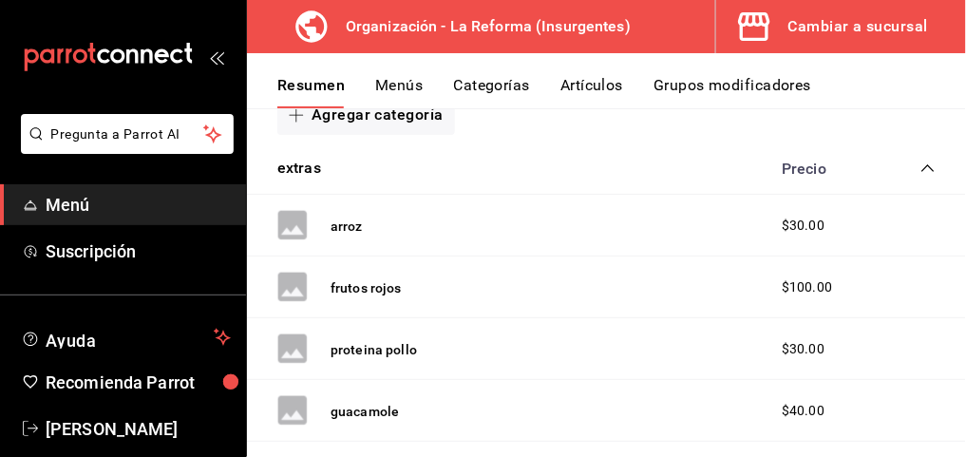
scroll to position [308, 0]
click at [921, 173] on icon "collapse-category-row" at bounding box center [928, 169] width 15 height 15
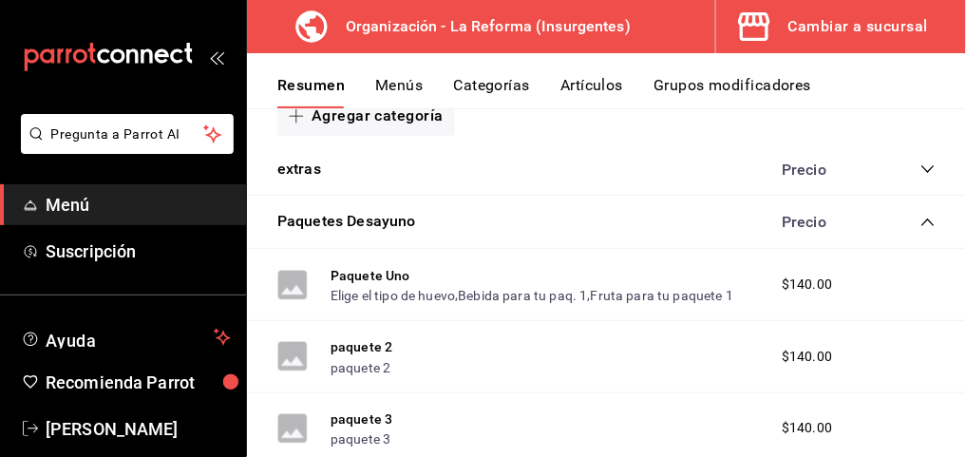
click at [921, 221] on icon "collapse-category-row" at bounding box center [928, 222] width 15 height 15
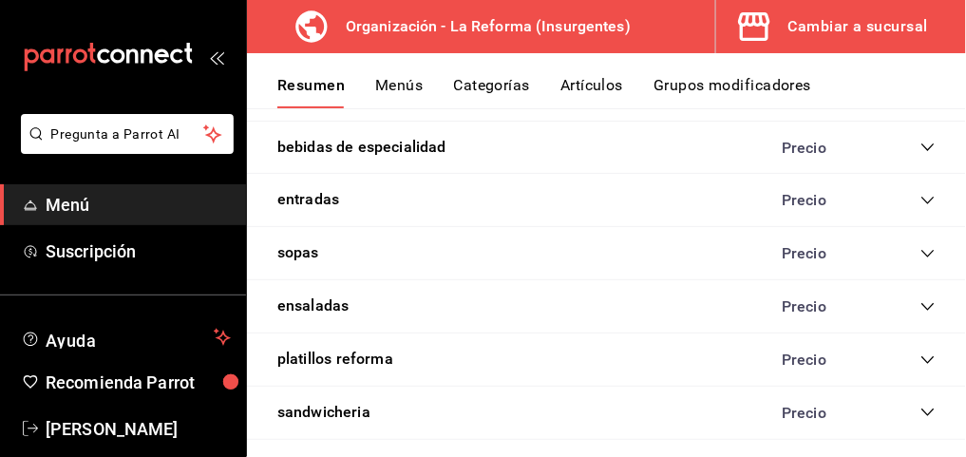
scroll to position [837, 0]
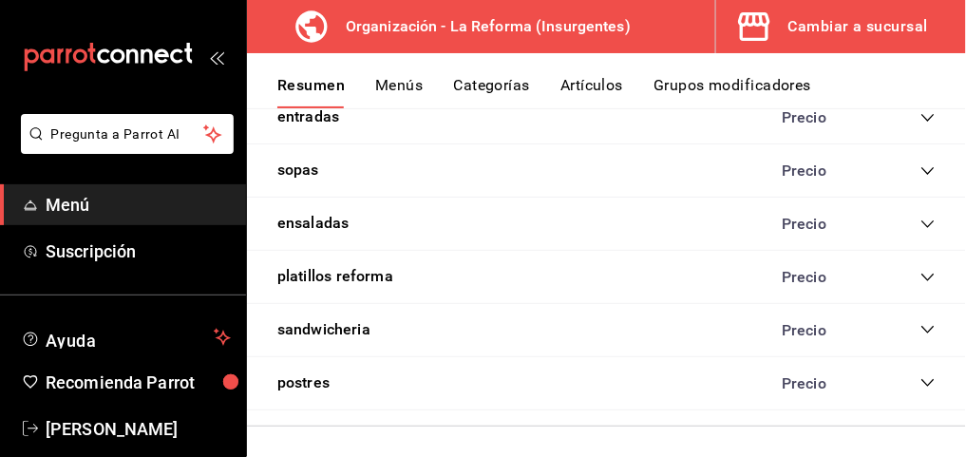
click at [921, 331] on icon "collapse-category-row" at bounding box center [928, 329] width 15 height 15
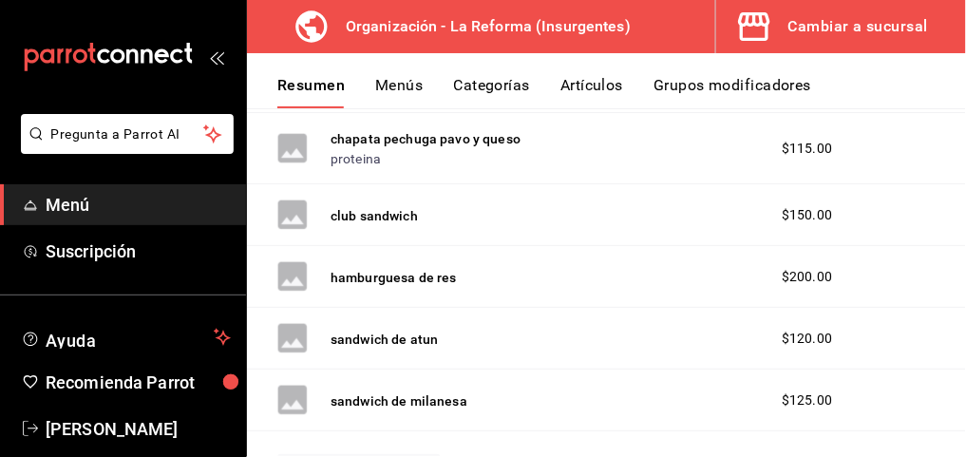
scroll to position [1083, 0]
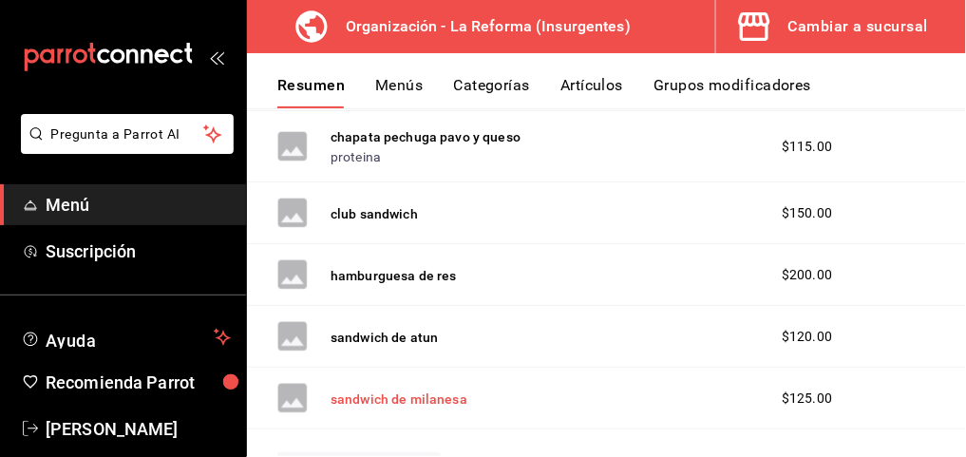
click at [431, 390] on button "sandwich de milanesa" at bounding box center [399, 399] width 137 height 19
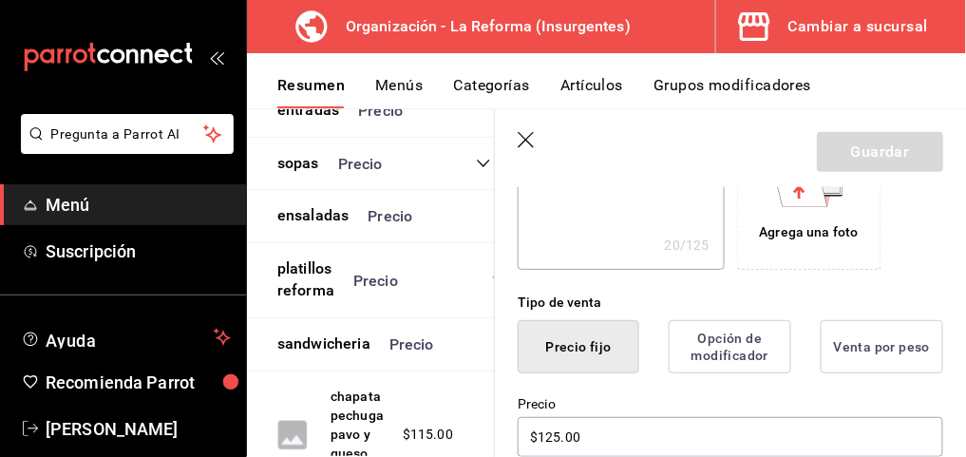
scroll to position [366, 0]
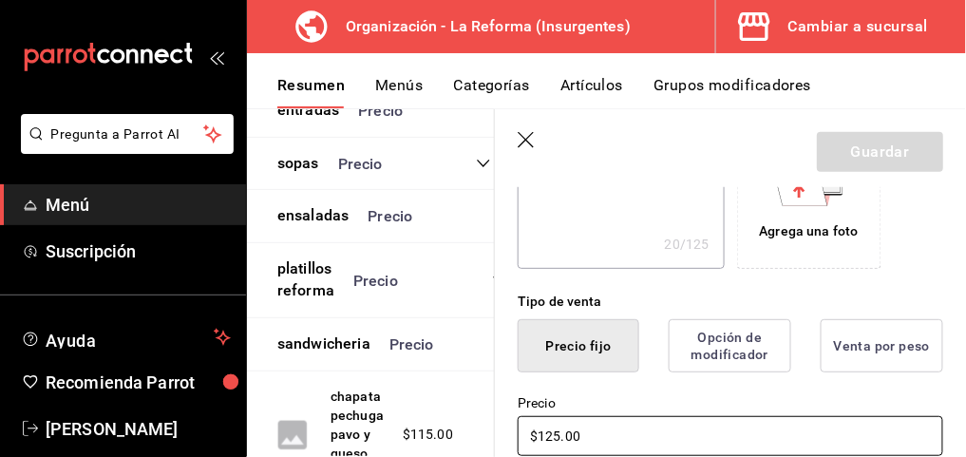
click at [553, 431] on input "$125.00" at bounding box center [731, 436] width 426 height 40
type input "$15.00"
type textarea "x"
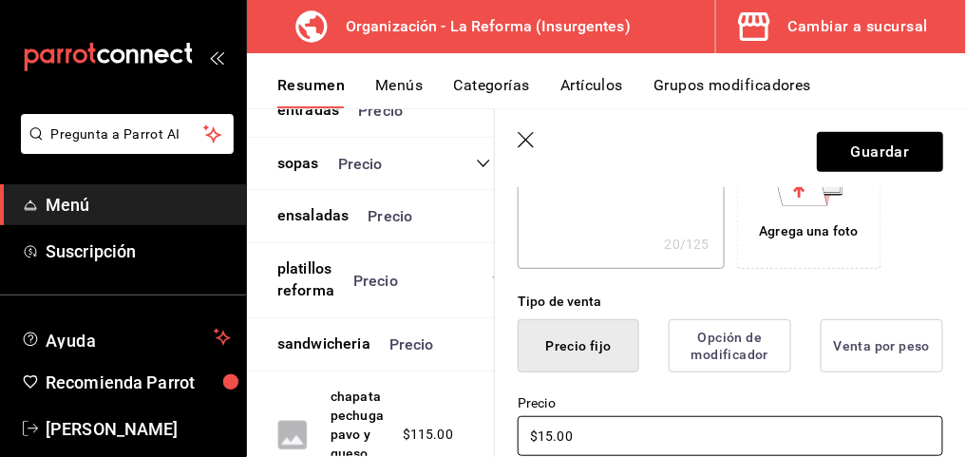
type input "$115.00"
type textarea "x"
type input "$115.00"
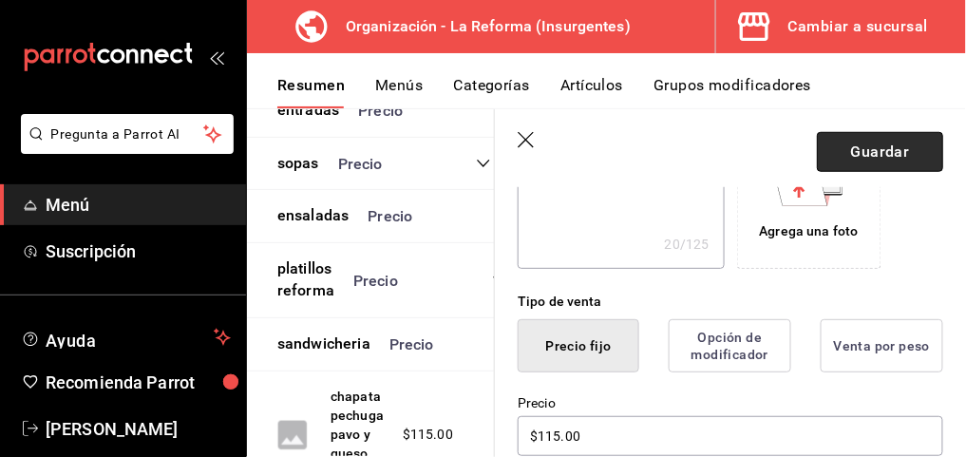
click at [902, 147] on button "Guardar" at bounding box center [880, 152] width 126 height 40
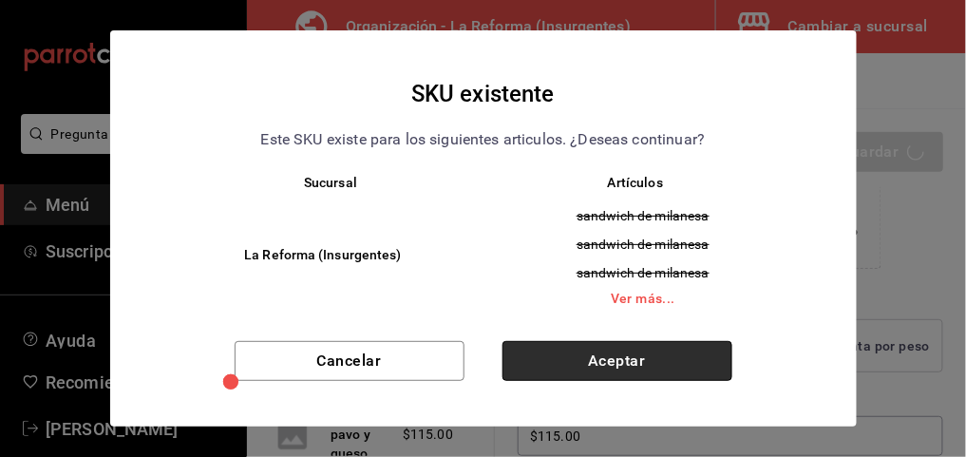
click at [601, 374] on button "Aceptar" at bounding box center [618, 361] width 230 height 40
type textarea "x"
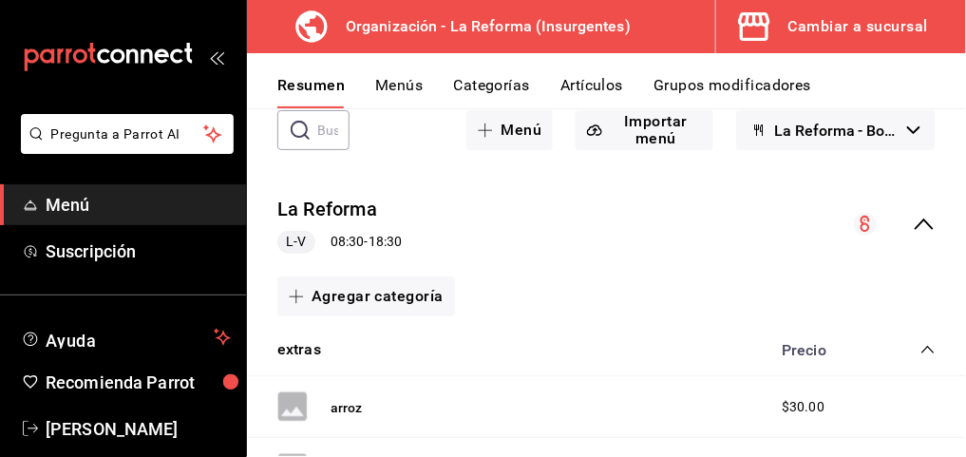
scroll to position [112, 0]
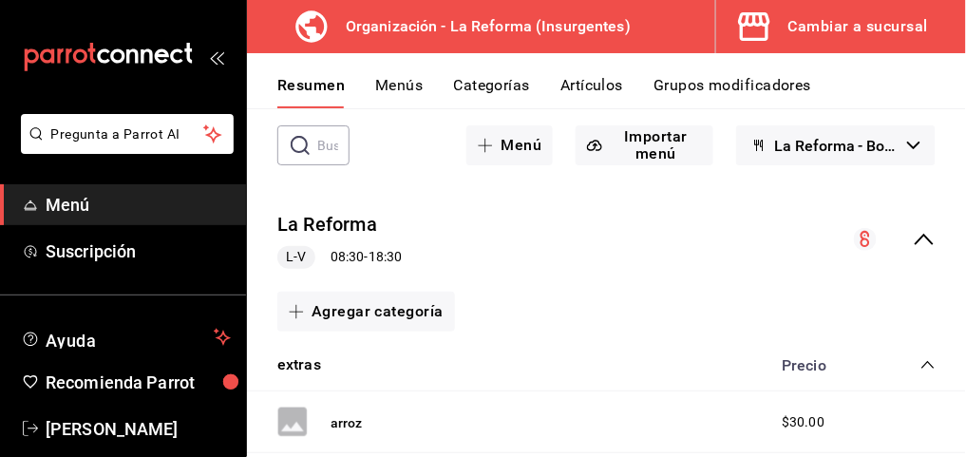
click at [921, 367] on icon "collapse-category-row" at bounding box center [928, 364] width 15 height 15
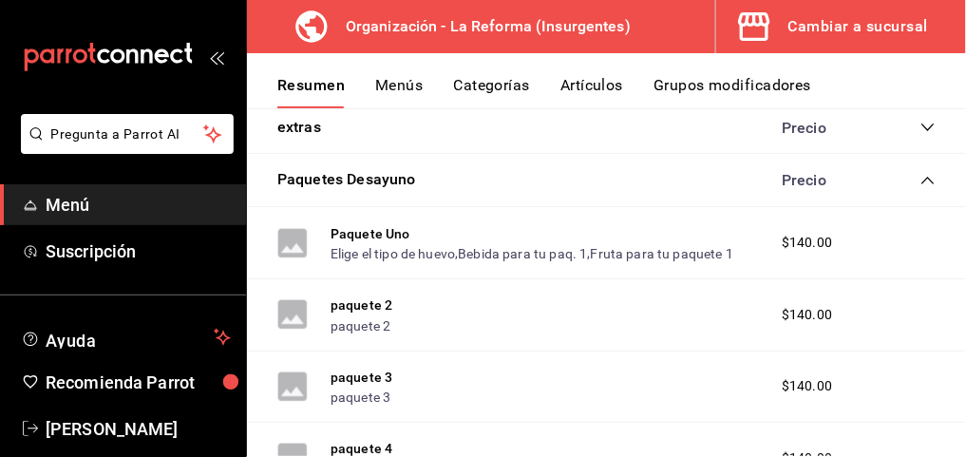
scroll to position [345, 0]
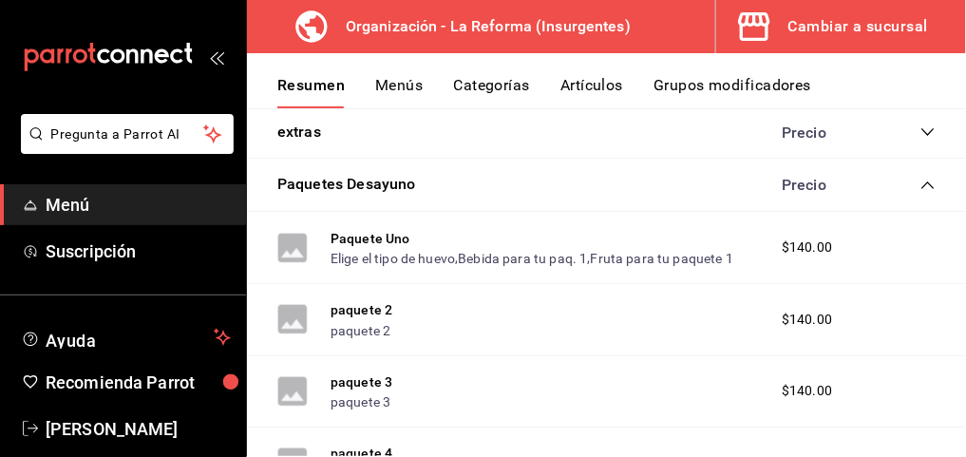
click at [921, 186] on icon "collapse-category-row" at bounding box center [928, 185] width 15 height 15
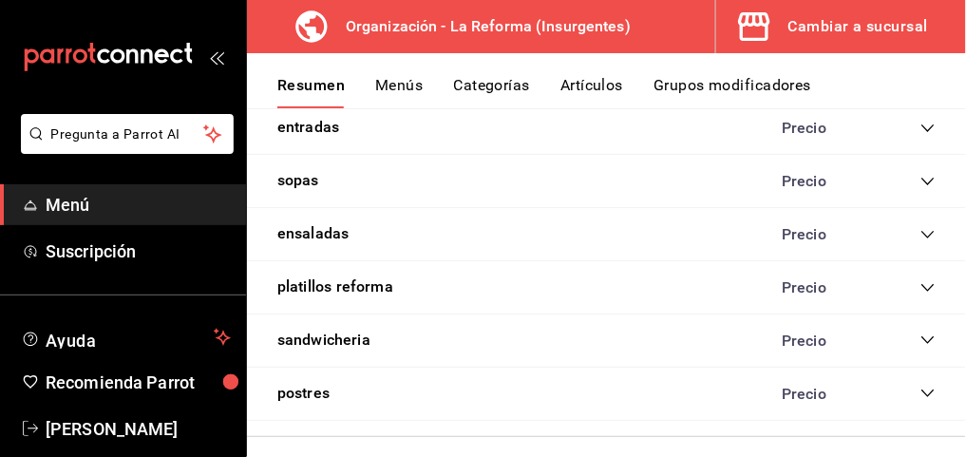
scroll to position [837, 0]
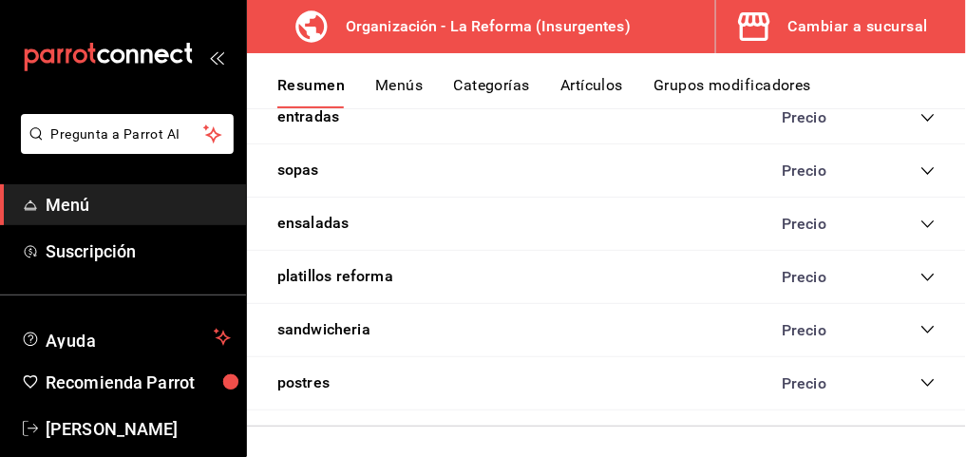
click at [922, 327] on icon "collapse-category-row" at bounding box center [928, 329] width 15 height 15
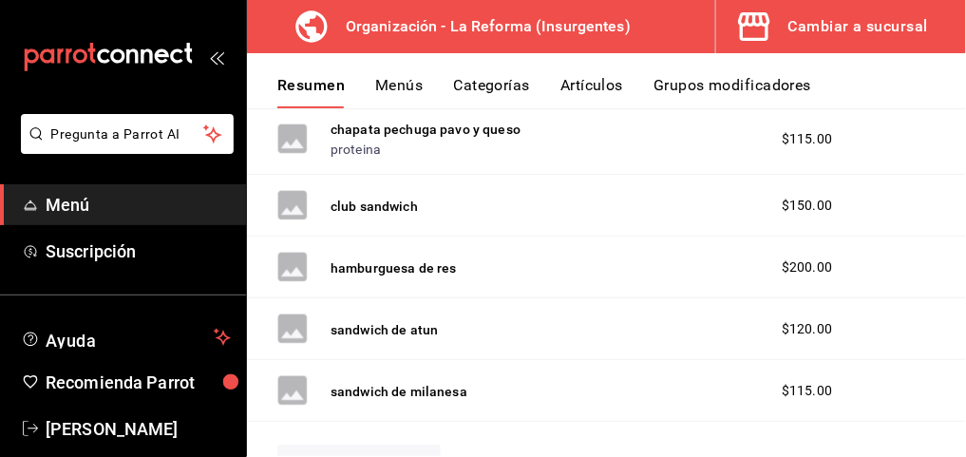
scroll to position [1093, 0]
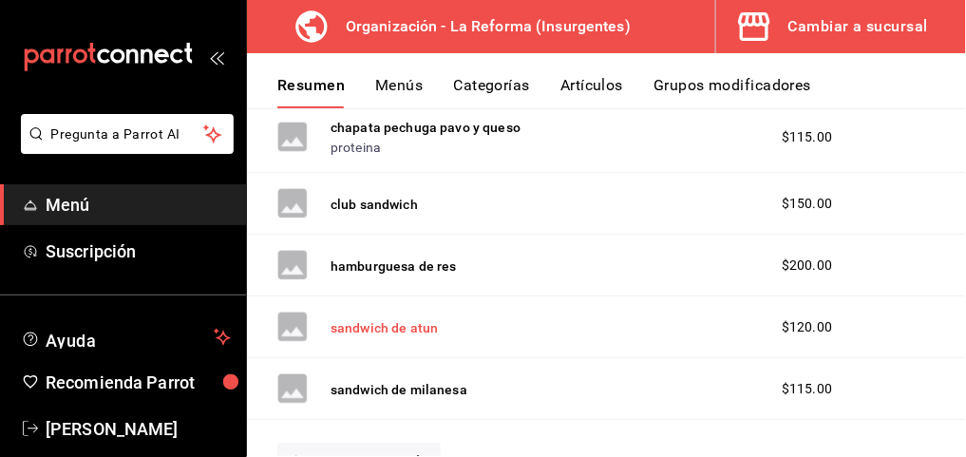
click at [400, 325] on button "sandwich de atun" at bounding box center [384, 327] width 107 height 19
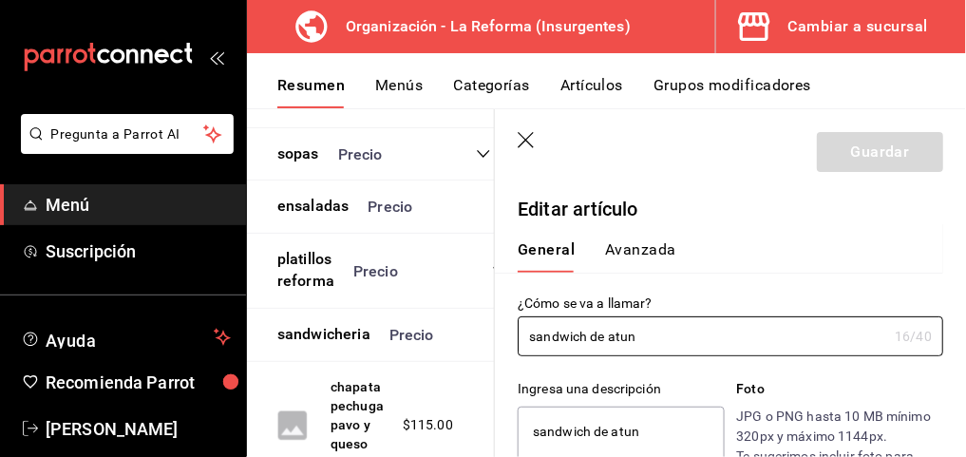
type textarea "x"
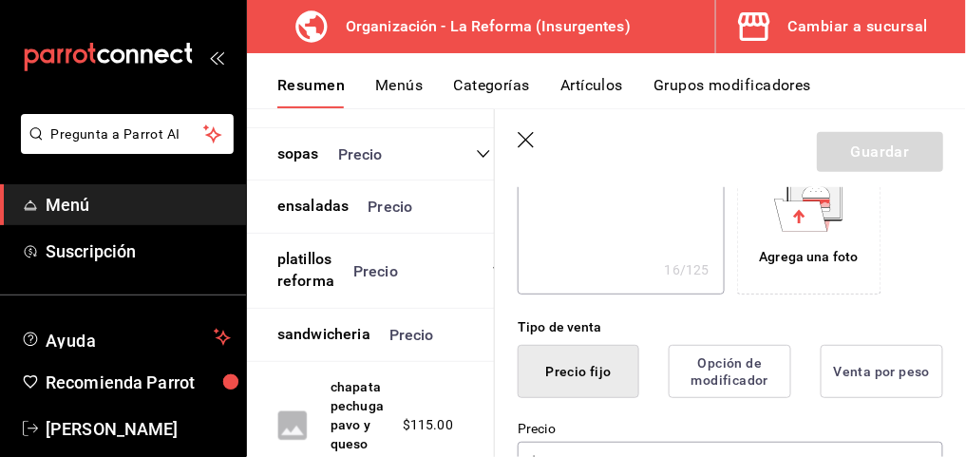
scroll to position [521, 0]
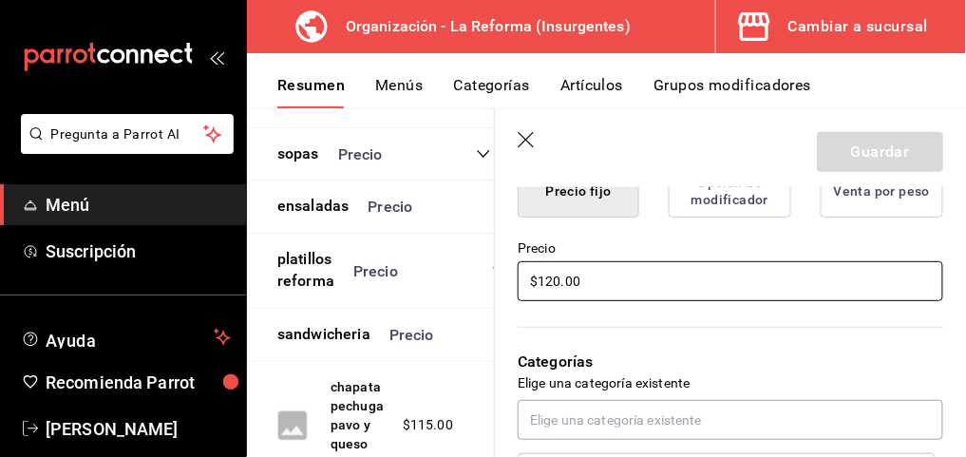
click at [550, 282] on input "$120.00" at bounding box center [731, 281] width 426 height 40
type input "$10.00"
type textarea "x"
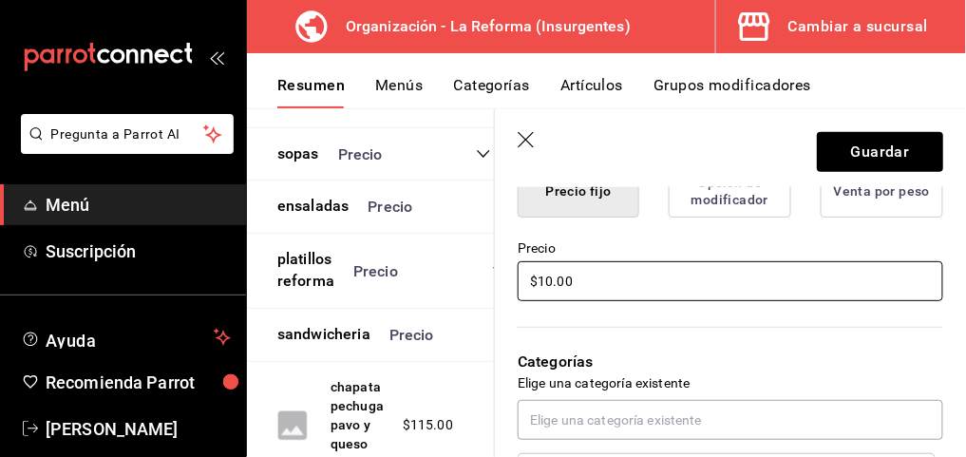
type input "$100.00"
type textarea "x"
type input "$1000.00"
type textarea "x"
type input "$100.00"
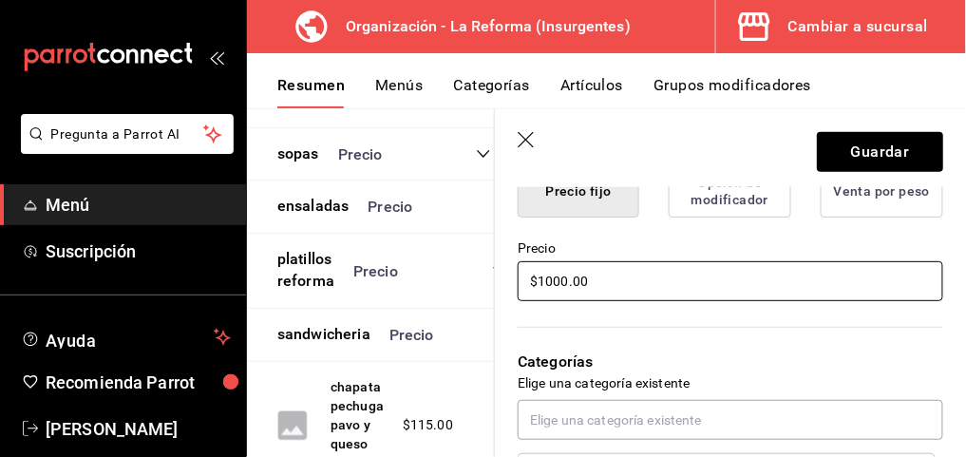
type textarea "x"
type input "$100.00"
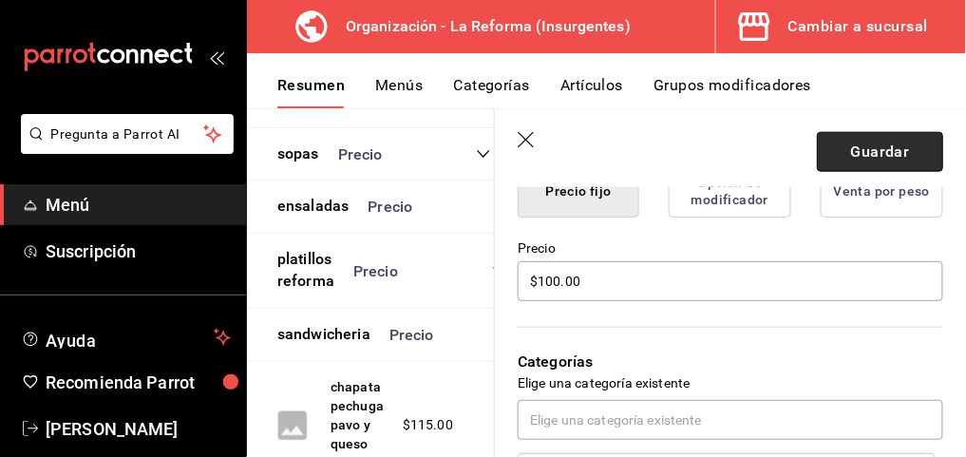
click at [847, 149] on button "Guardar" at bounding box center [880, 152] width 126 height 40
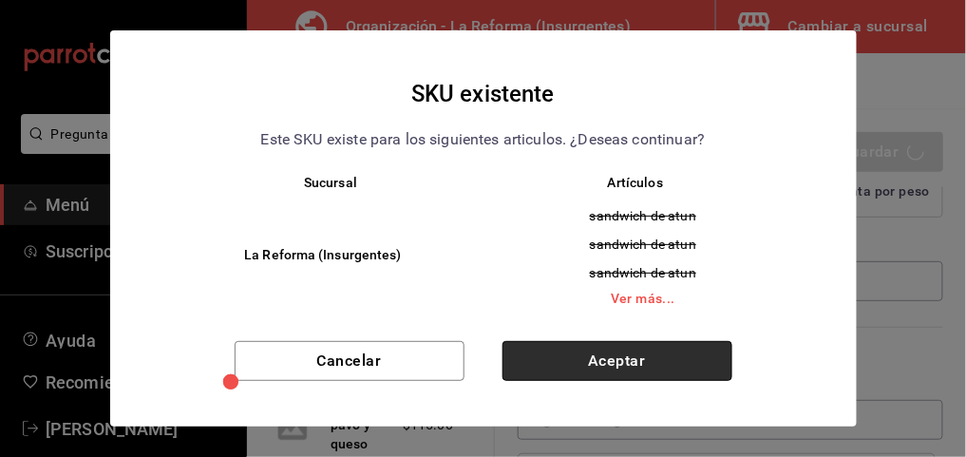
click at [563, 358] on button "Aceptar" at bounding box center [618, 361] width 230 height 40
type textarea "x"
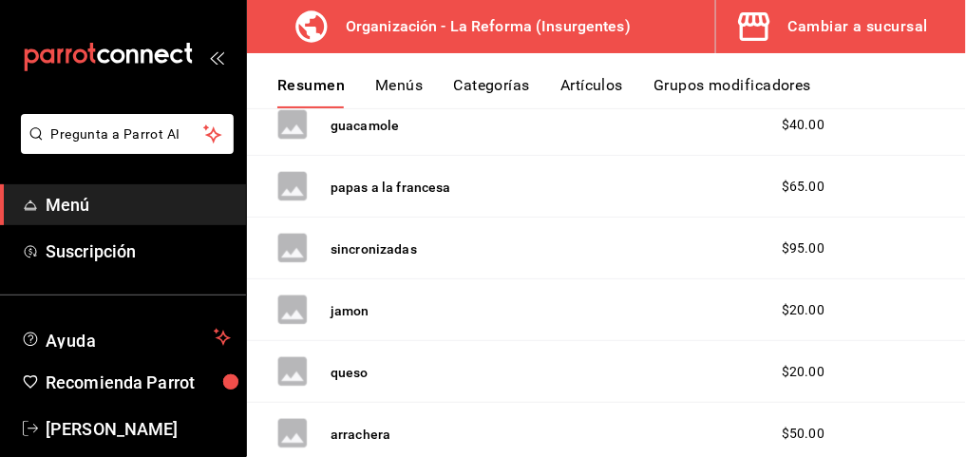
scroll to position [540, 0]
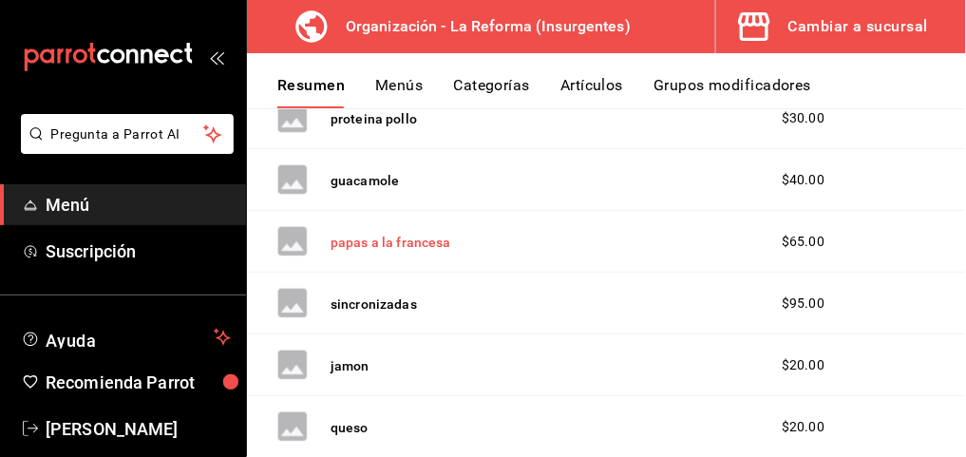
click at [353, 241] on button "papas a la francesa" at bounding box center [391, 242] width 121 height 19
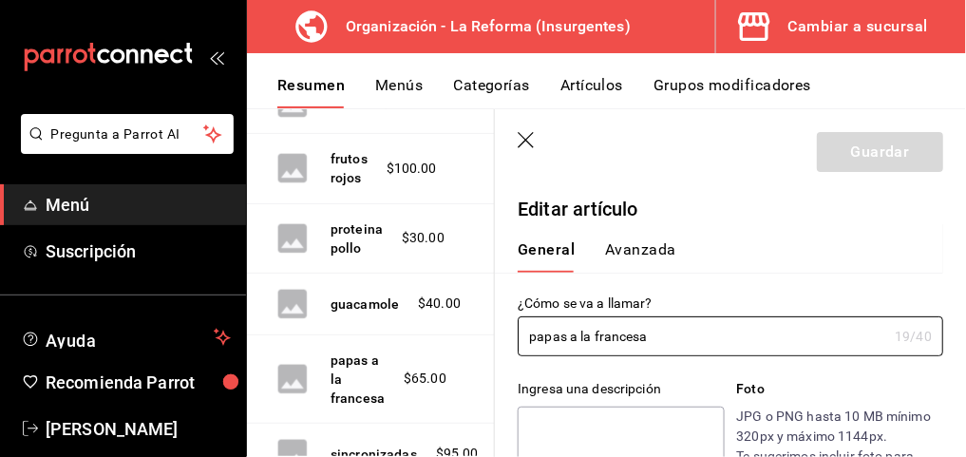
type input "$65.00"
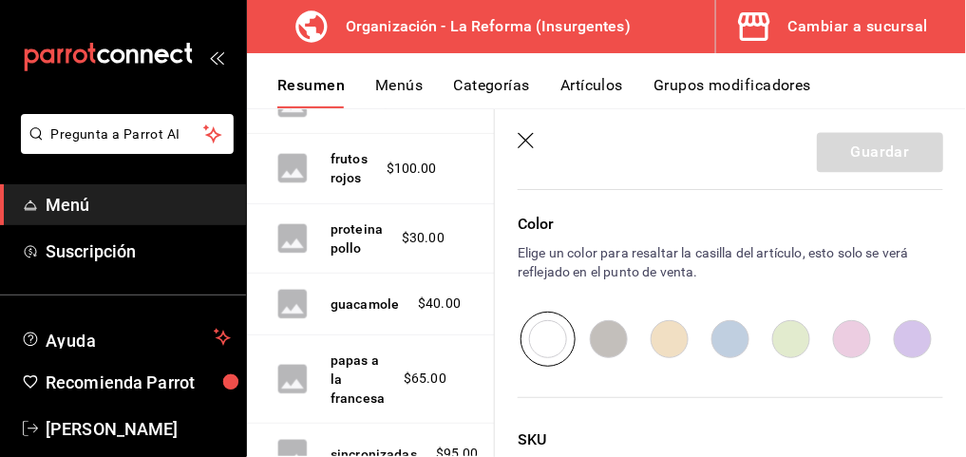
scroll to position [1122, 0]
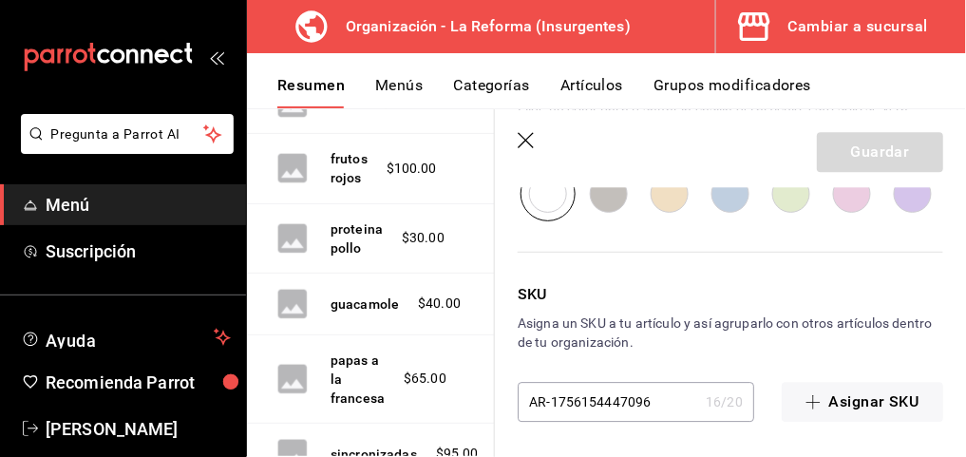
click at [526, 144] on icon "button" at bounding box center [527, 141] width 19 height 19
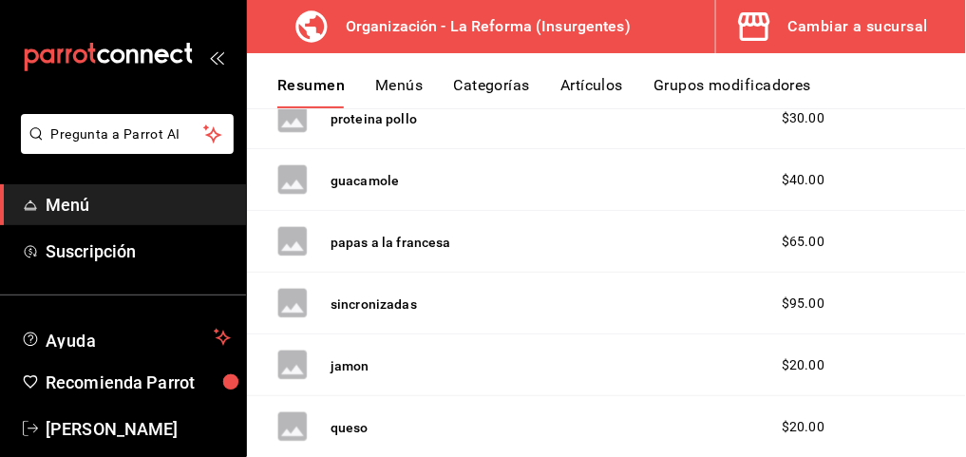
drag, startPoint x: 361, startPoint y: 234, endPoint x: 932, endPoint y: 239, distance: 571.2
click at [932, 239] on div "papas a la francesa $65.00" at bounding box center [606, 242] width 719 height 62
click at [890, 245] on div "$65.00" at bounding box center [849, 242] width 173 height 20
click at [367, 238] on button "papas a la francesa" at bounding box center [391, 242] width 121 height 19
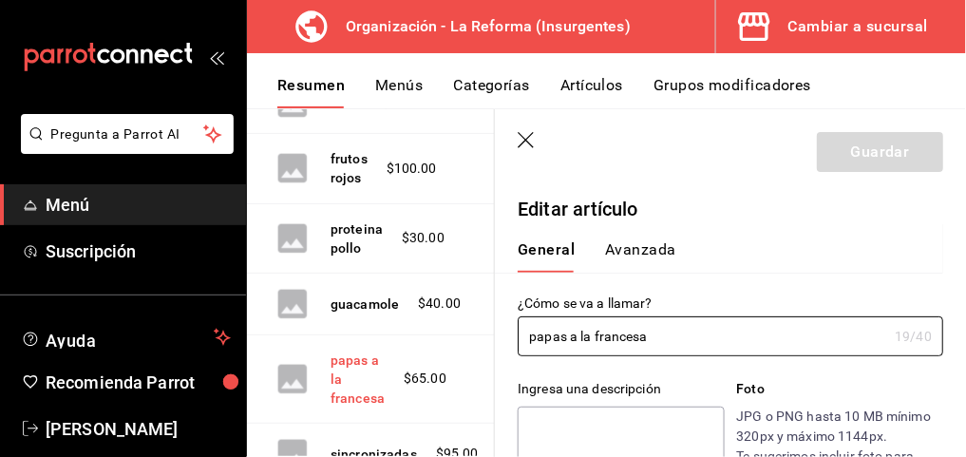
type input "$65.00"
drag, startPoint x: 367, startPoint y: 238, endPoint x: 856, endPoint y: 228, distance: 489.5
click at [856, 228] on div "General [PERSON_NAME]" at bounding box center [719, 247] width 449 height 49
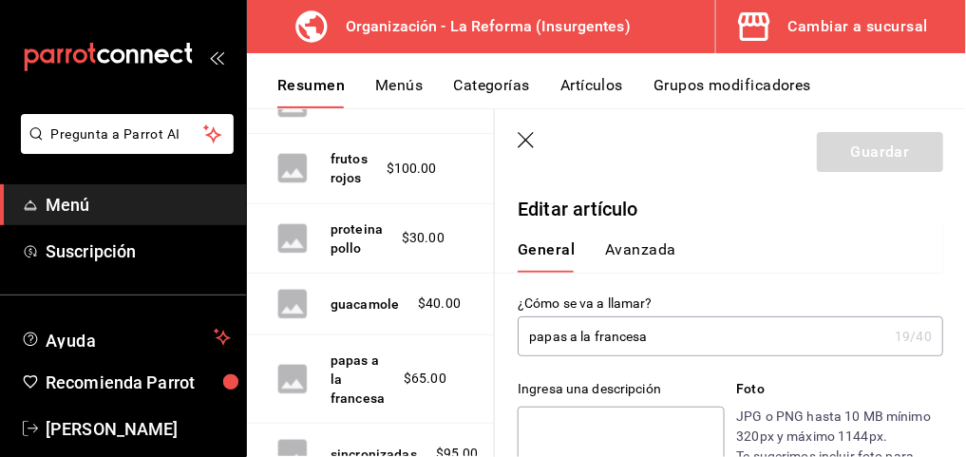
click at [688, 336] on input "papas a la francesa" at bounding box center [703, 336] width 370 height 38
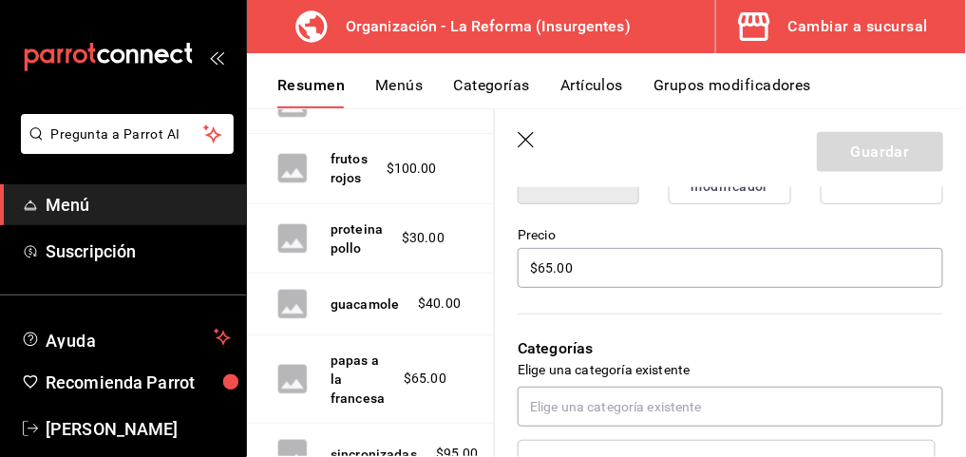
scroll to position [551, 0]
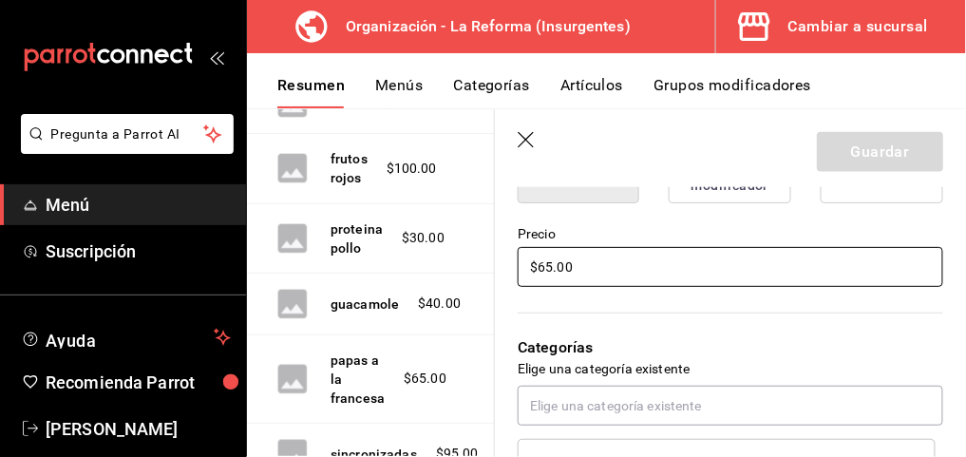
click at [575, 264] on input "$65.00" at bounding box center [731, 267] width 426 height 40
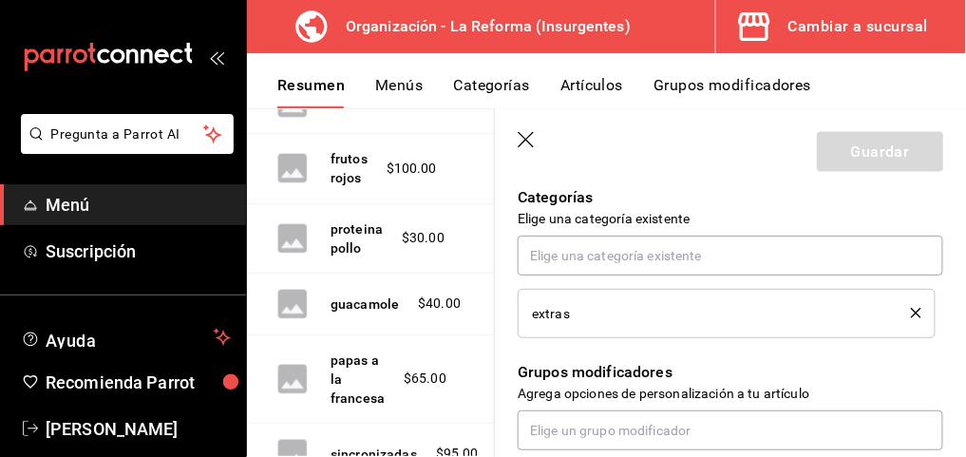
scroll to position [715, 0]
click at [528, 142] on icon "button" at bounding box center [527, 141] width 19 height 19
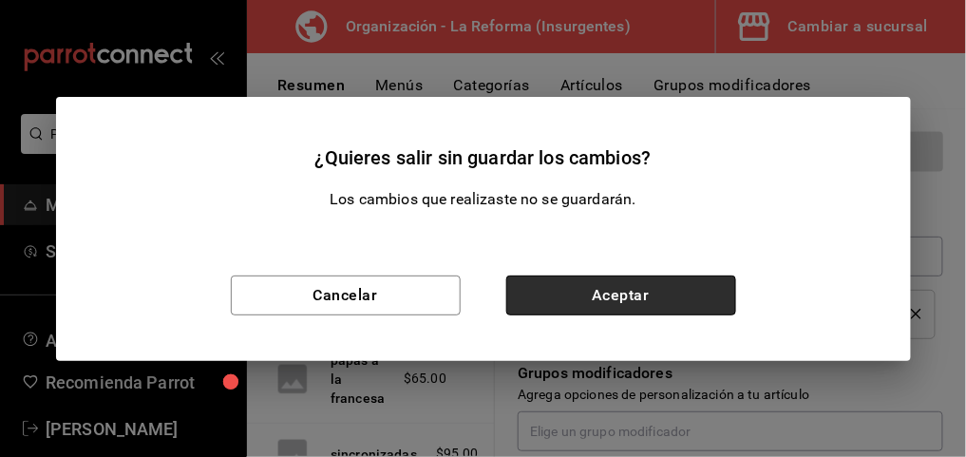
click at [551, 289] on button "Aceptar" at bounding box center [622, 296] width 230 height 40
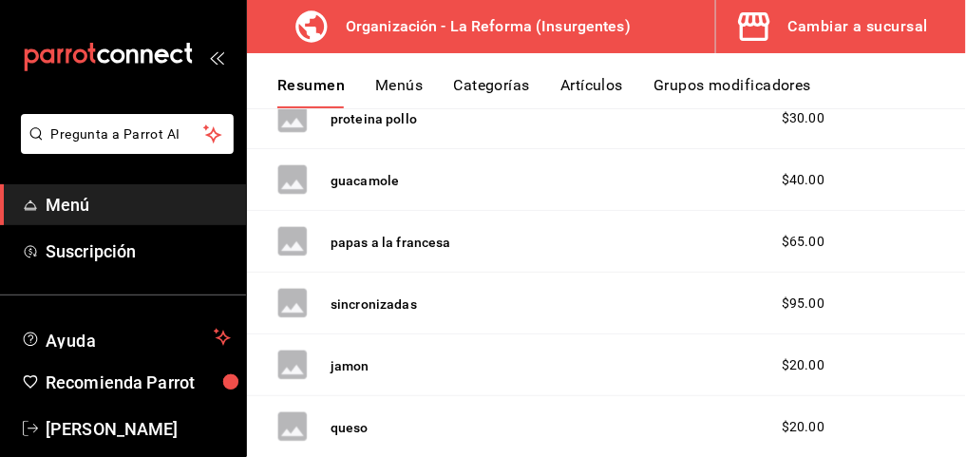
click at [800, 235] on span "$65.00" at bounding box center [803, 242] width 43 height 20
drag, startPoint x: 800, startPoint y: 235, endPoint x: 698, endPoint y: 217, distance: 103.3
click at [698, 217] on div "papas a la francesa $65.00" at bounding box center [606, 242] width 719 height 62
drag, startPoint x: 698, startPoint y: 217, endPoint x: 811, endPoint y: 239, distance: 114.2
click at [811, 239] on span "$65.00" at bounding box center [803, 242] width 43 height 20
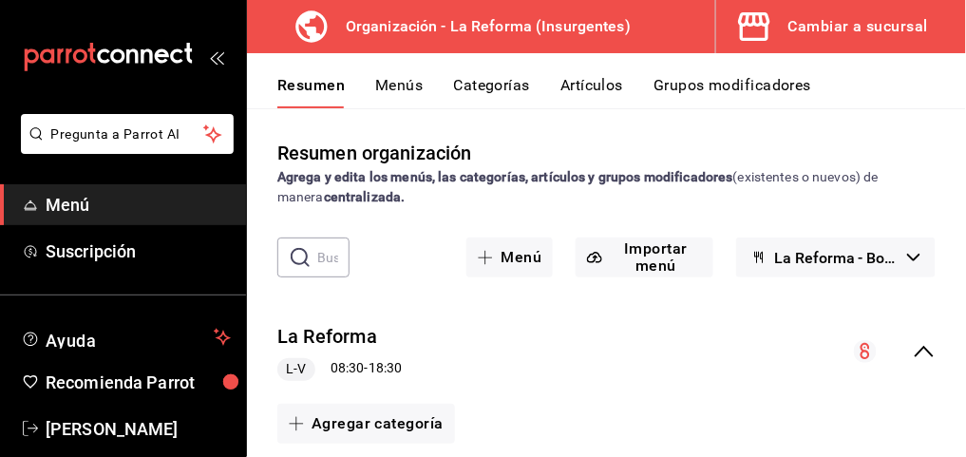
click at [389, 89] on button "Menús" at bounding box center [399, 92] width 48 height 32
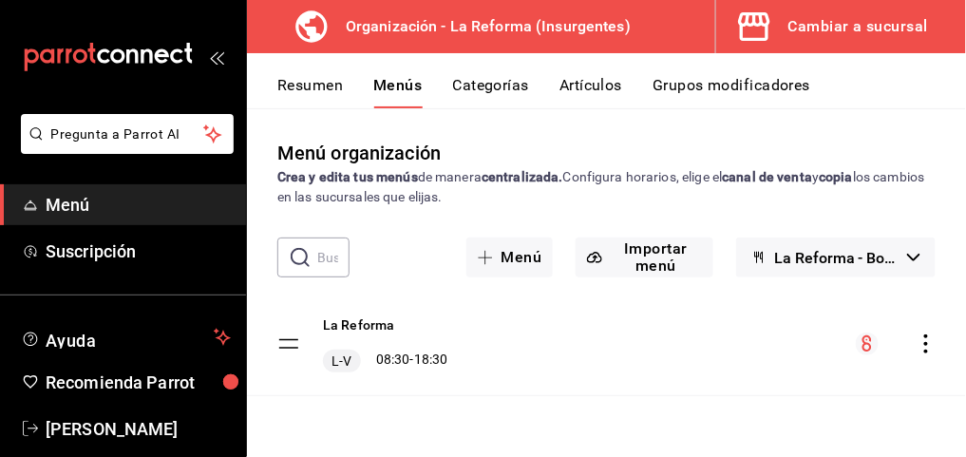
click at [931, 343] on icon "actions" at bounding box center [926, 344] width 19 height 19
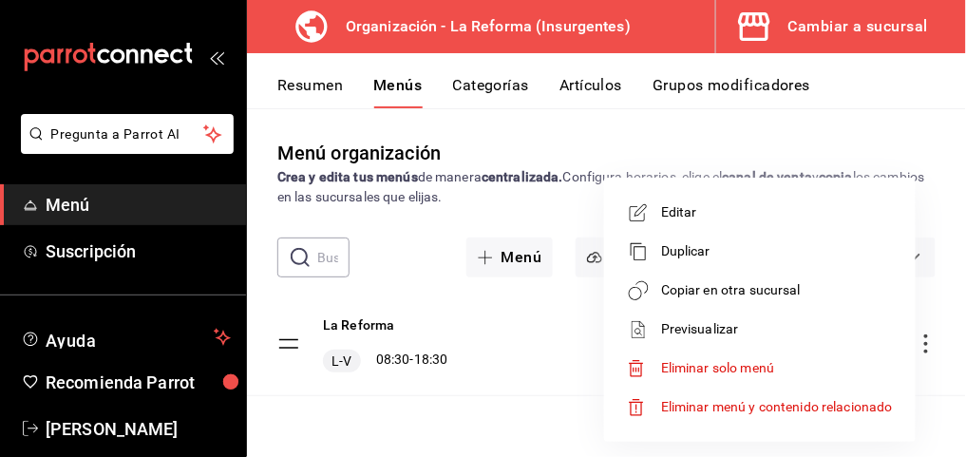
click at [791, 284] on span "Copiar en otra sucursal" at bounding box center [777, 290] width 232 height 20
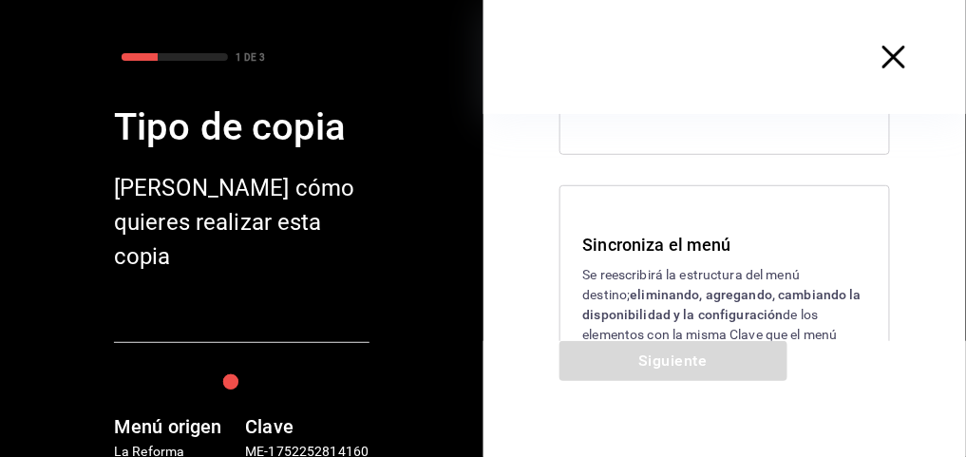
scroll to position [151, 0]
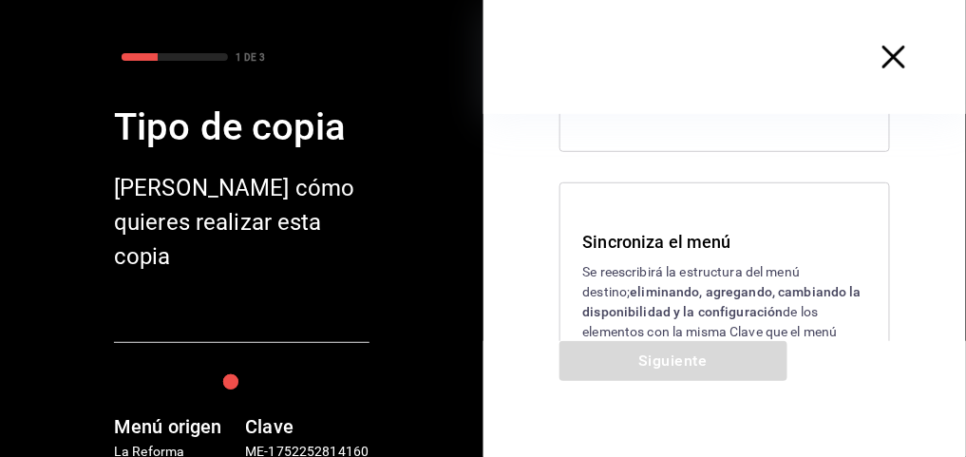
click at [780, 249] on h3 "Sincroniza el menú" at bounding box center [725, 242] width 284 height 26
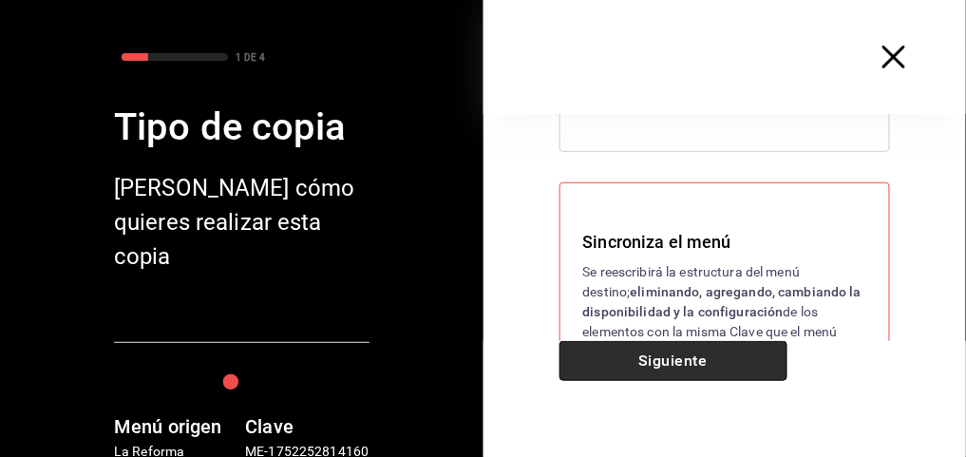
click at [666, 371] on button "Siguiente" at bounding box center [674, 361] width 228 height 40
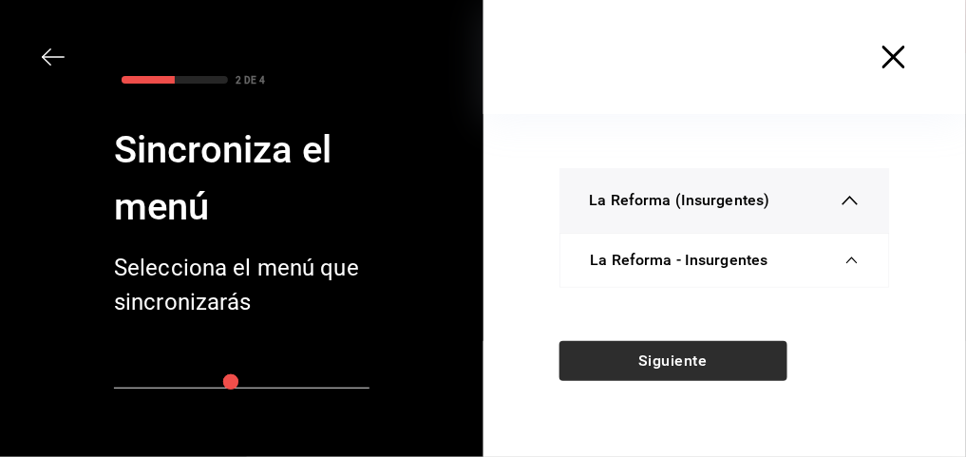
scroll to position [0, 0]
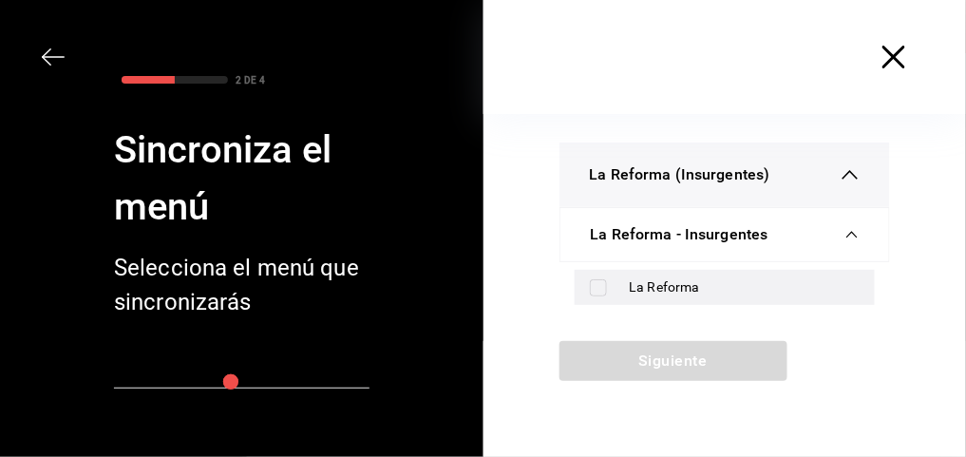
click at [679, 279] on div "La Reforma" at bounding box center [745, 287] width 231 height 20
checkbox input "true"
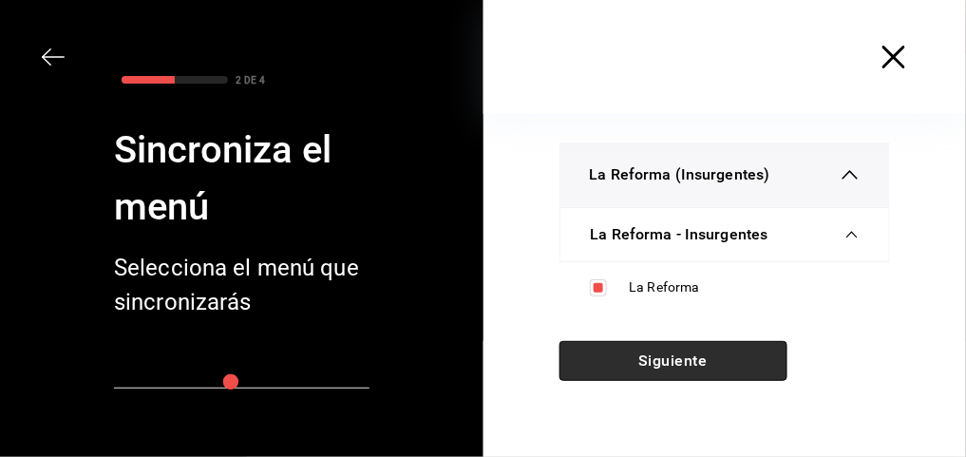
click at [647, 347] on button "Siguiente" at bounding box center [674, 361] width 228 height 40
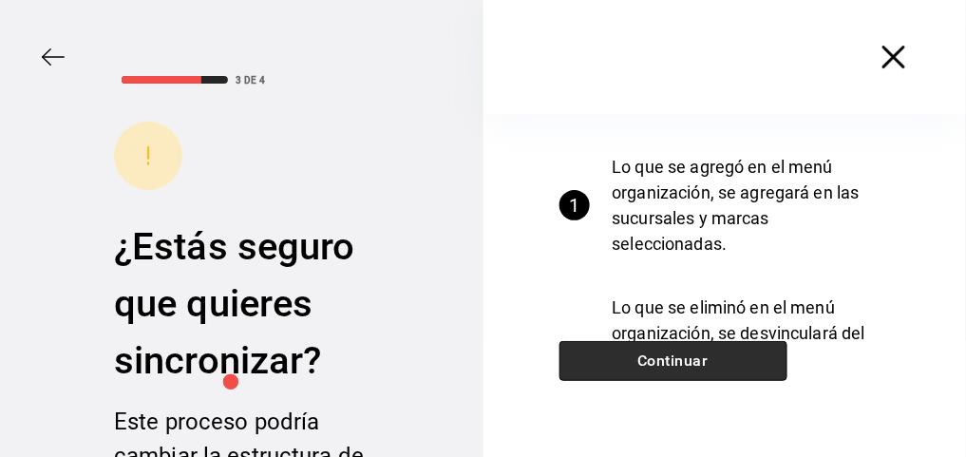
click at [647, 347] on button "Continuar" at bounding box center [674, 361] width 228 height 40
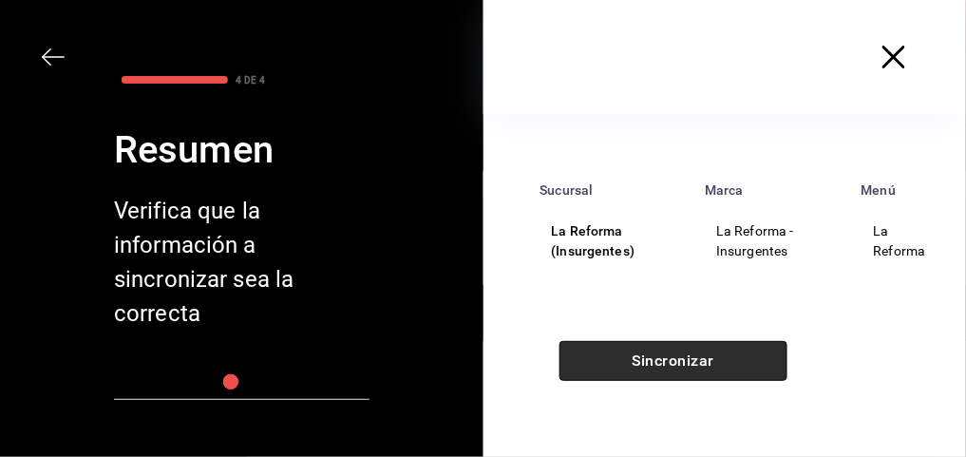
click at [647, 347] on button "Sincronizar" at bounding box center [674, 361] width 228 height 40
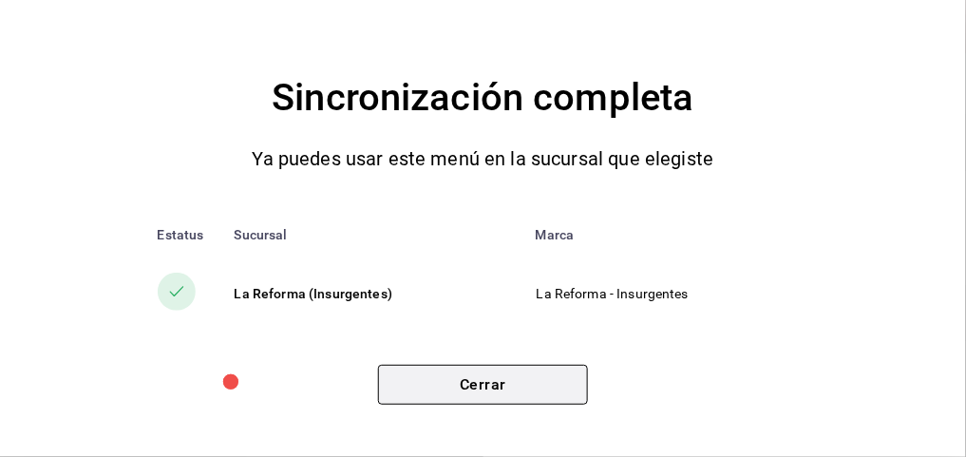
click at [506, 379] on button "Cerrar" at bounding box center [483, 385] width 210 height 40
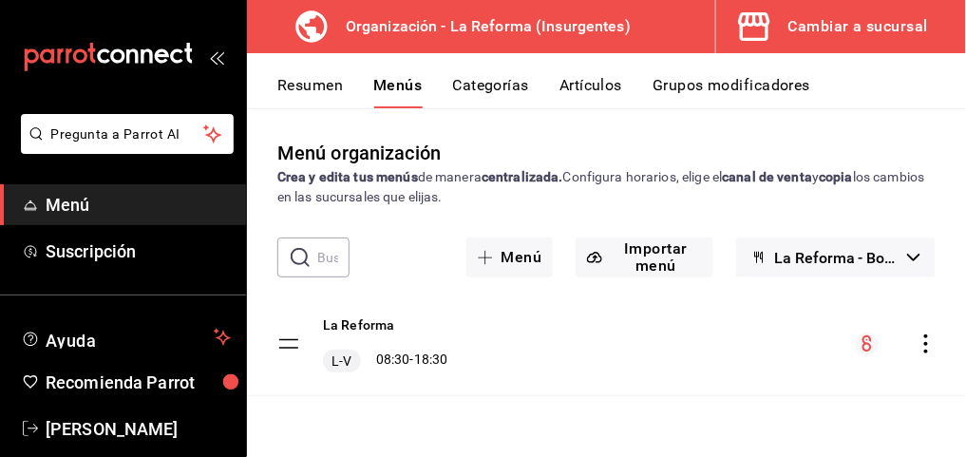
click at [832, 17] on div "Cambiar a sucursal" at bounding box center [859, 26] width 140 height 27
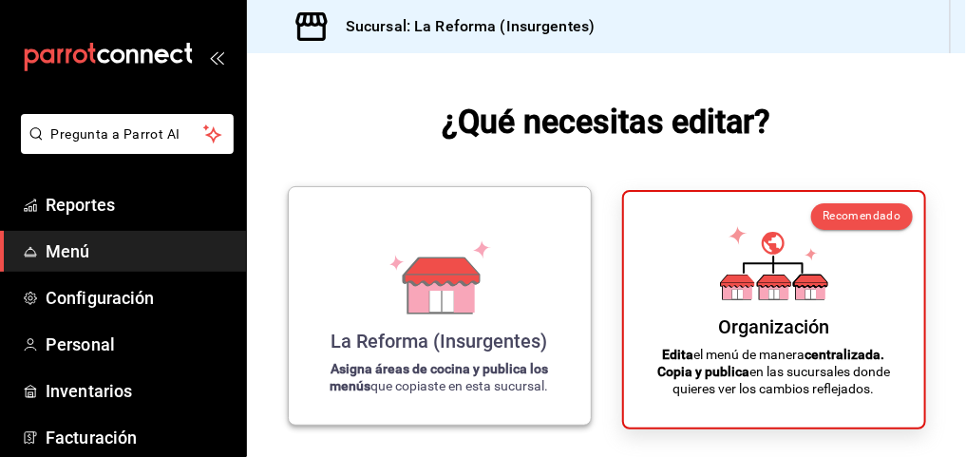
click at [495, 274] on div "La Reforma (Insurgentes) Asigna áreas de cocina y publica los menús que copiast…" at bounding box center [440, 305] width 257 height 207
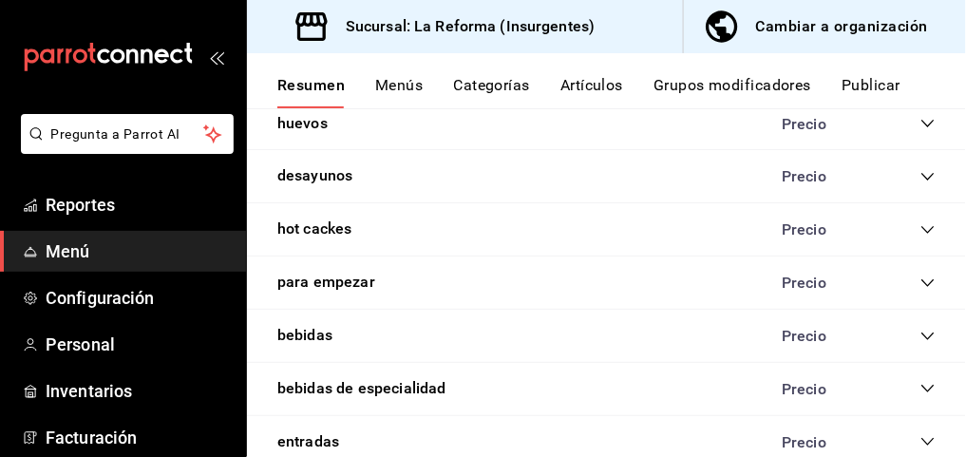
scroll to position [1653, 0]
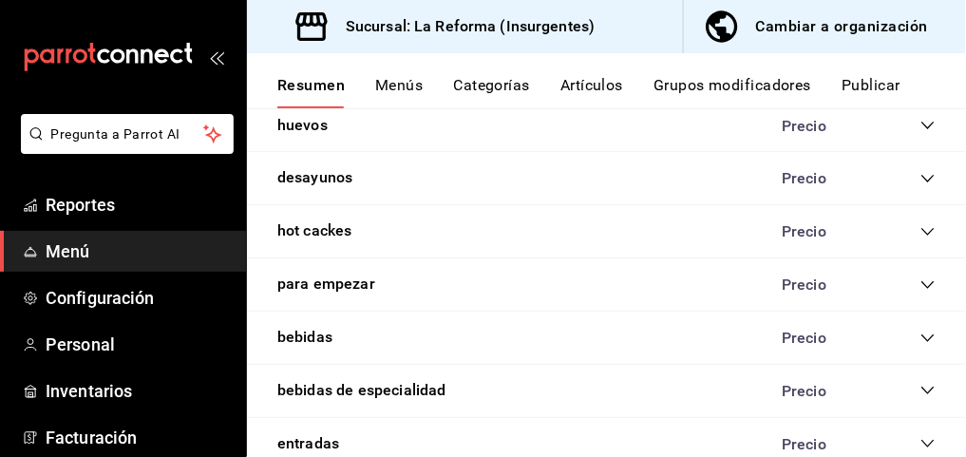
click at [813, 31] on div "Cambiar a organización" at bounding box center [842, 26] width 172 height 27
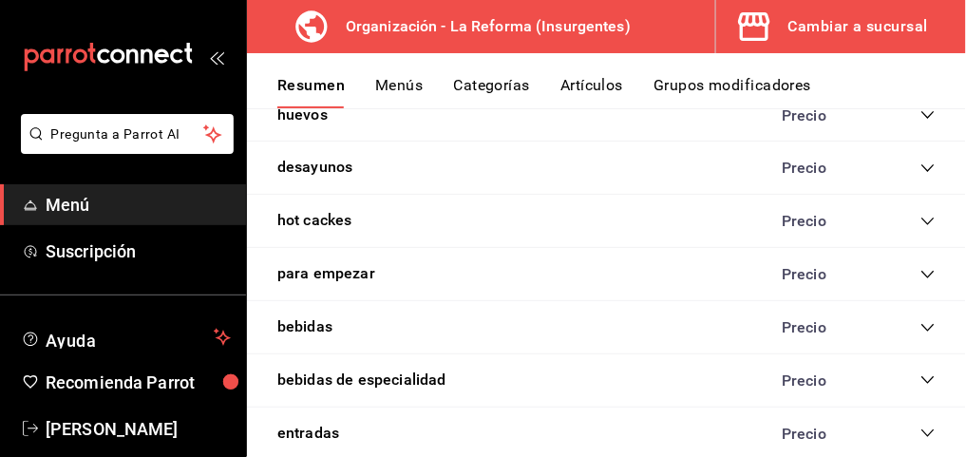
scroll to position [1783, 0]
click at [922, 161] on icon "collapse-category-row" at bounding box center [928, 168] width 15 height 15
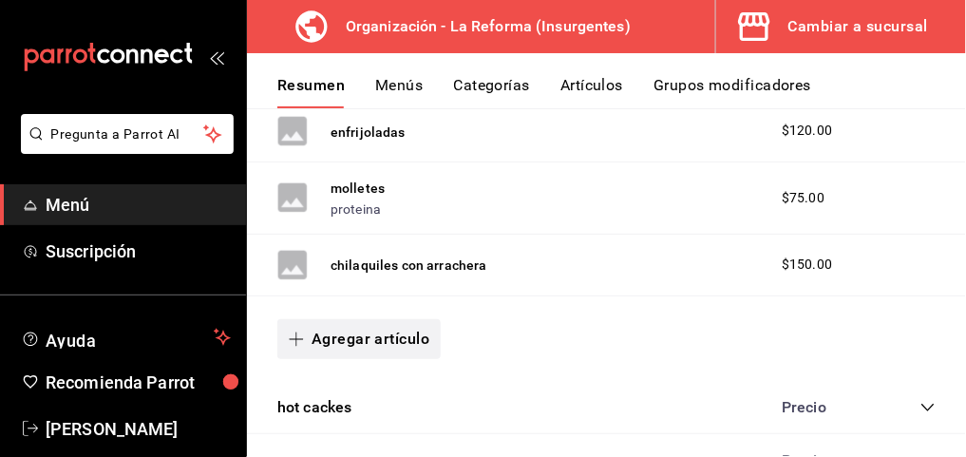
scroll to position [2057, 0]
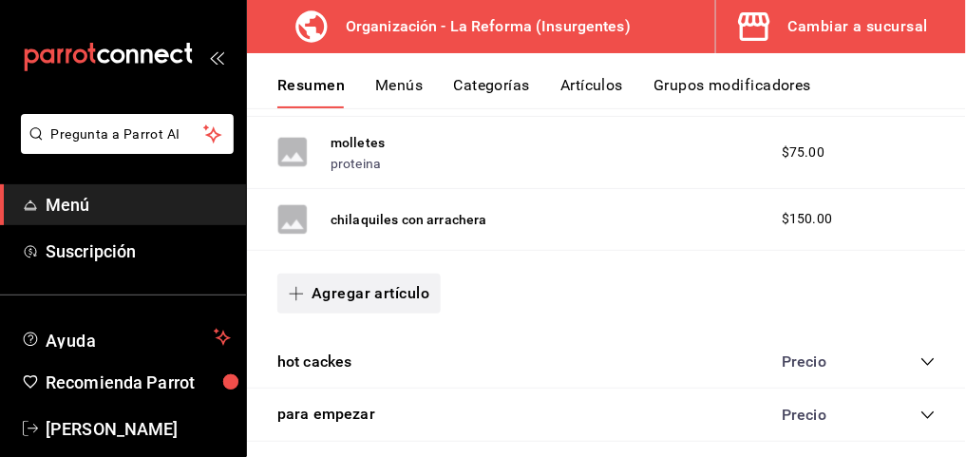
click at [374, 274] on button "Agregar artículo" at bounding box center [358, 294] width 163 height 40
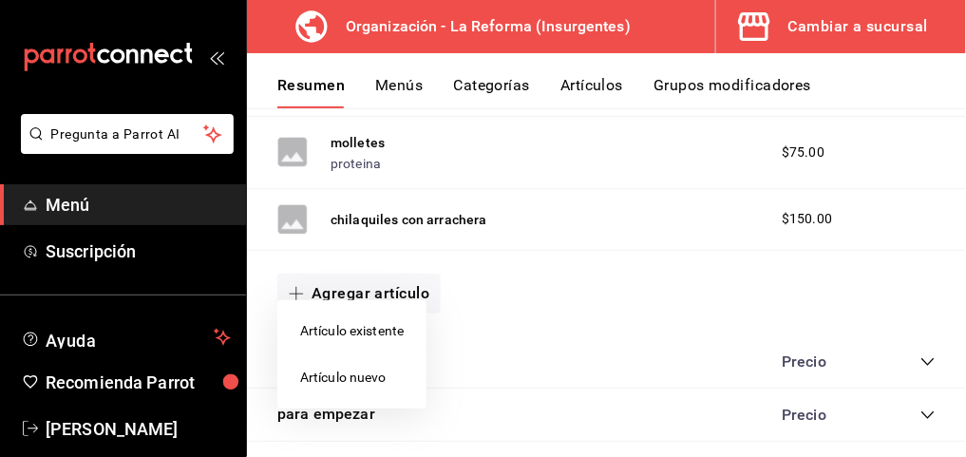
click at [329, 365] on li "Artículo nuevo" at bounding box center [351, 377] width 149 height 47
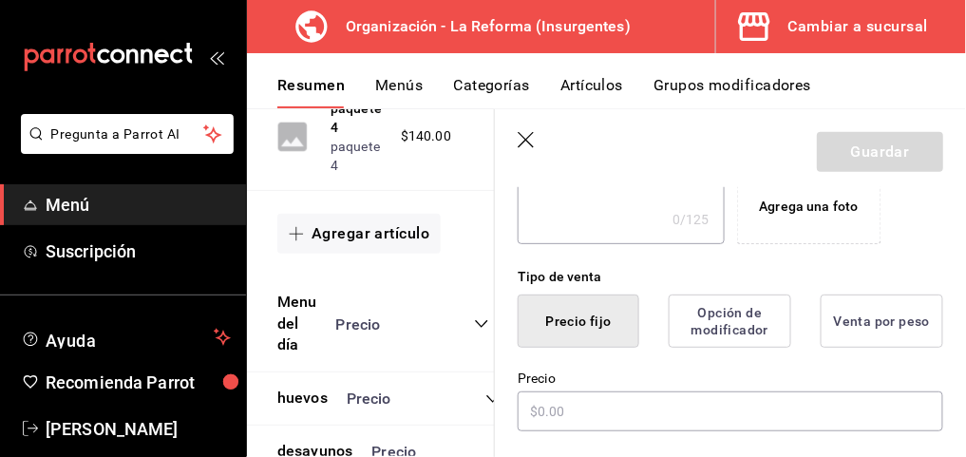
scroll to position [393, 0]
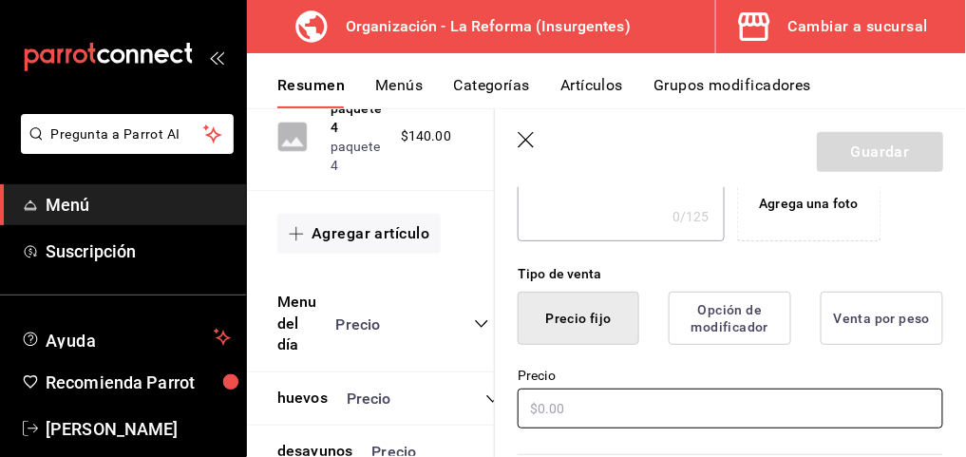
type input "enchiladas"
click at [573, 413] on input "text" at bounding box center [731, 409] width 426 height 40
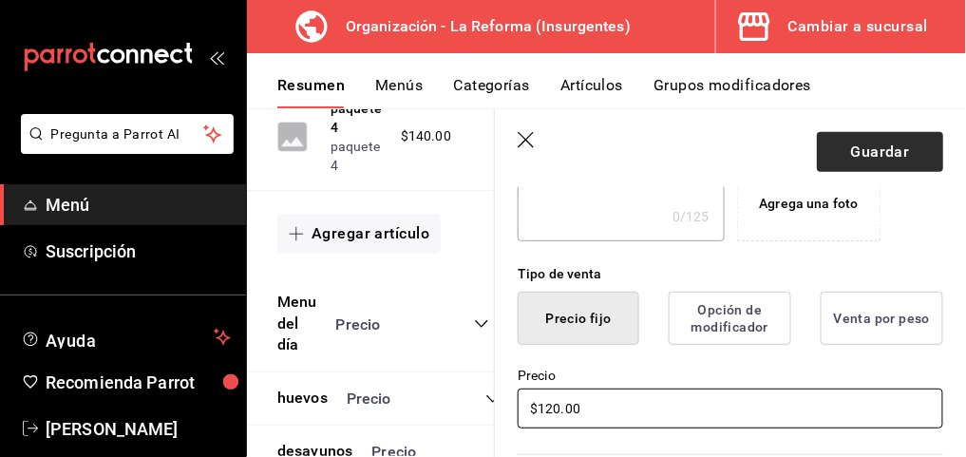
type input "$120.00"
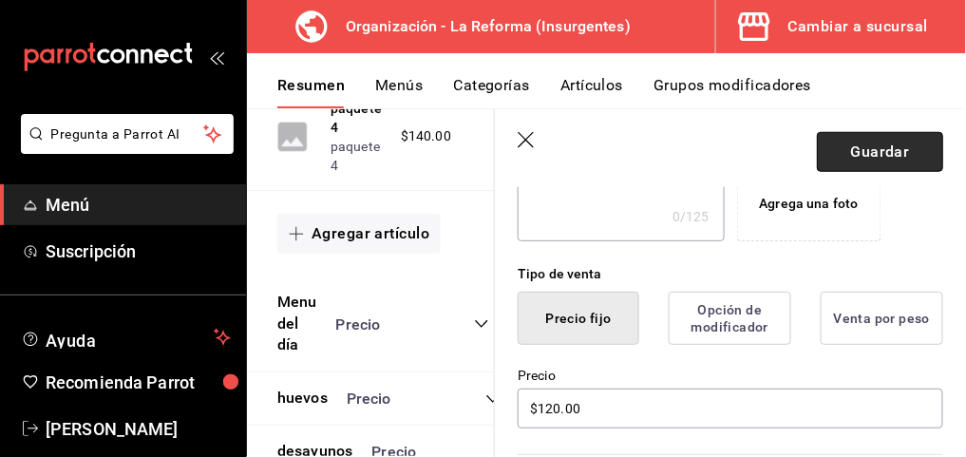
click at [848, 141] on button "Guardar" at bounding box center [880, 152] width 126 height 40
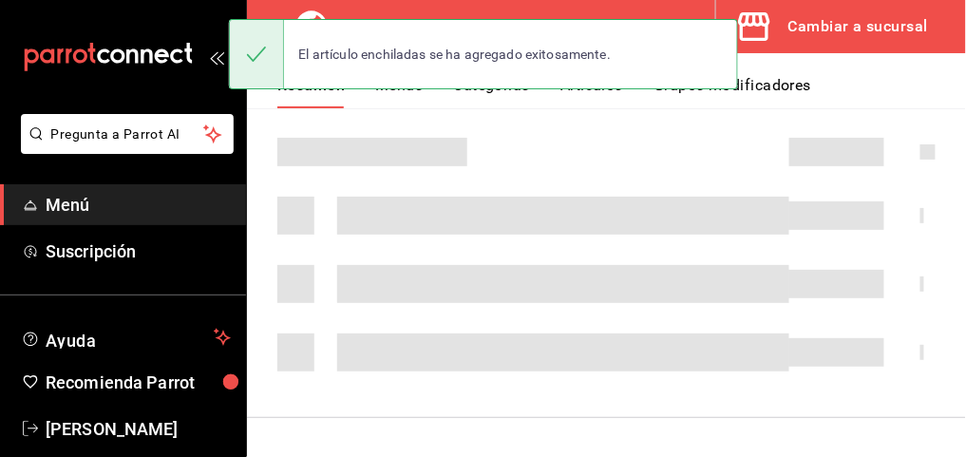
scroll to position [551, 0]
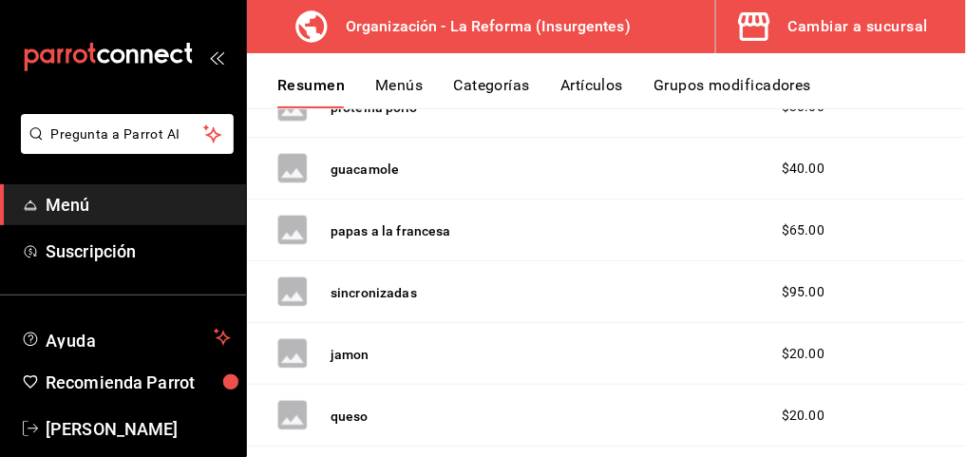
click at [389, 89] on button "Menús" at bounding box center [399, 92] width 48 height 32
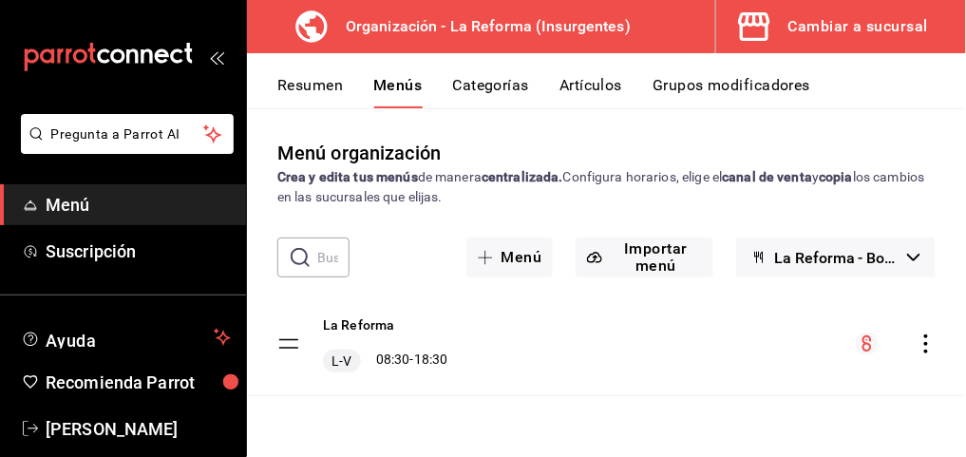
click at [923, 346] on icon "actions" at bounding box center [926, 344] width 19 height 19
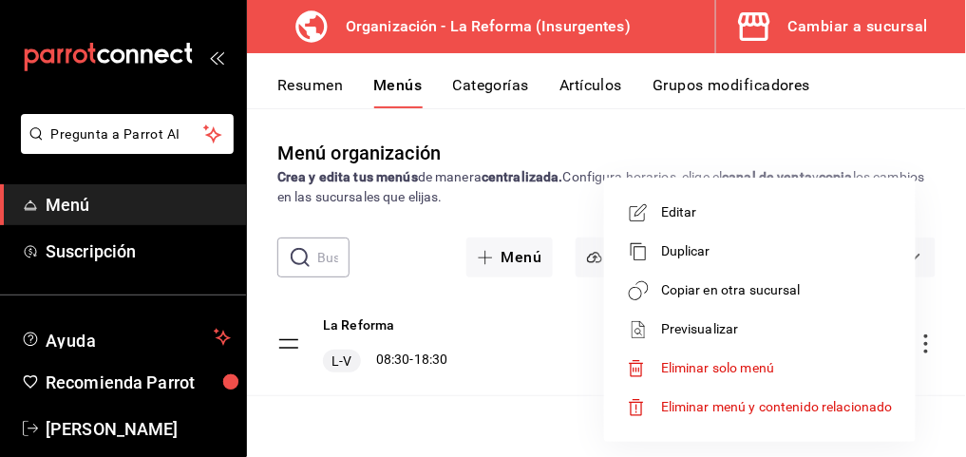
click at [777, 277] on li "Copiar en otra sucursal" at bounding box center [760, 290] width 297 height 39
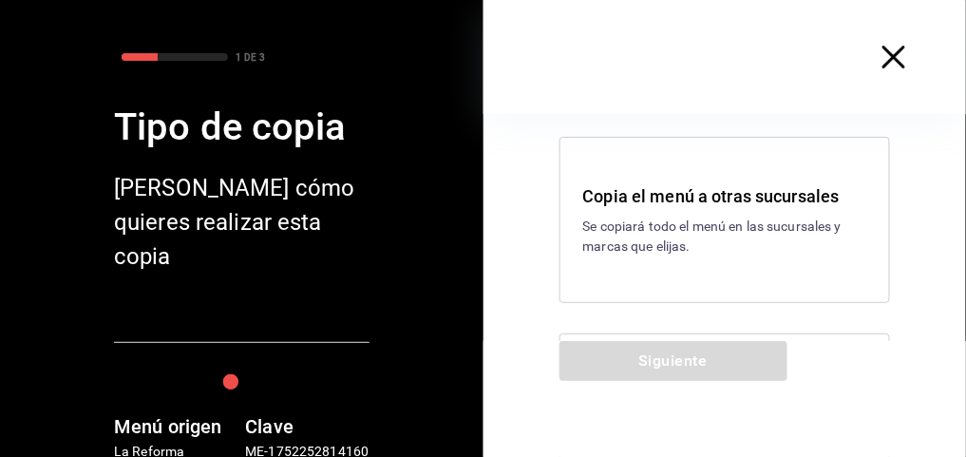
scroll to position [239, 0]
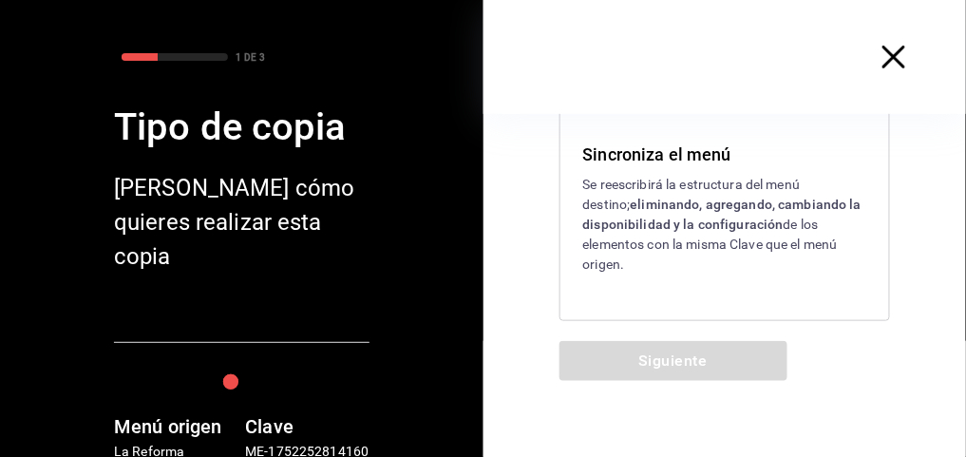
click at [701, 242] on p "Se reescribirá la estructura del menú destino; eliminando, agregando, cambiando…" at bounding box center [725, 225] width 284 height 100
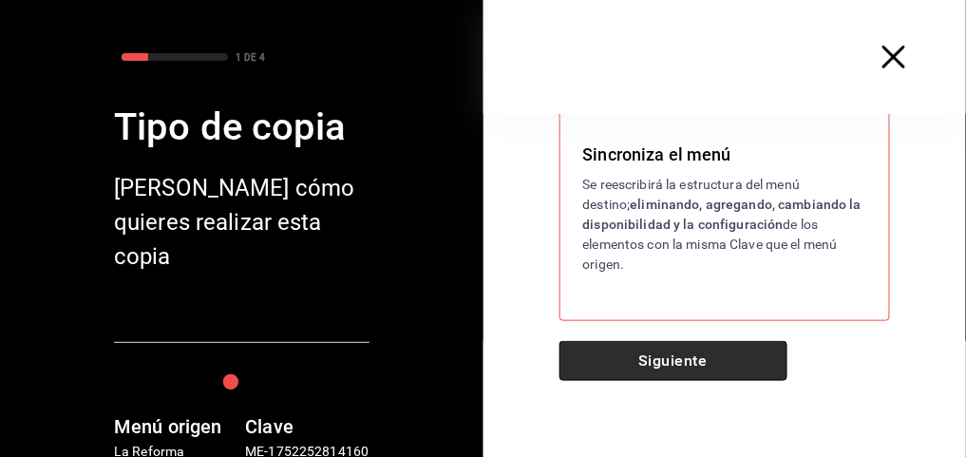
click at [637, 347] on button "Siguiente" at bounding box center [674, 361] width 228 height 40
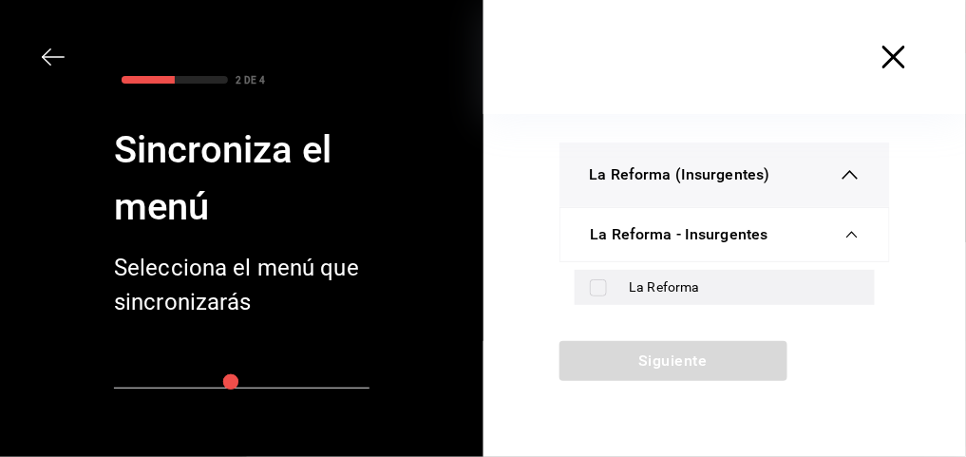
click at [618, 287] on div "La Reforma" at bounding box center [725, 287] width 301 height 35
checkbox input "true"
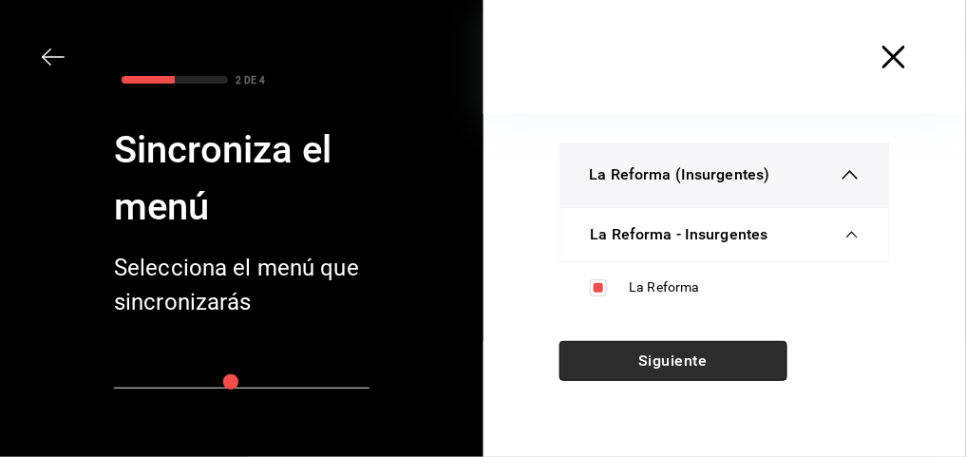
click at [618, 359] on button "Siguiente" at bounding box center [674, 361] width 228 height 40
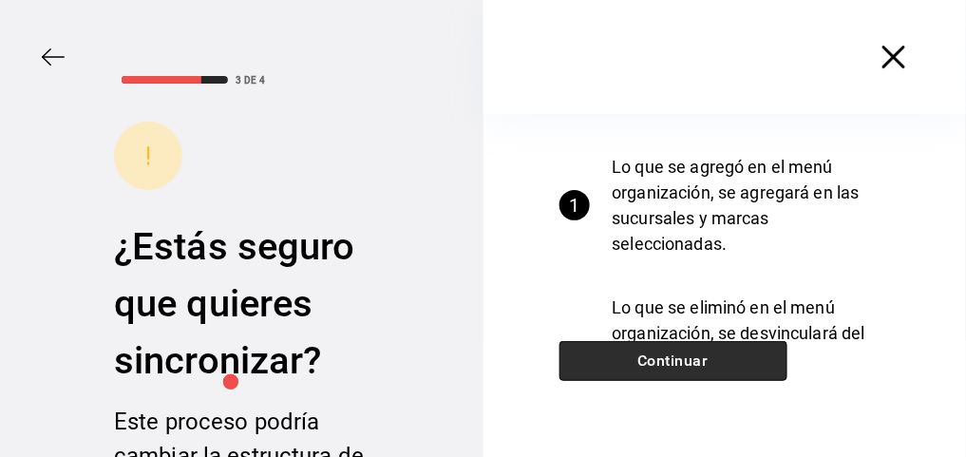
click at [618, 359] on button "Continuar" at bounding box center [674, 361] width 228 height 40
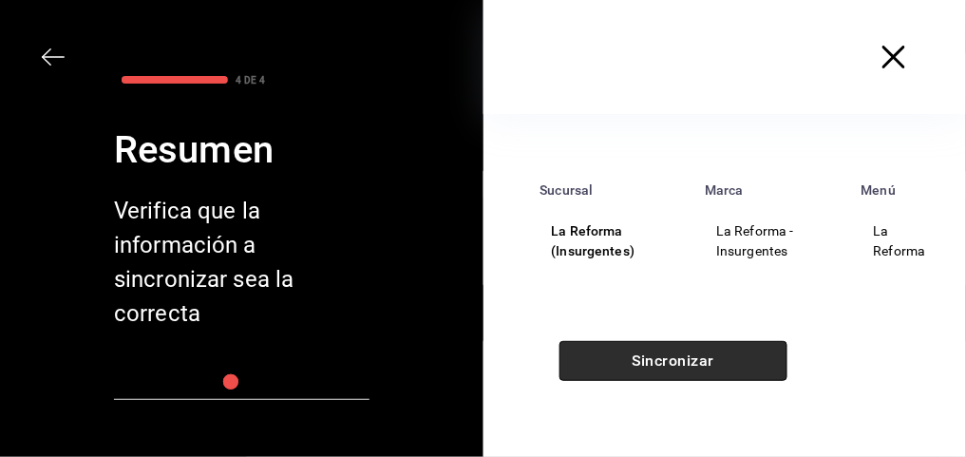
click at [618, 359] on button "Sincronizar" at bounding box center [674, 361] width 228 height 40
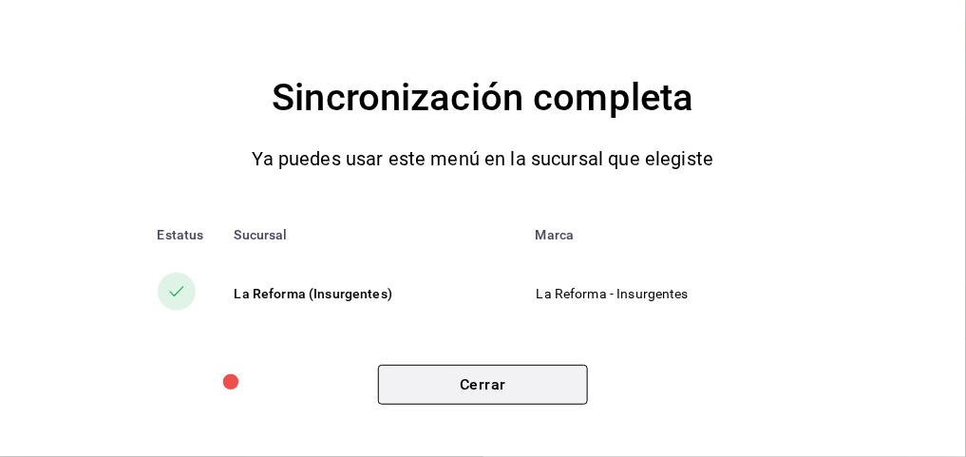
click at [514, 391] on button "Cerrar" at bounding box center [483, 385] width 210 height 40
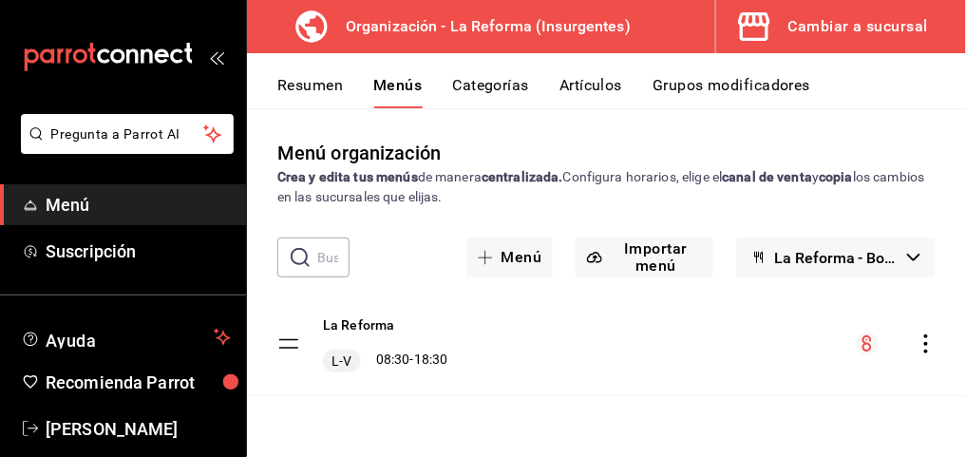
click at [879, 15] on div "Cambiar a sucursal" at bounding box center [859, 26] width 140 height 27
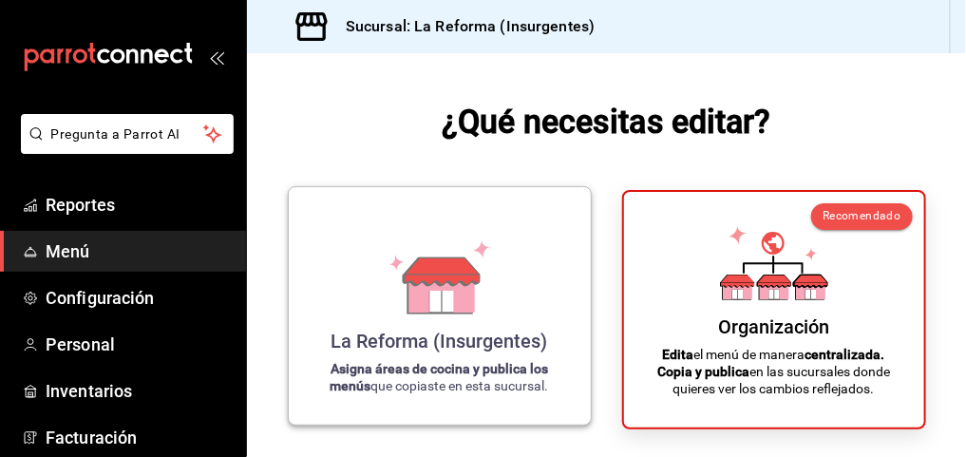
click at [552, 255] on div "La Reforma (Insurgentes) Asigna áreas de cocina y publica los menús que copiast…" at bounding box center [440, 305] width 257 height 207
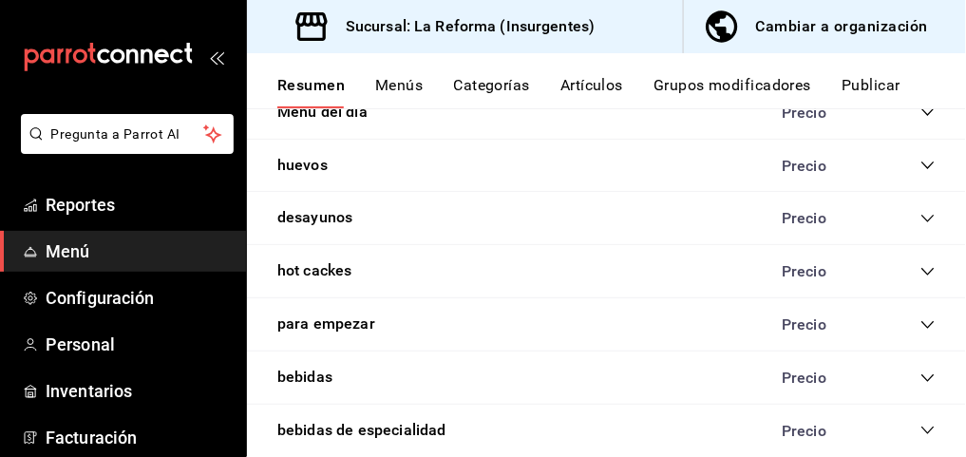
scroll to position [1612, 0]
click at [921, 212] on icon "collapse-category-row" at bounding box center [928, 219] width 15 height 15
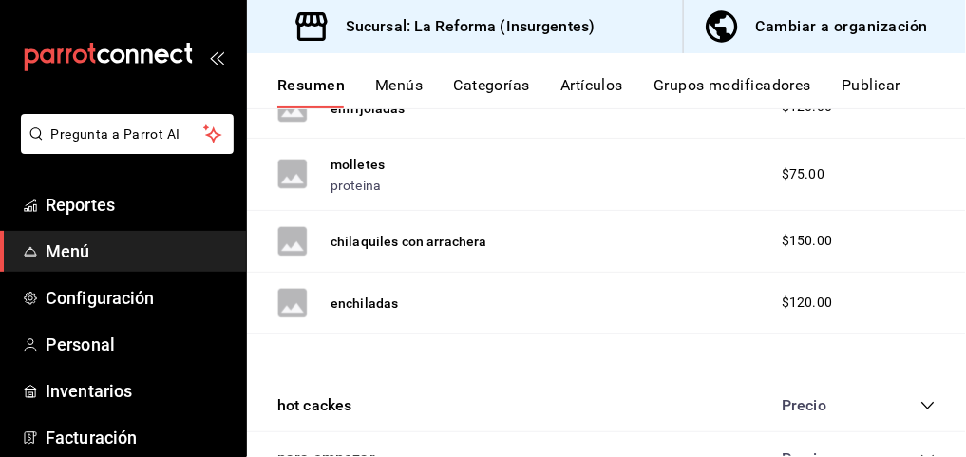
scroll to position [1917, 0]
